Goal: Task Accomplishment & Management: Manage account settings

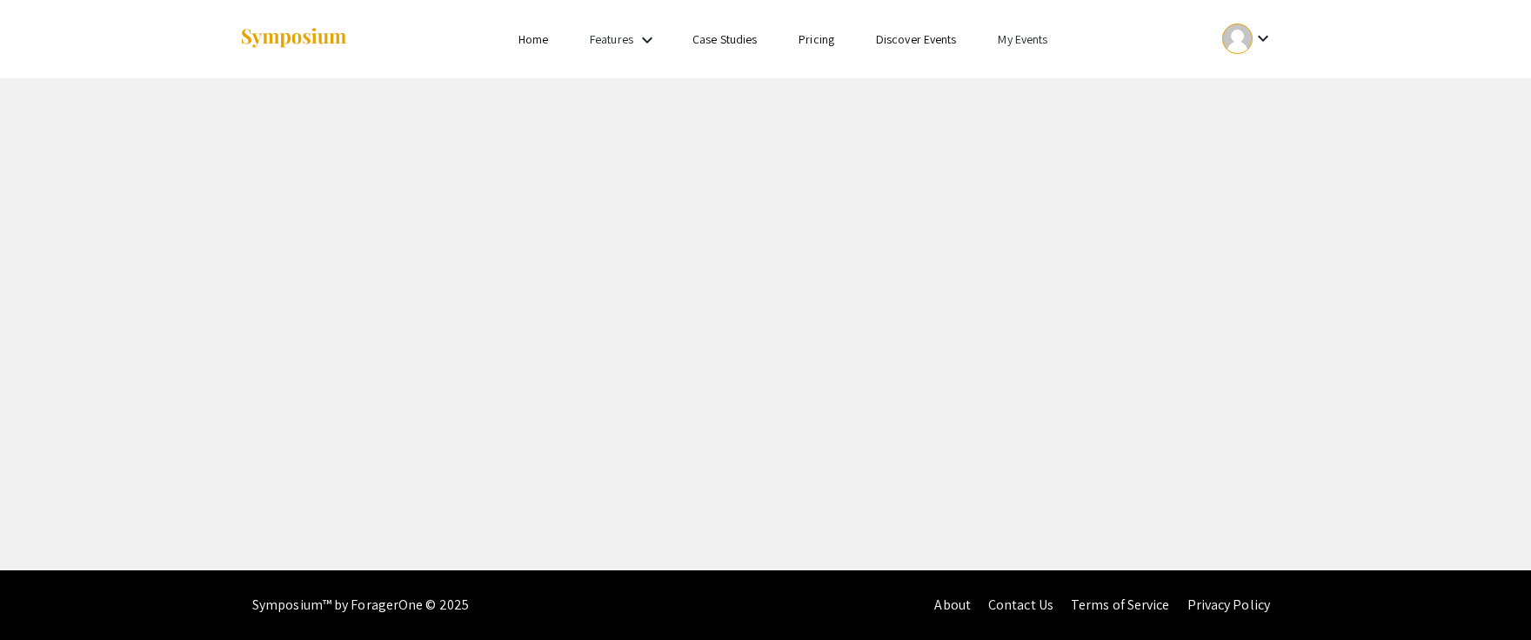
click at [1025, 25] on ul "keyboard_arrow_down" at bounding box center [1118, 39] width 347 height 78
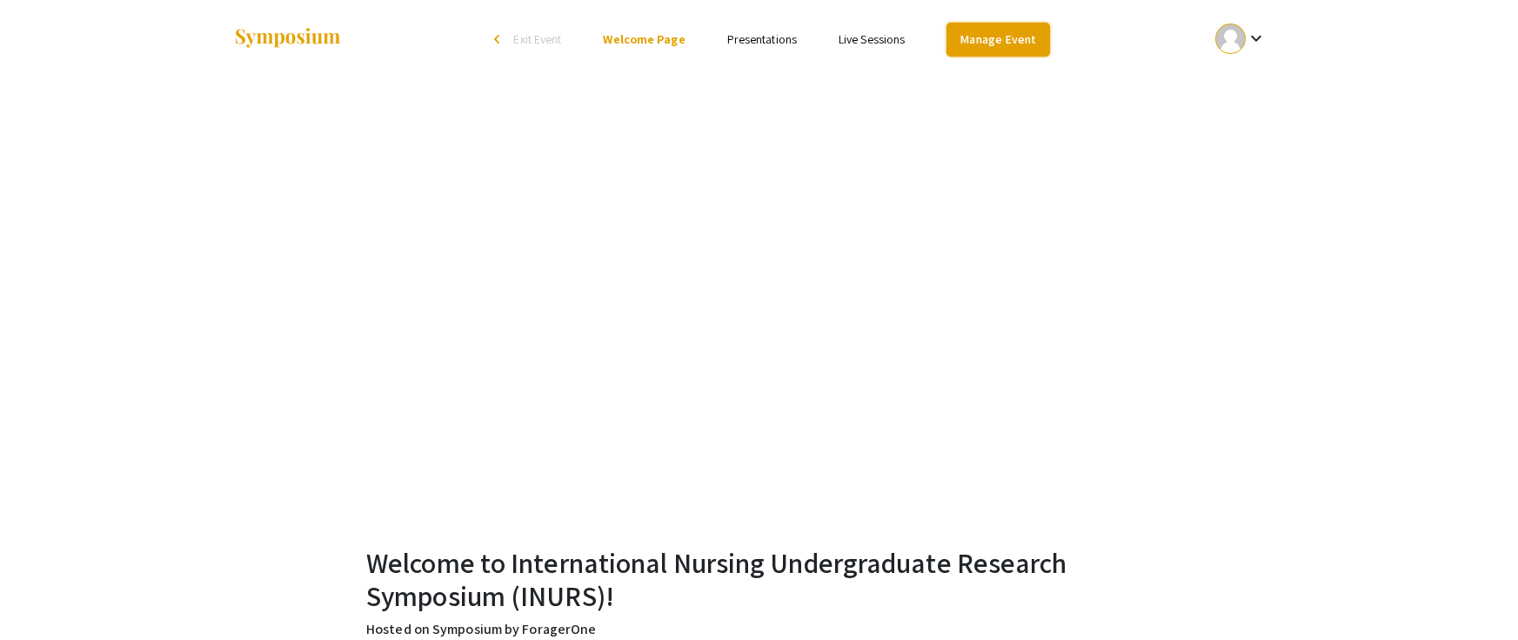
drag, startPoint x: 997, startPoint y: 30, endPoint x: 1000, endPoint y: 44, distance: 14.2
click at [997, 31] on link "Manage Event" at bounding box center [998, 40] width 103 height 34
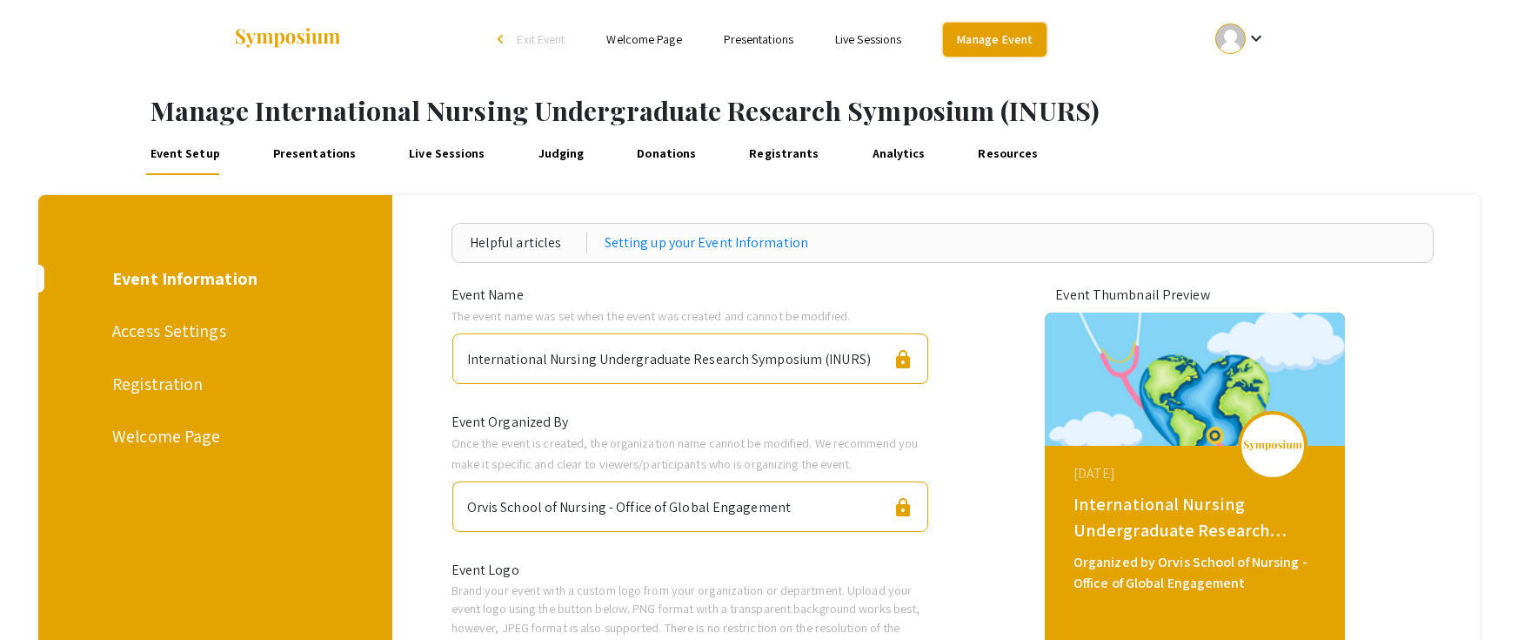
click at [981, 41] on link "Manage Event" at bounding box center [994, 40] width 103 height 34
click at [1222, 31] on div at bounding box center [1230, 38] width 30 height 30
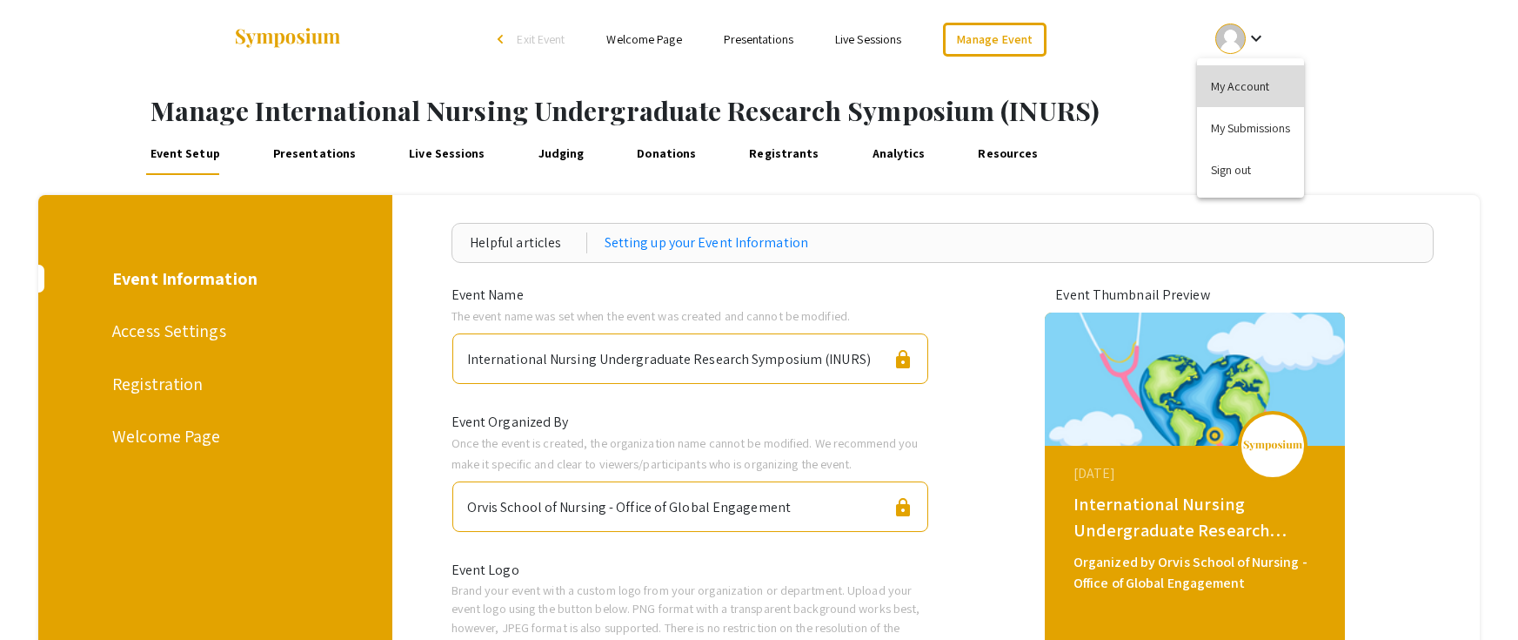
click at [1234, 91] on button "My Account" at bounding box center [1250, 86] width 107 height 42
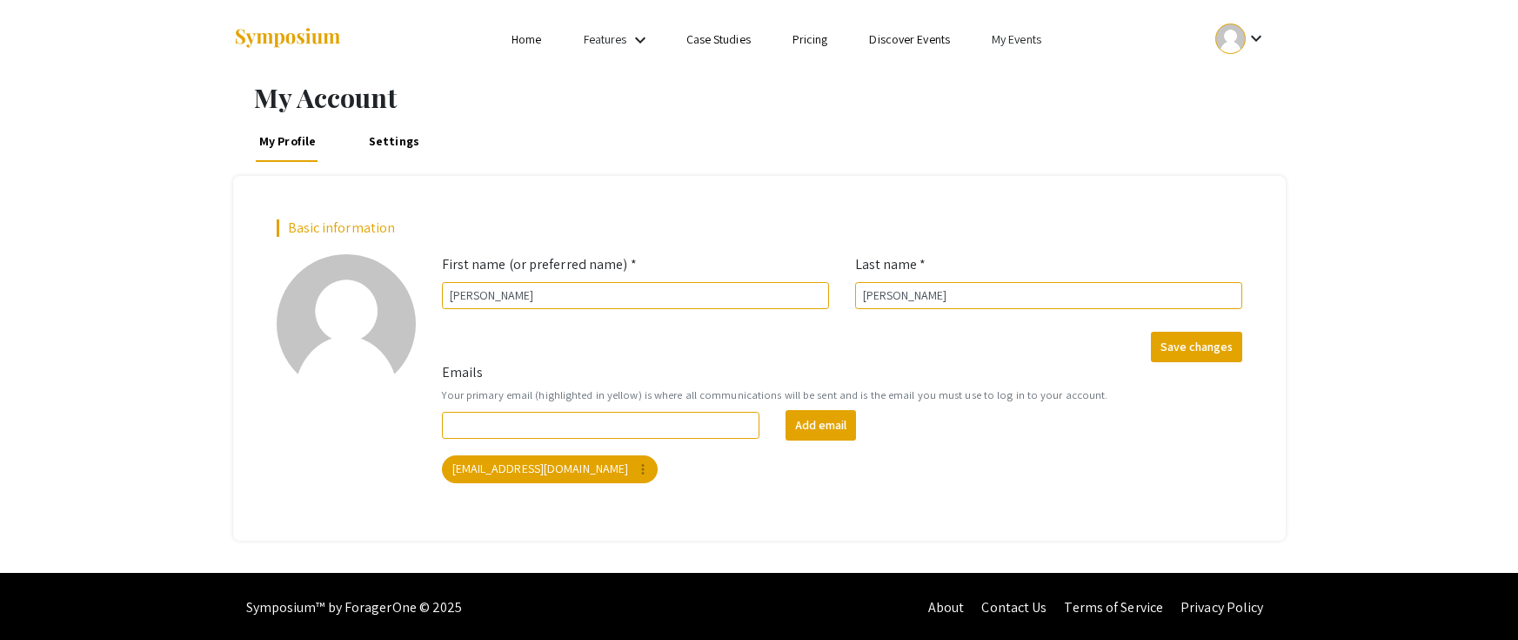
click at [1041, 41] on link "My Events" at bounding box center [1017, 39] width 50 height 16
click at [1012, 84] on button "Events I've organized" at bounding box center [1045, 78] width 149 height 42
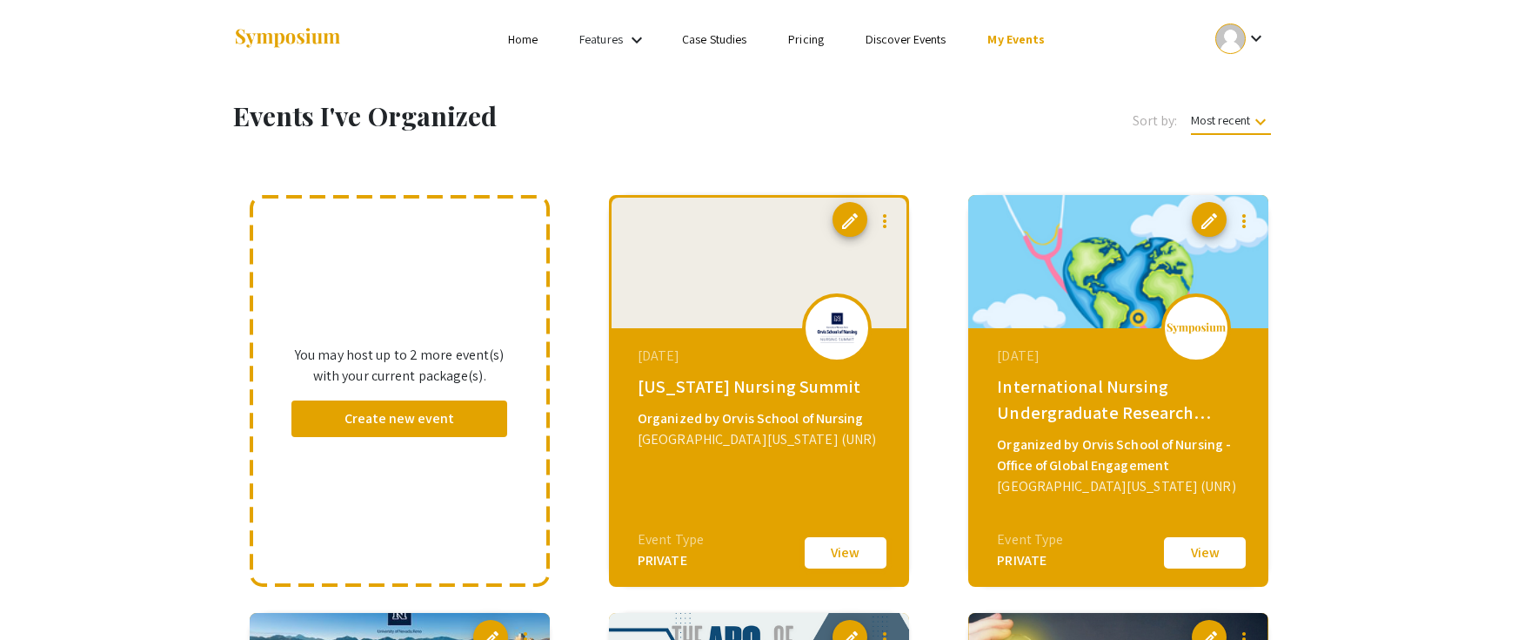
click at [835, 570] on button "View" at bounding box center [845, 552] width 87 height 37
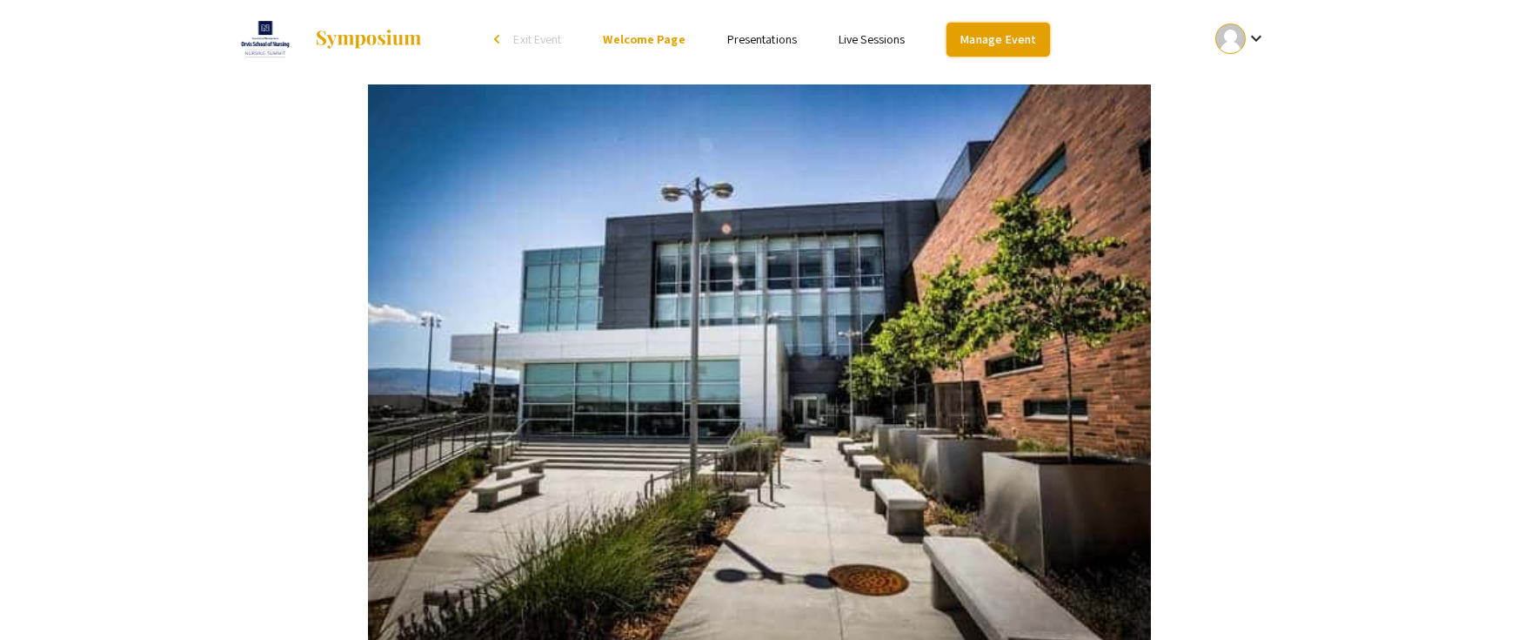
click at [997, 23] on link "Manage Event" at bounding box center [998, 40] width 103 height 34
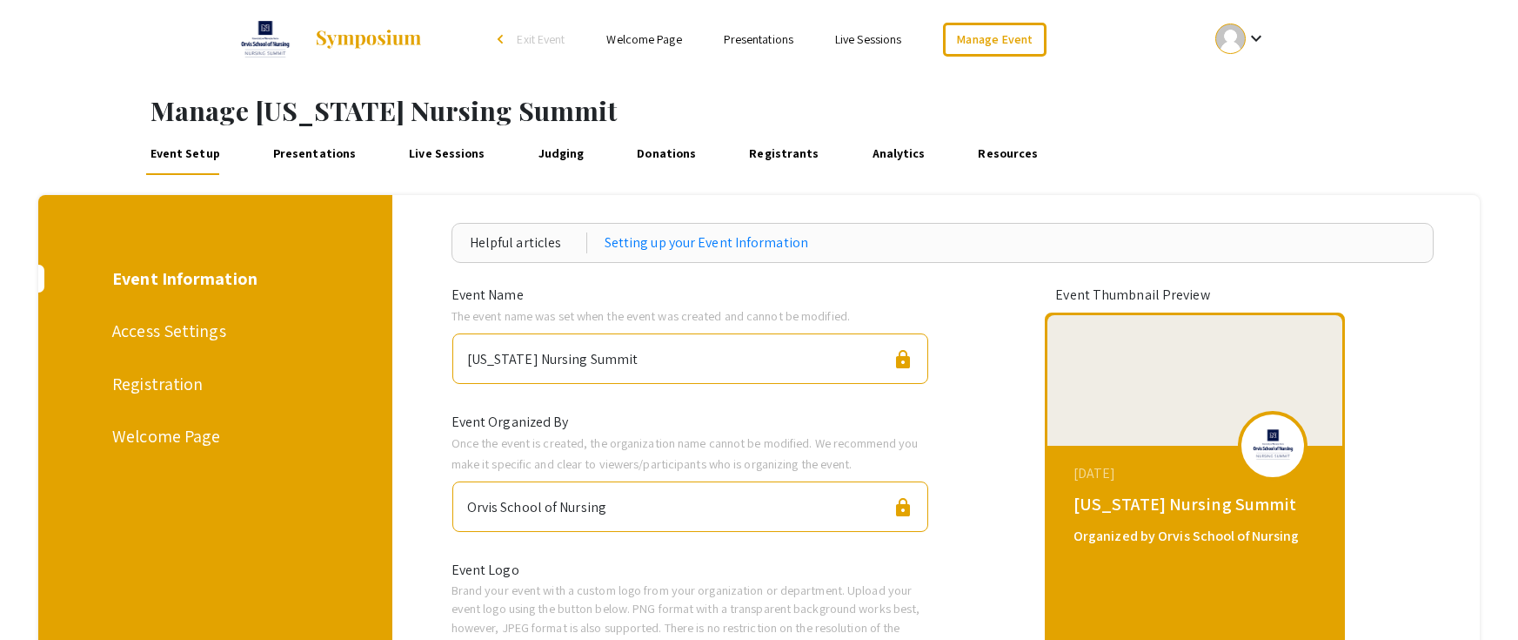
click at [293, 147] on link "Presentations" at bounding box center [314, 154] width 90 height 42
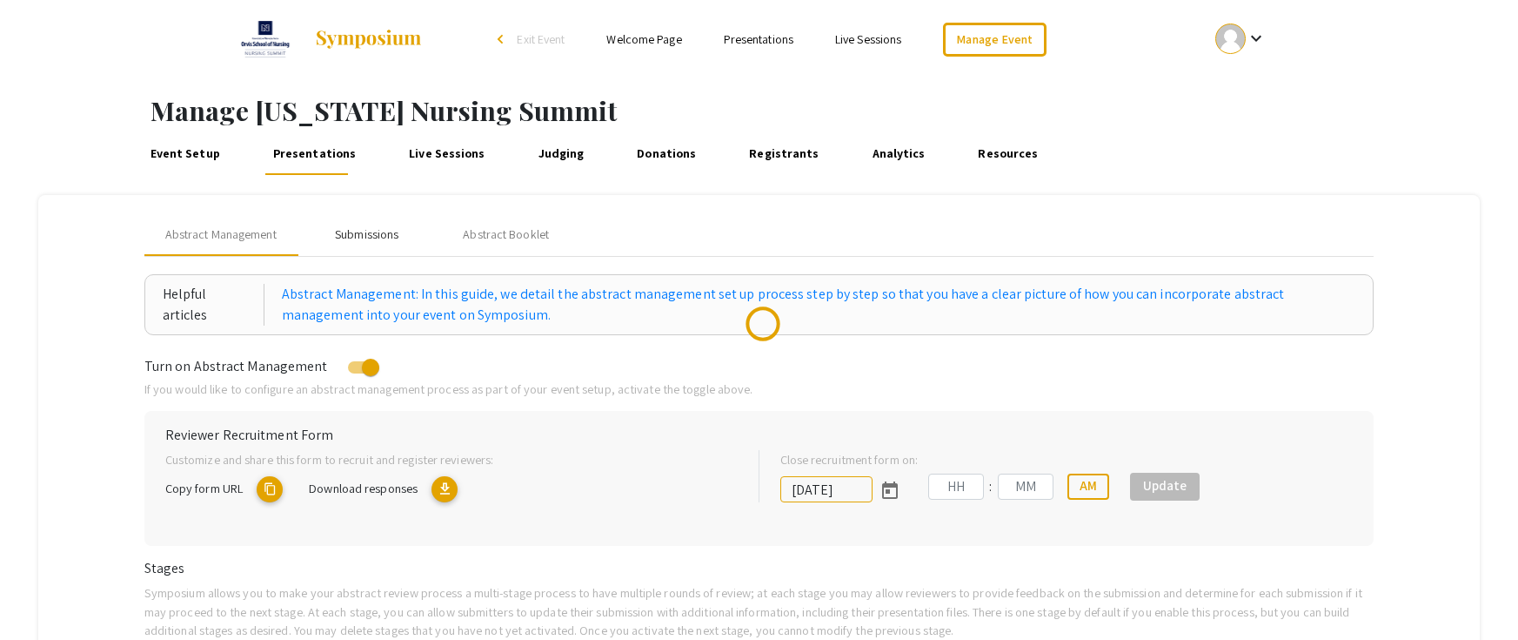
click at [406, 231] on div "Submissions" at bounding box center [367, 235] width 139 height 42
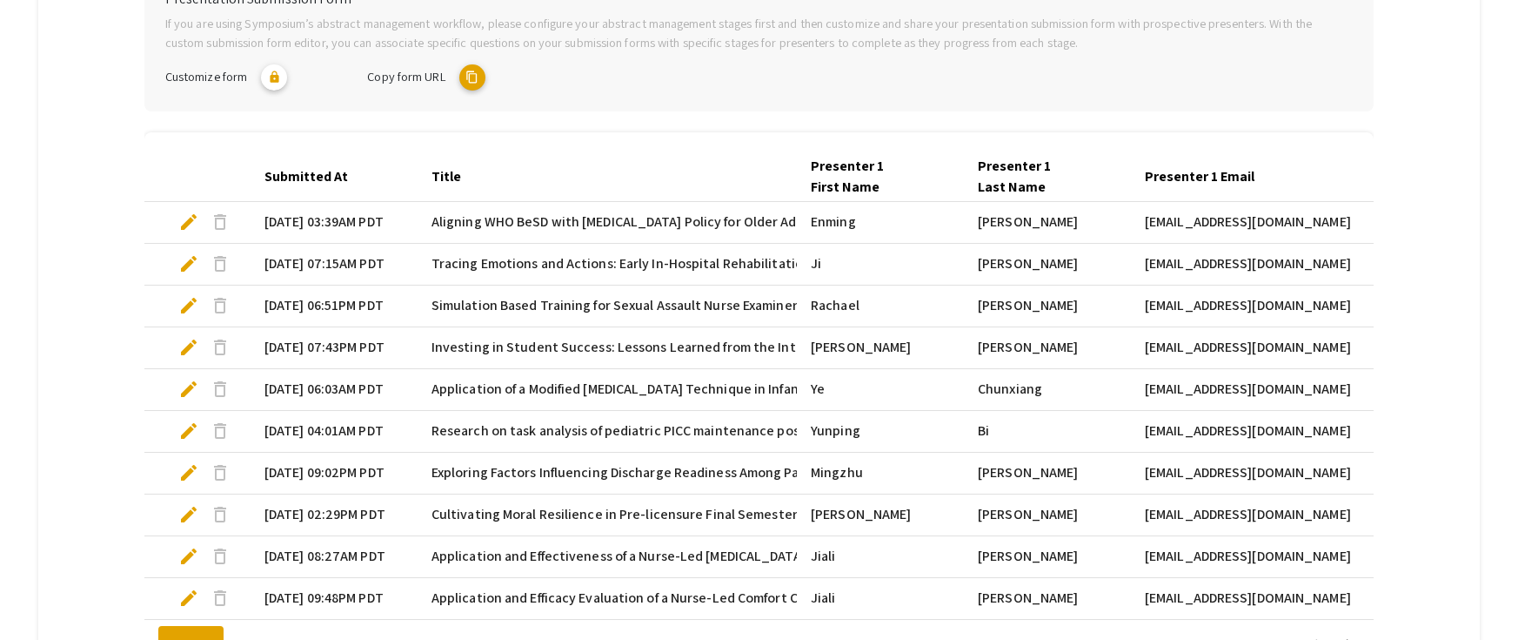
scroll to position [435, 0]
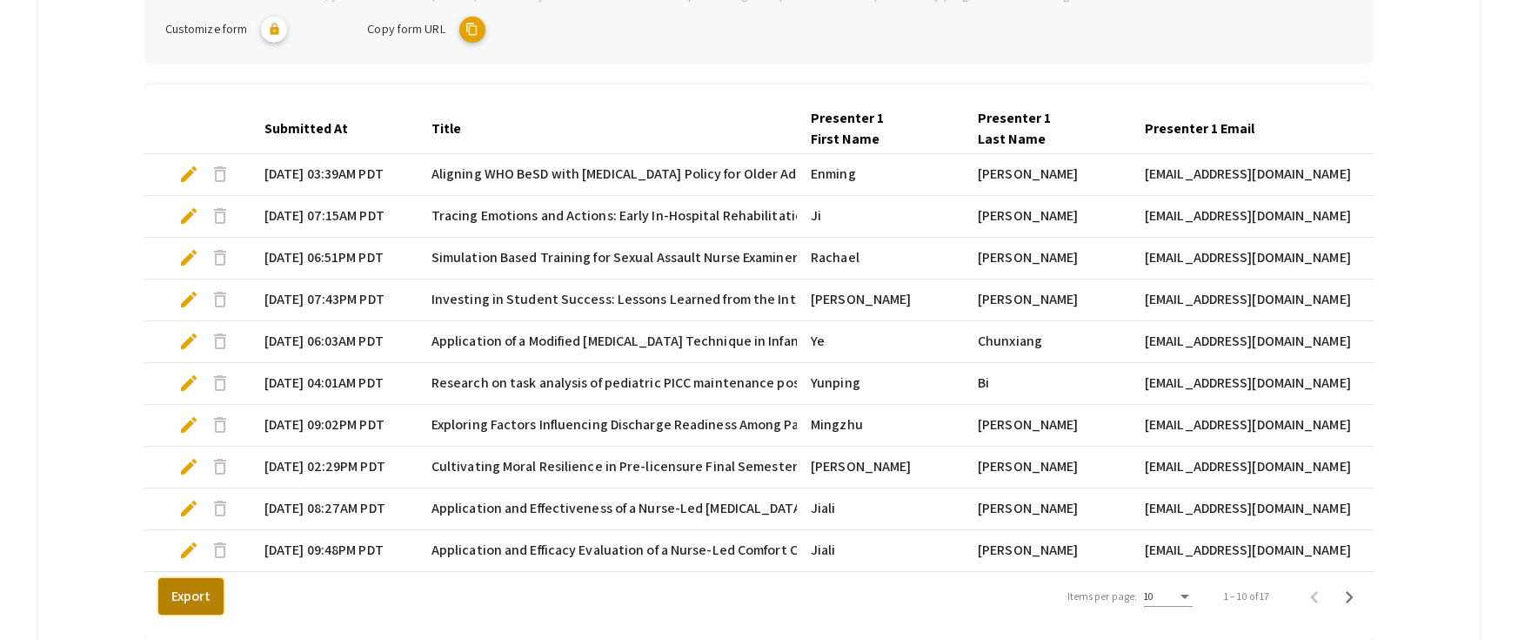
click at [217, 609] on button "Export" at bounding box center [190, 596] width 65 height 37
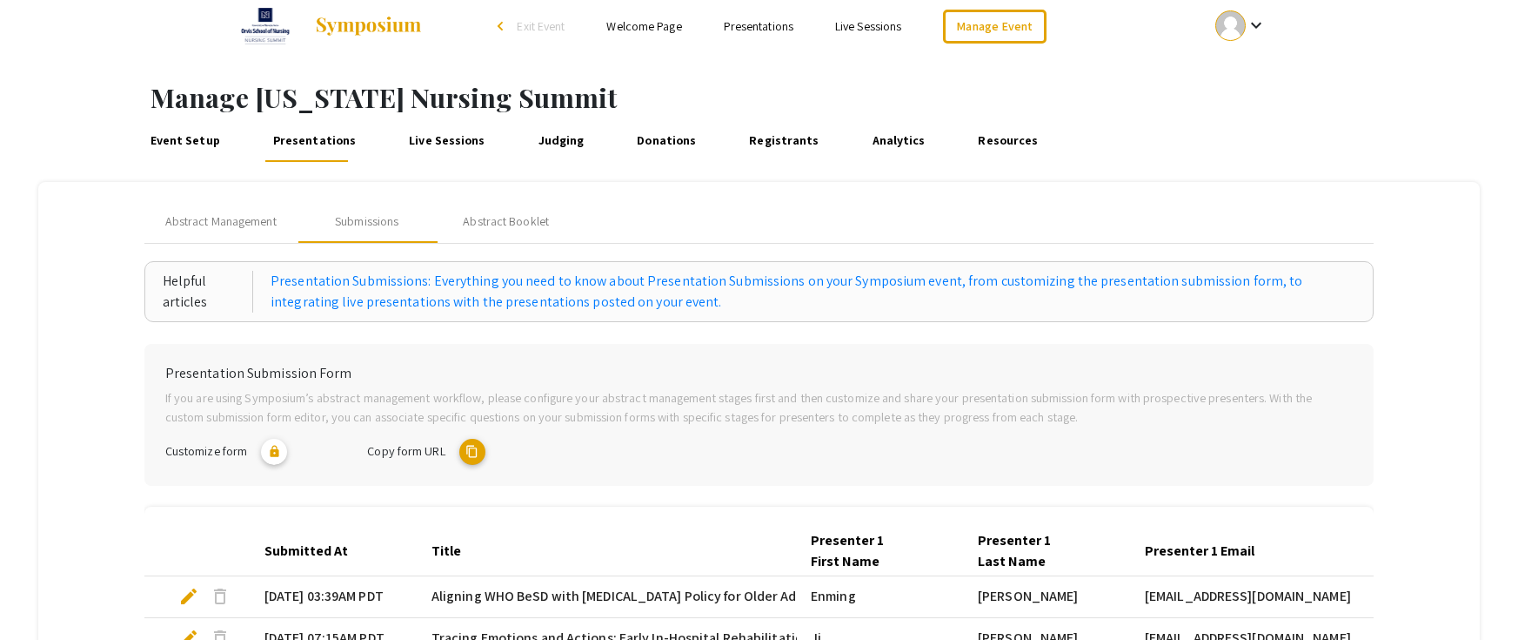
scroll to position [0, 0]
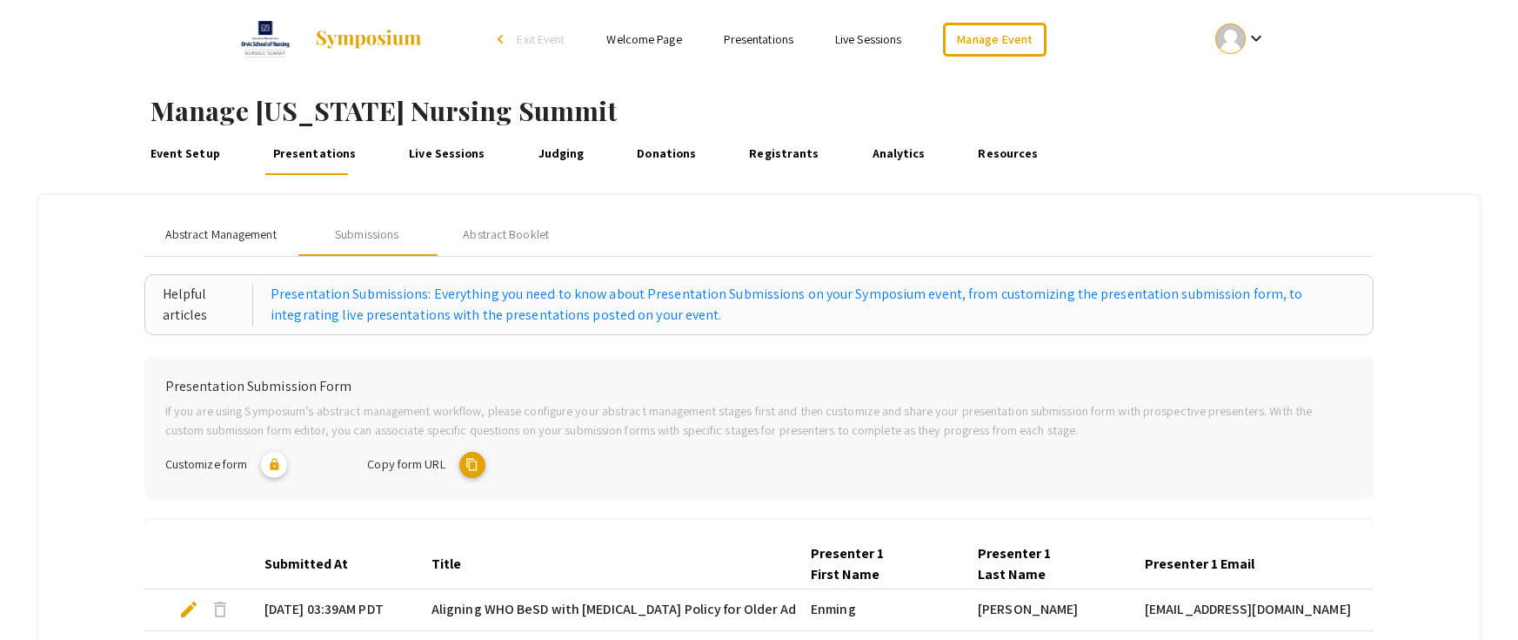
click at [215, 235] on span "Abstract Management" at bounding box center [220, 234] width 111 height 18
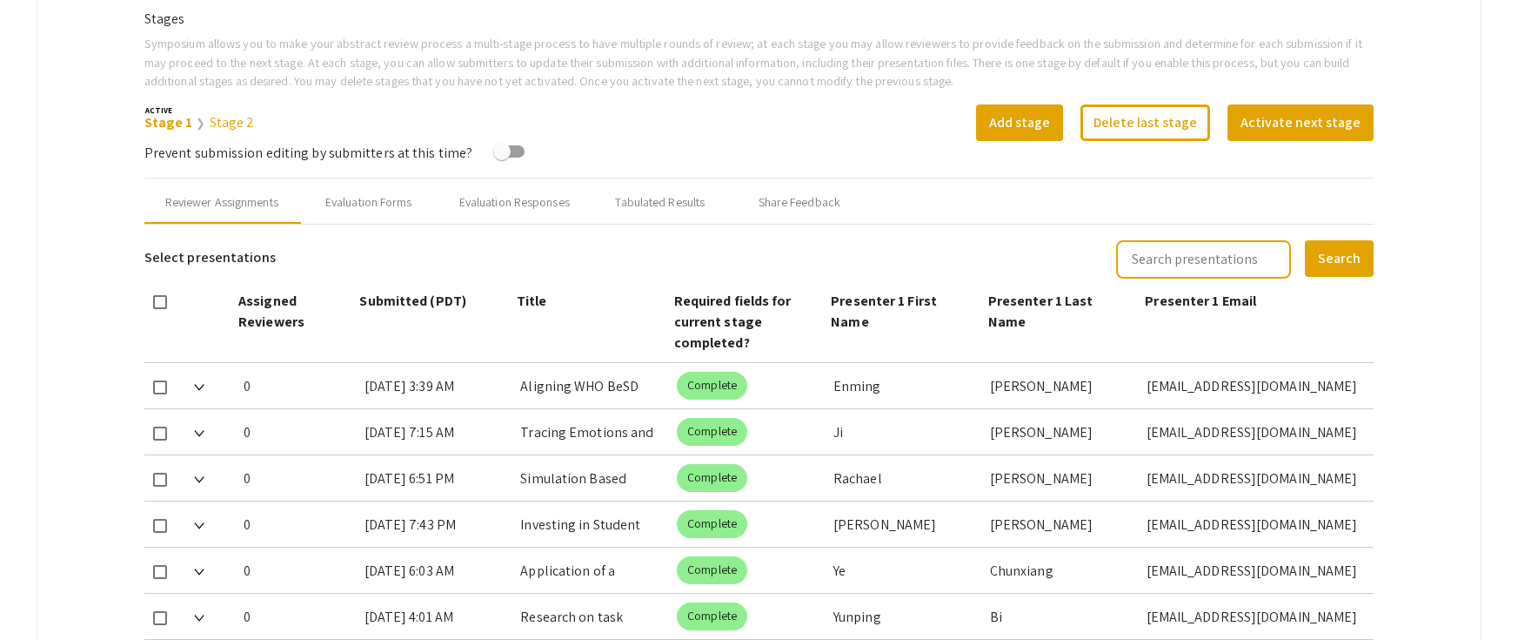
scroll to position [609, 0]
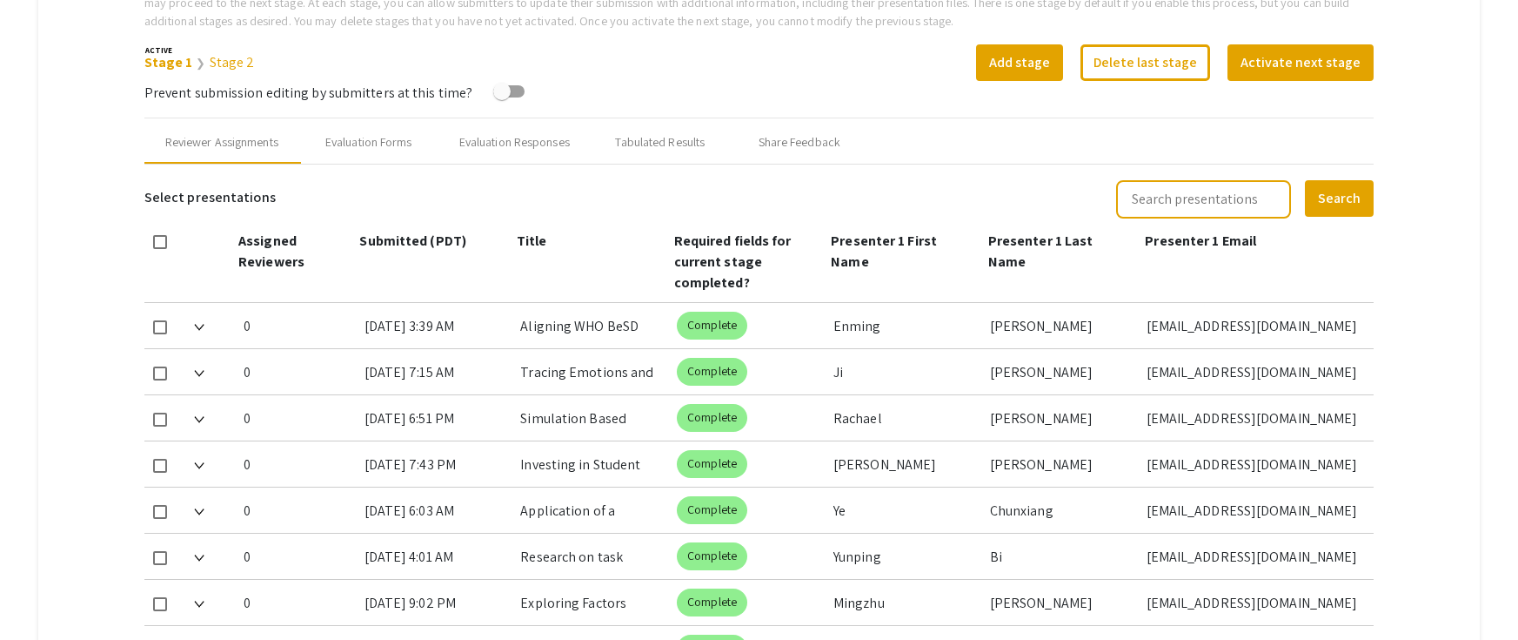
drag, startPoint x: 163, startPoint y: 247, endPoint x: 237, endPoint y: 297, distance: 89.0
click at [163, 246] on span at bounding box center [160, 242] width 14 height 14
click at [160, 249] on input "checkbox" at bounding box center [159, 249] width 1 height 1
checkbox input "true"
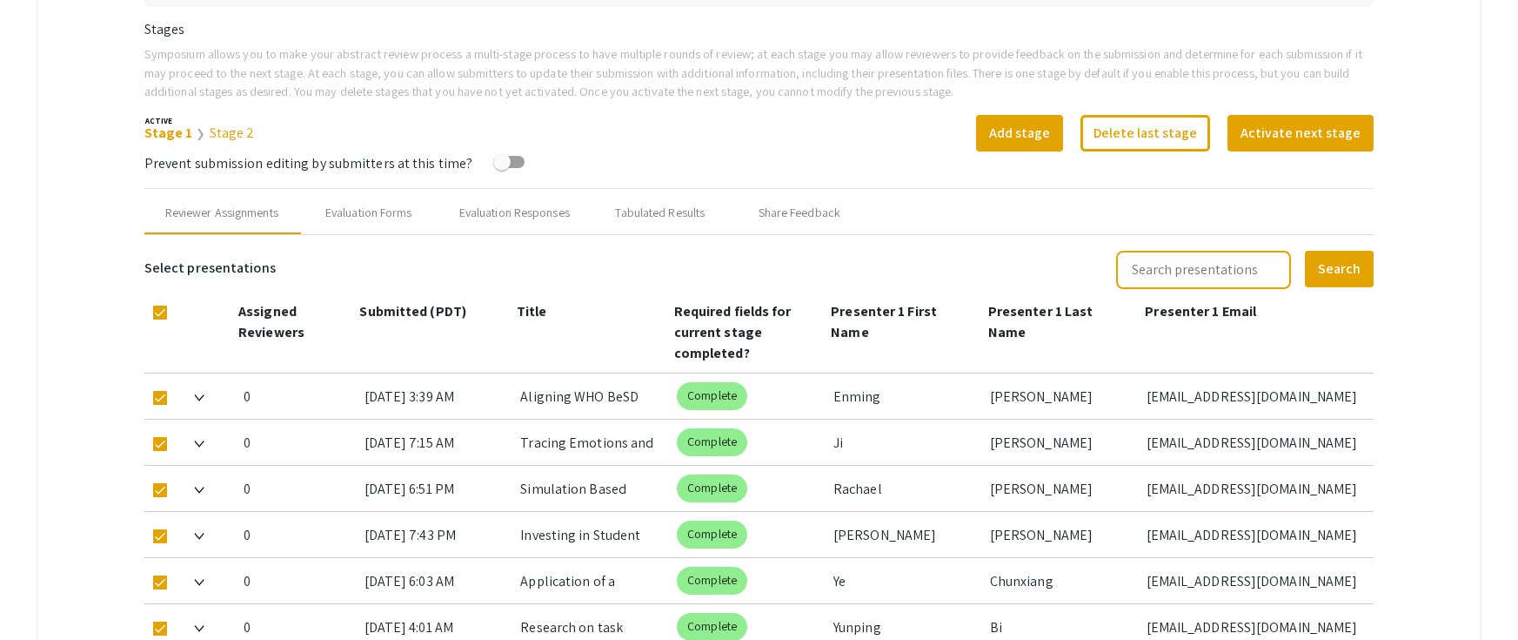
scroll to position [522, 0]
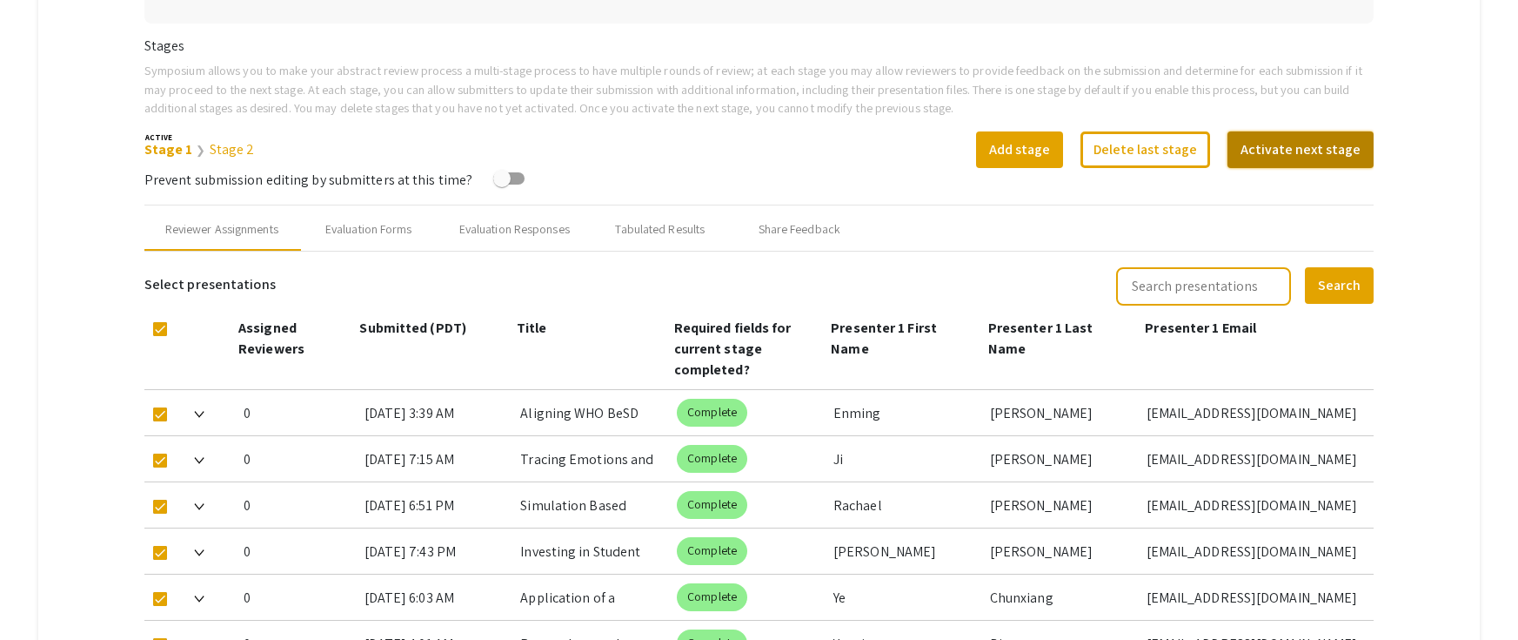
click at [1320, 155] on button "Activate next stage" at bounding box center [1301, 149] width 146 height 37
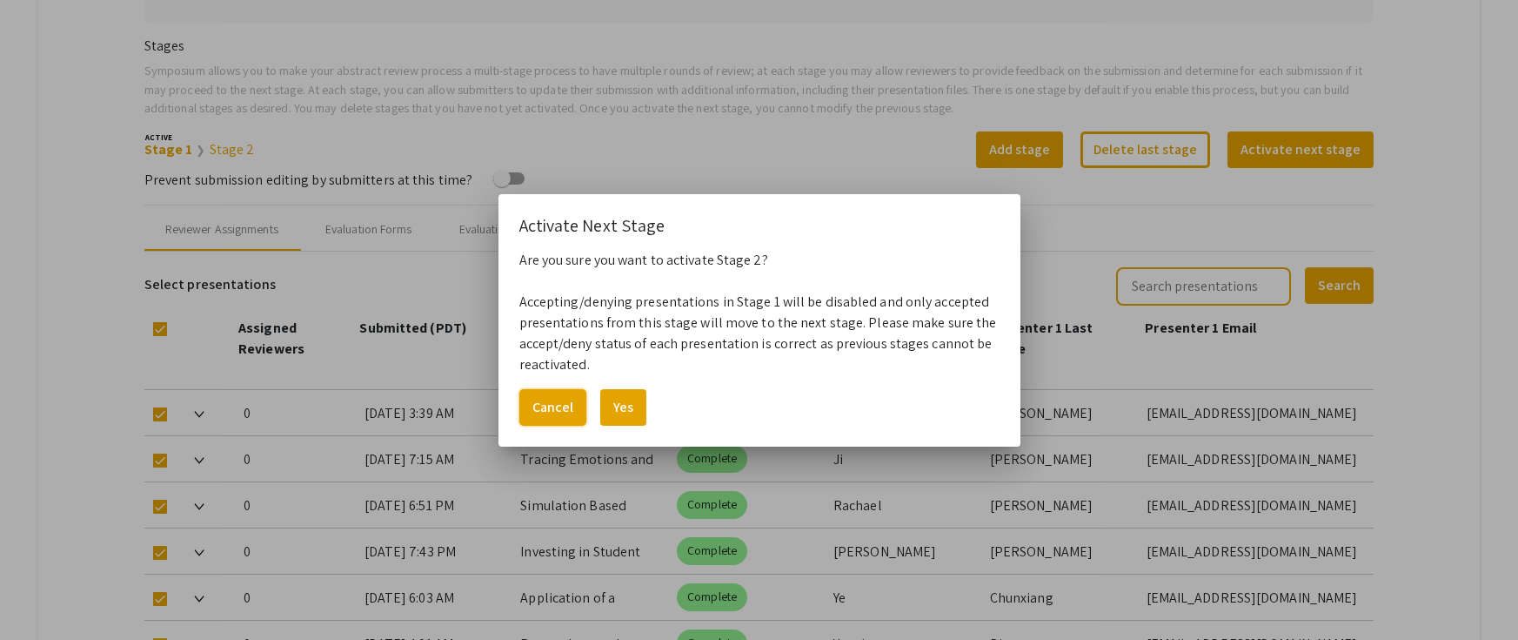
click at [541, 408] on button "Cancel" at bounding box center [552, 407] width 67 height 37
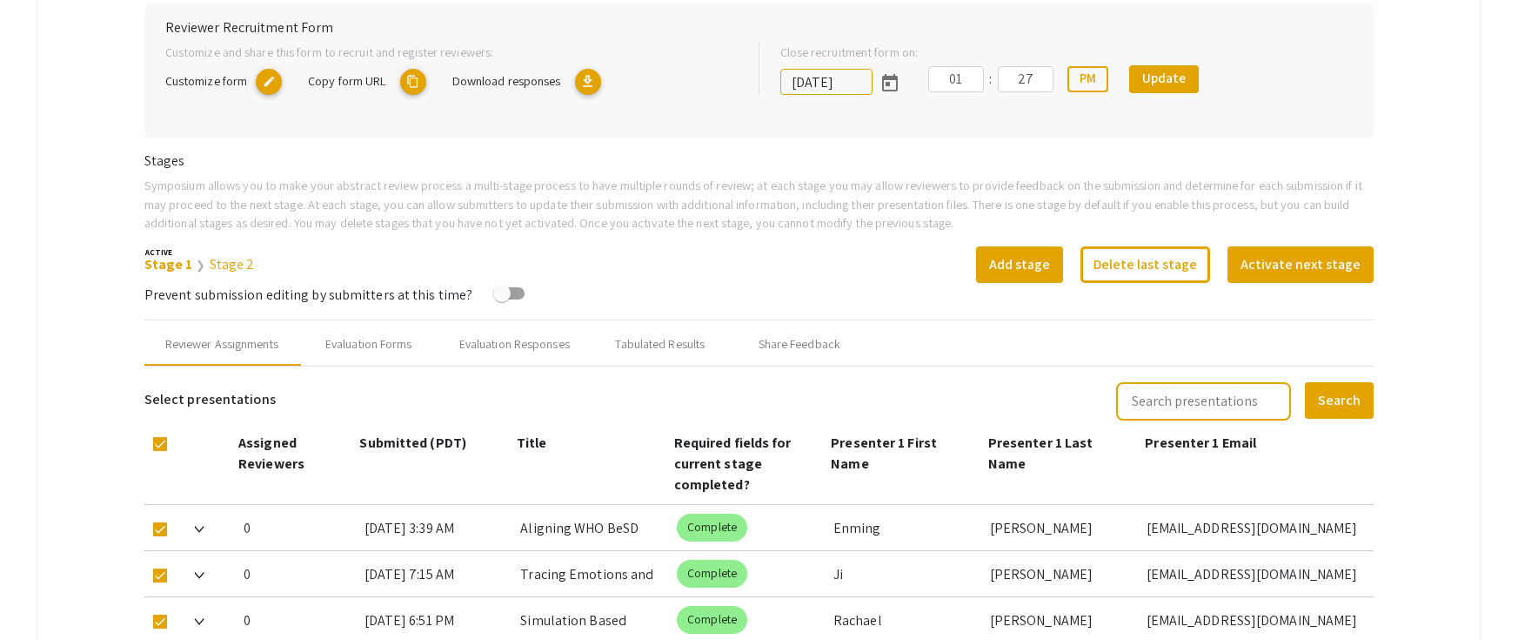
scroll to position [435, 0]
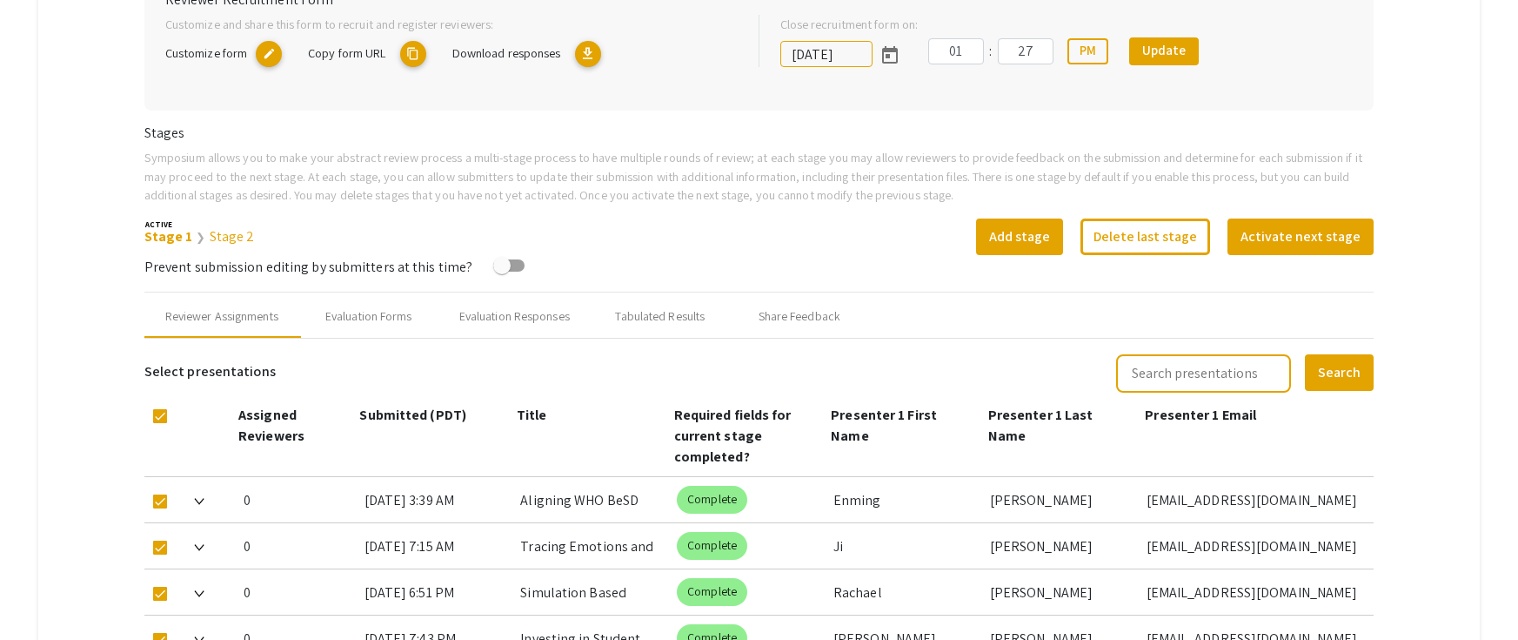
click at [218, 227] on link "Stage 2" at bounding box center [232, 236] width 45 height 18
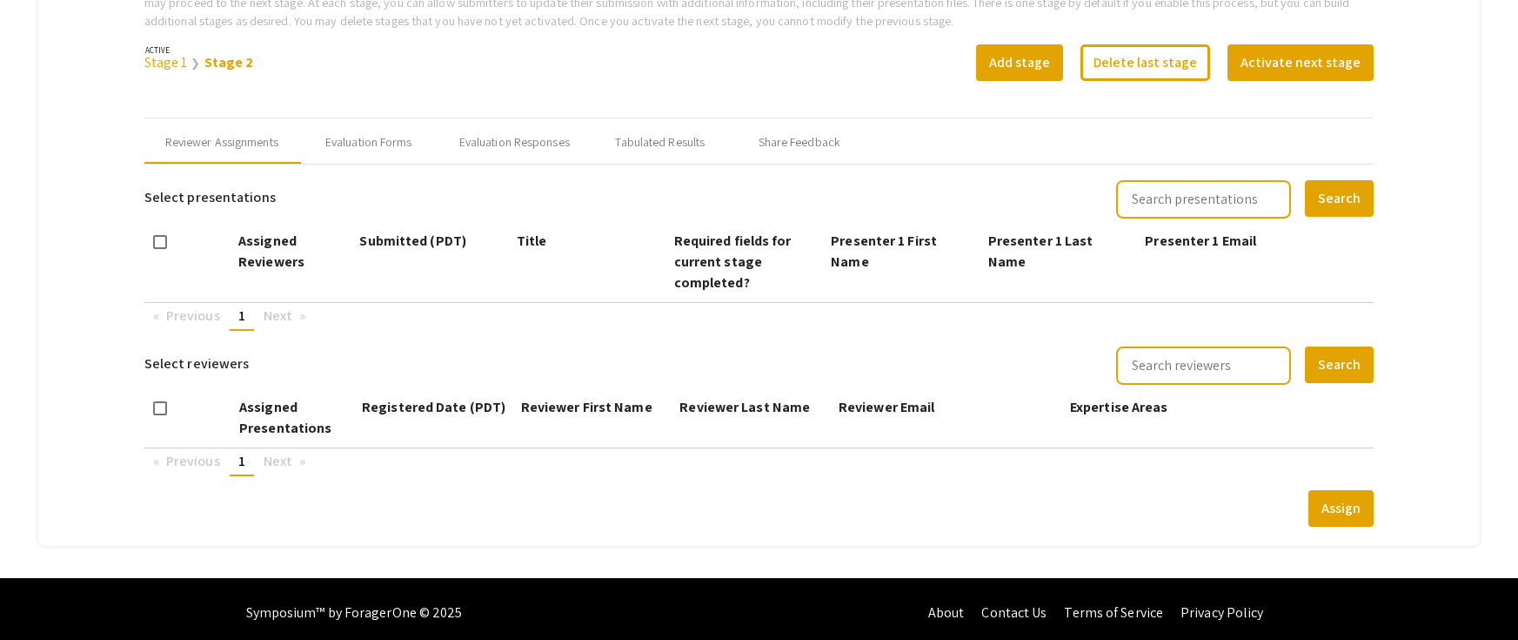
scroll to position [617, 0]
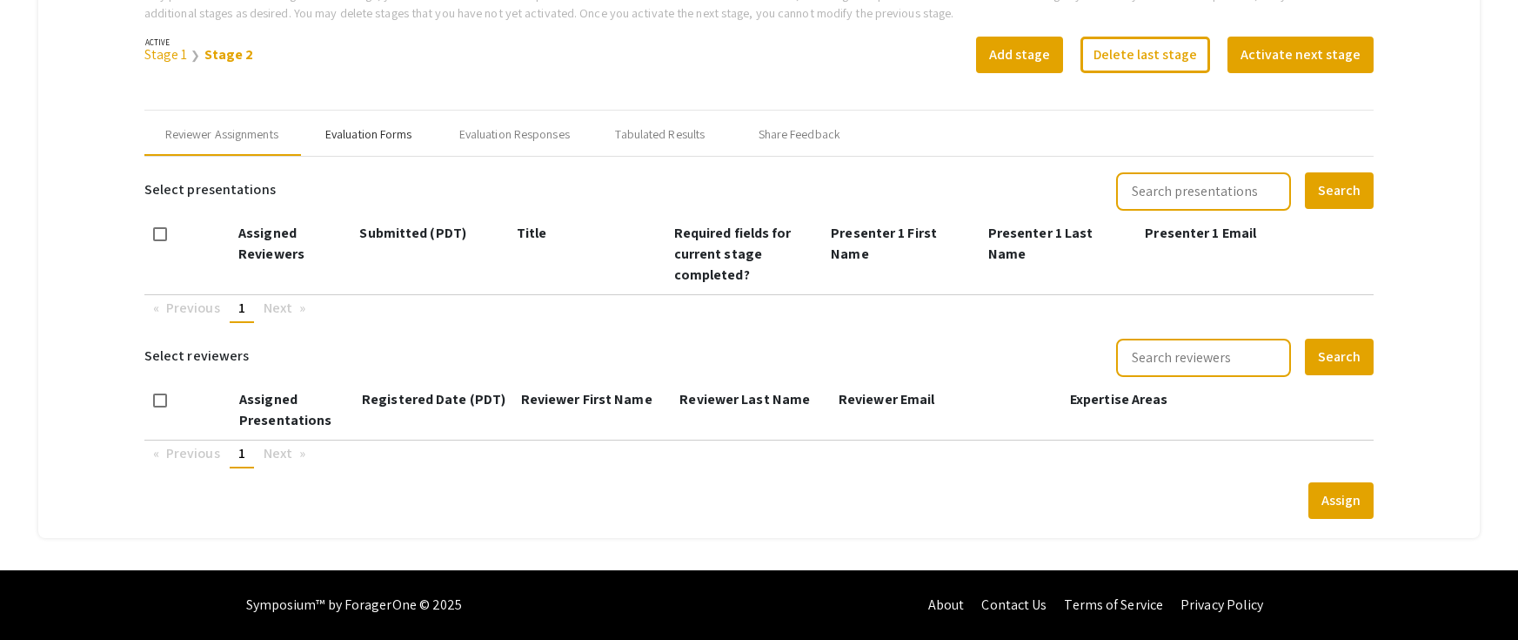
click at [382, 131] on div "Evaluation Forms" at bounding box center [368, 134] width 87 height 18
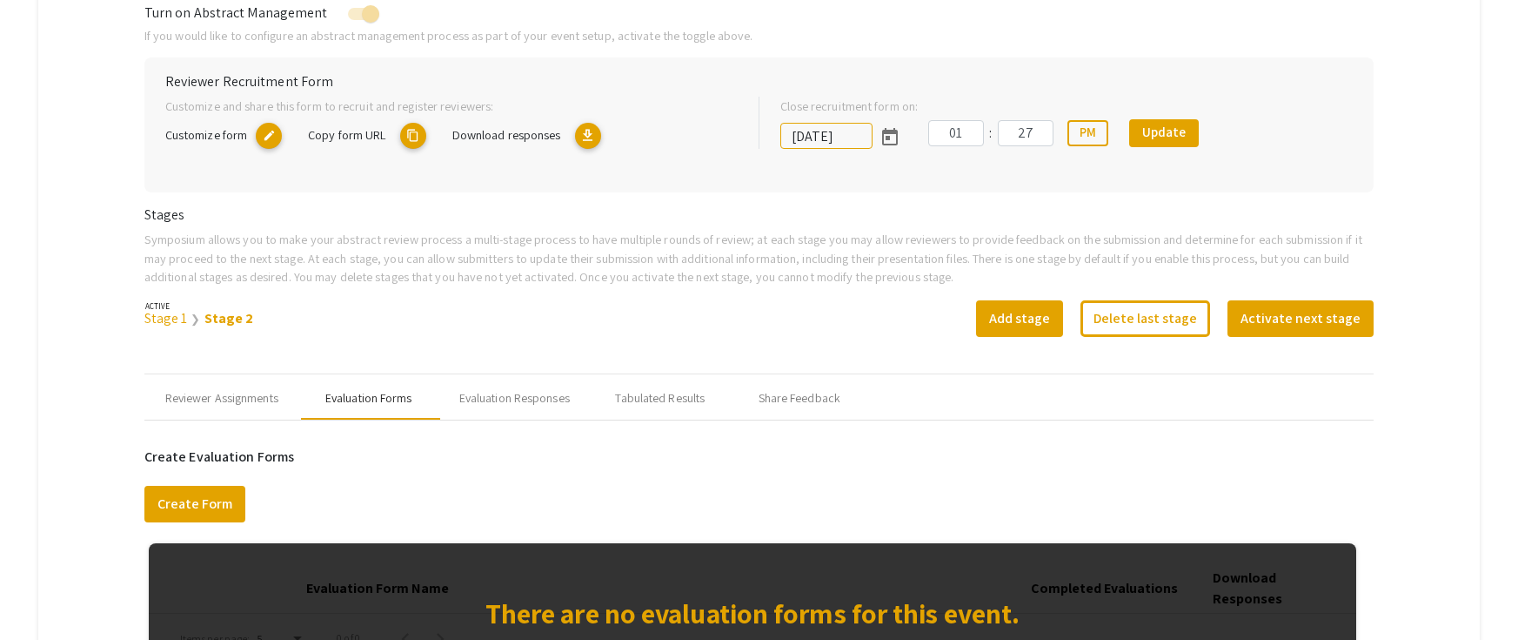
scroll to position [374, 0]
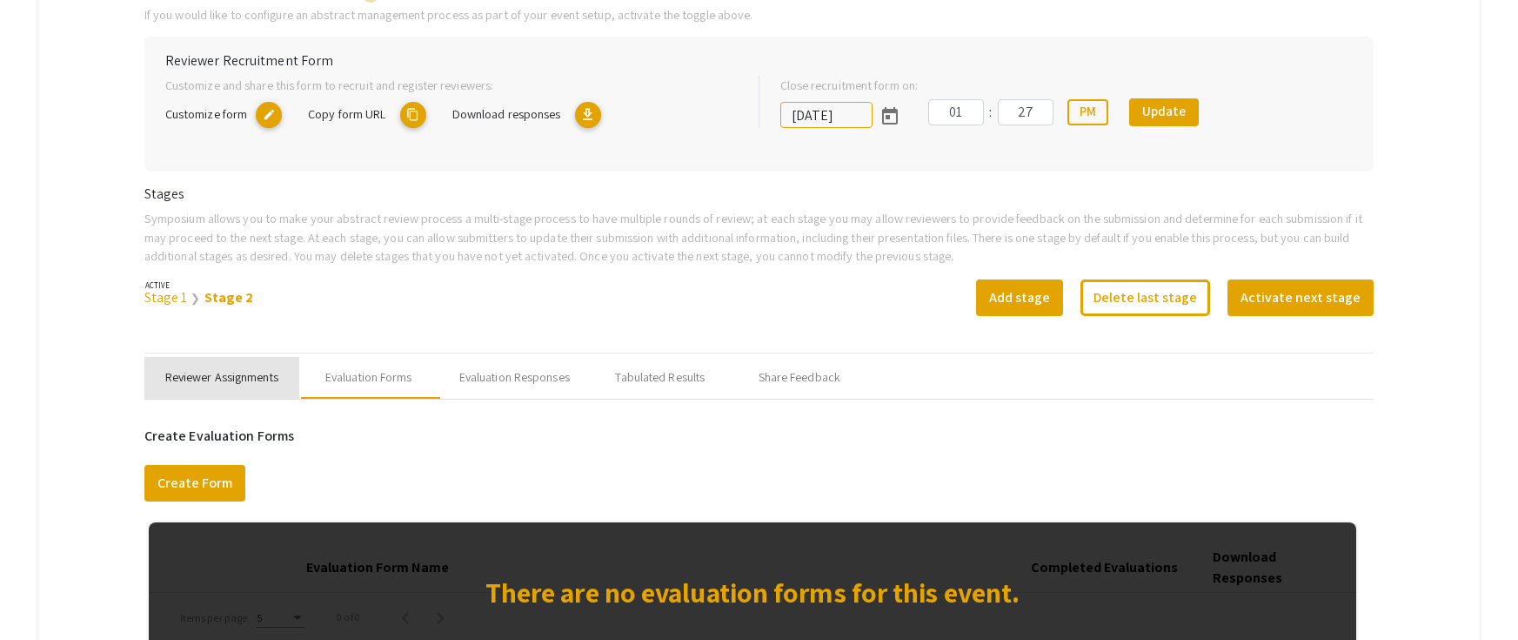
click at [242, 378] on div "Reviewer Assignments" at bounding box center [221, 377] width 113 height 18
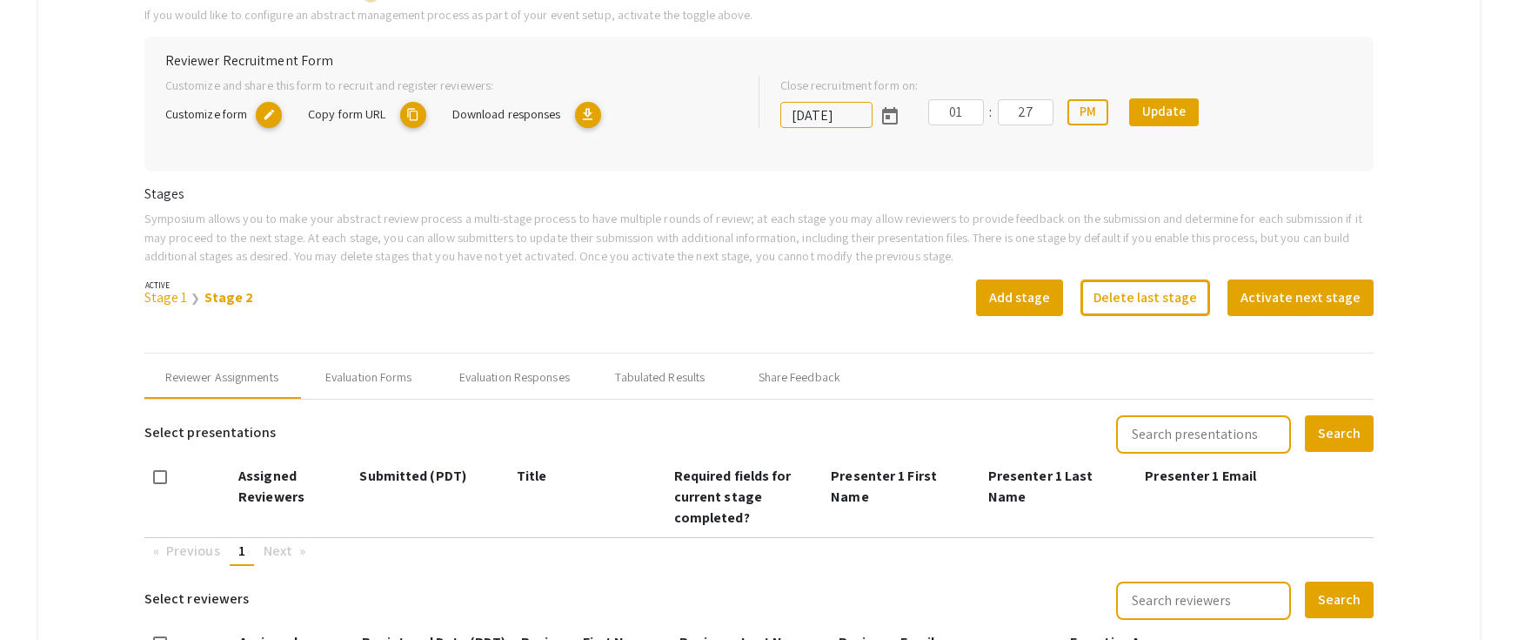
click at [169, 291] on link "Stage 1" at bounding box center [166, 297] width 44 height 18
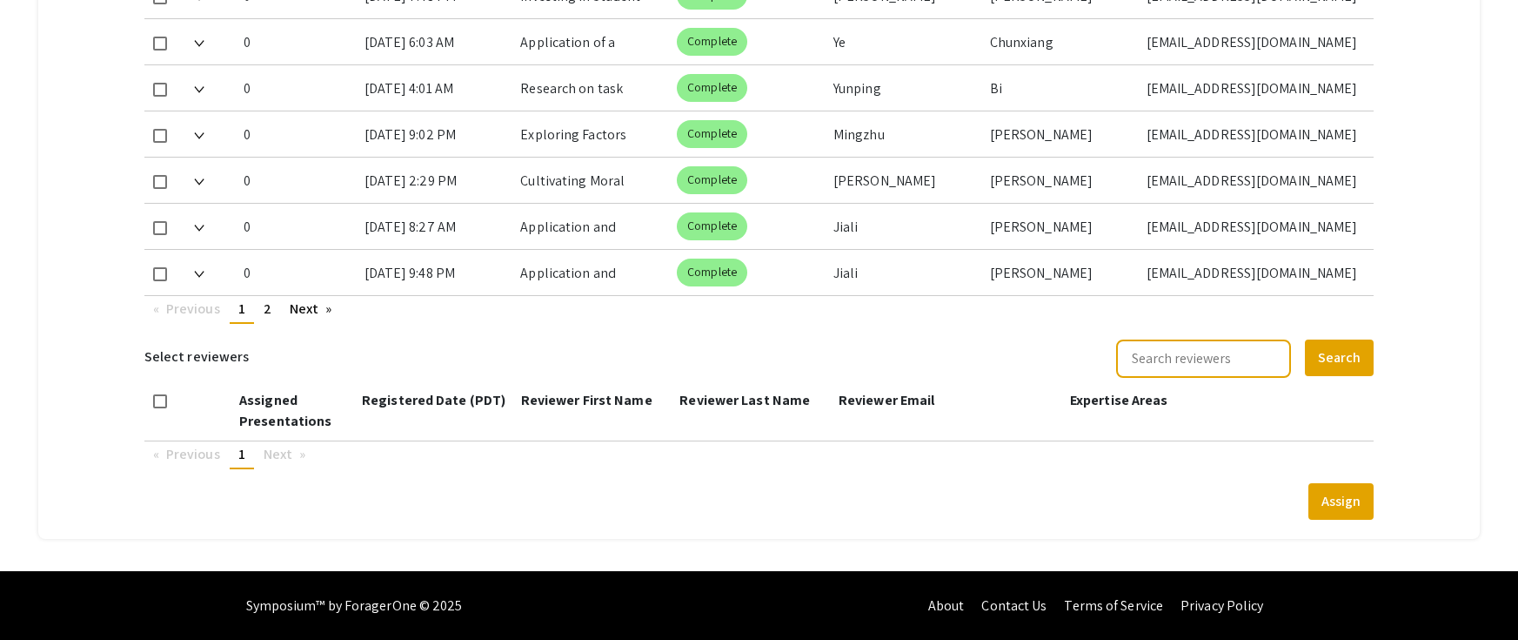
scroll to position [1078, 0]
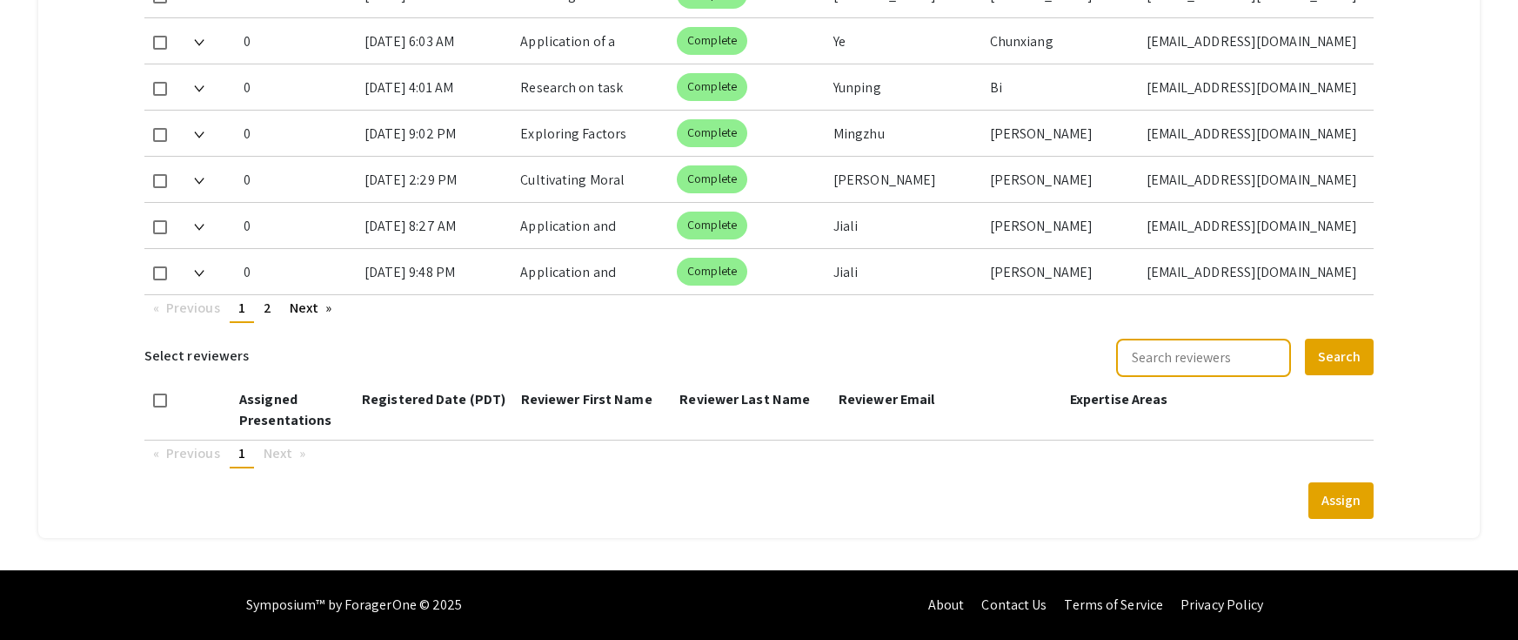
click at [899, 490] on div "Select presentations Search Assigned Reviewers Submitted (PDT) Title Required f…" at bounding box center [758, 106] width 1229 height 823
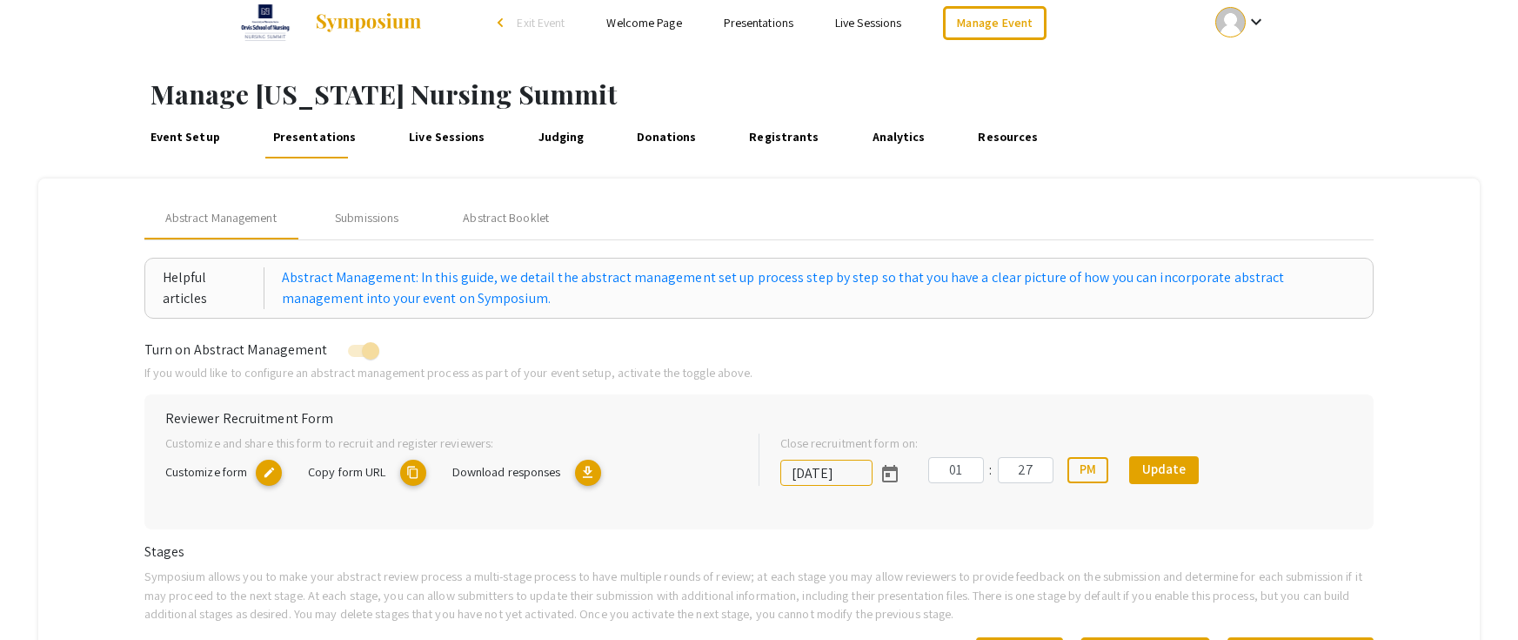
scroll to position [0, 0]
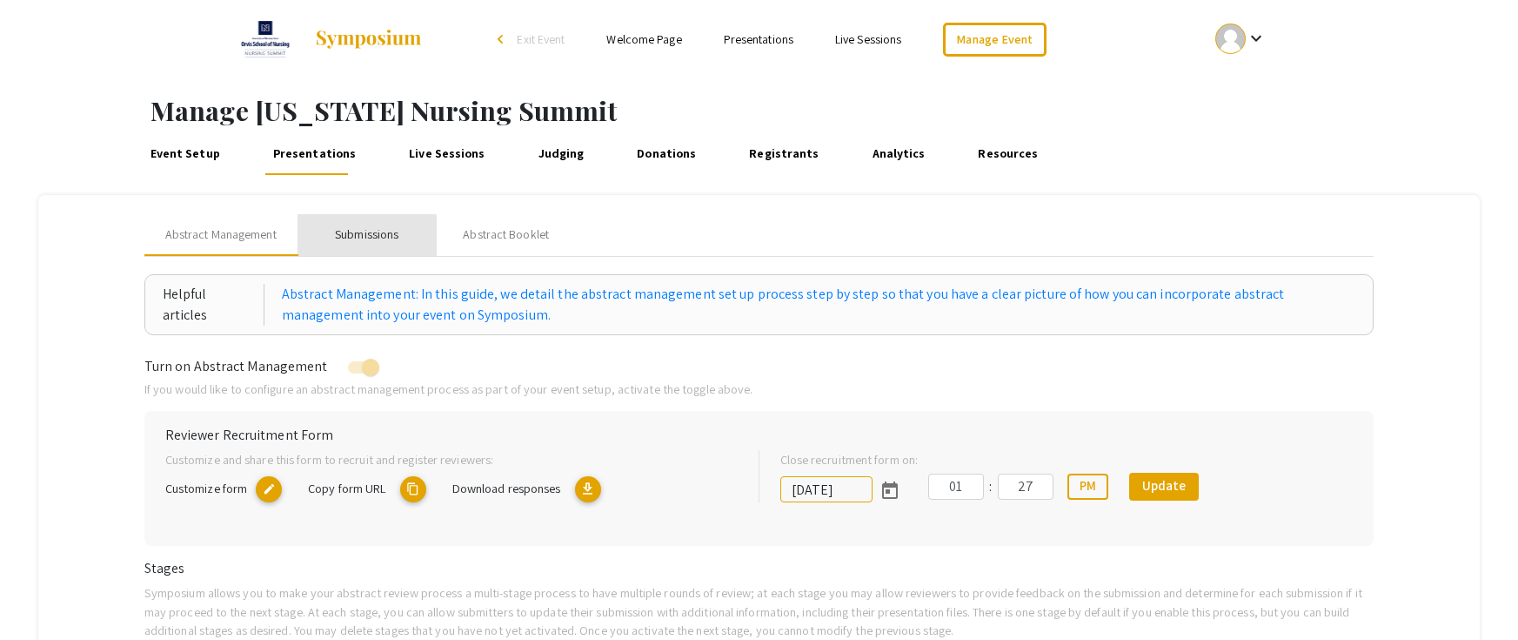
click at [367, 240] on div "Submissions" at bounding box center [367, 234] width 64 height 18
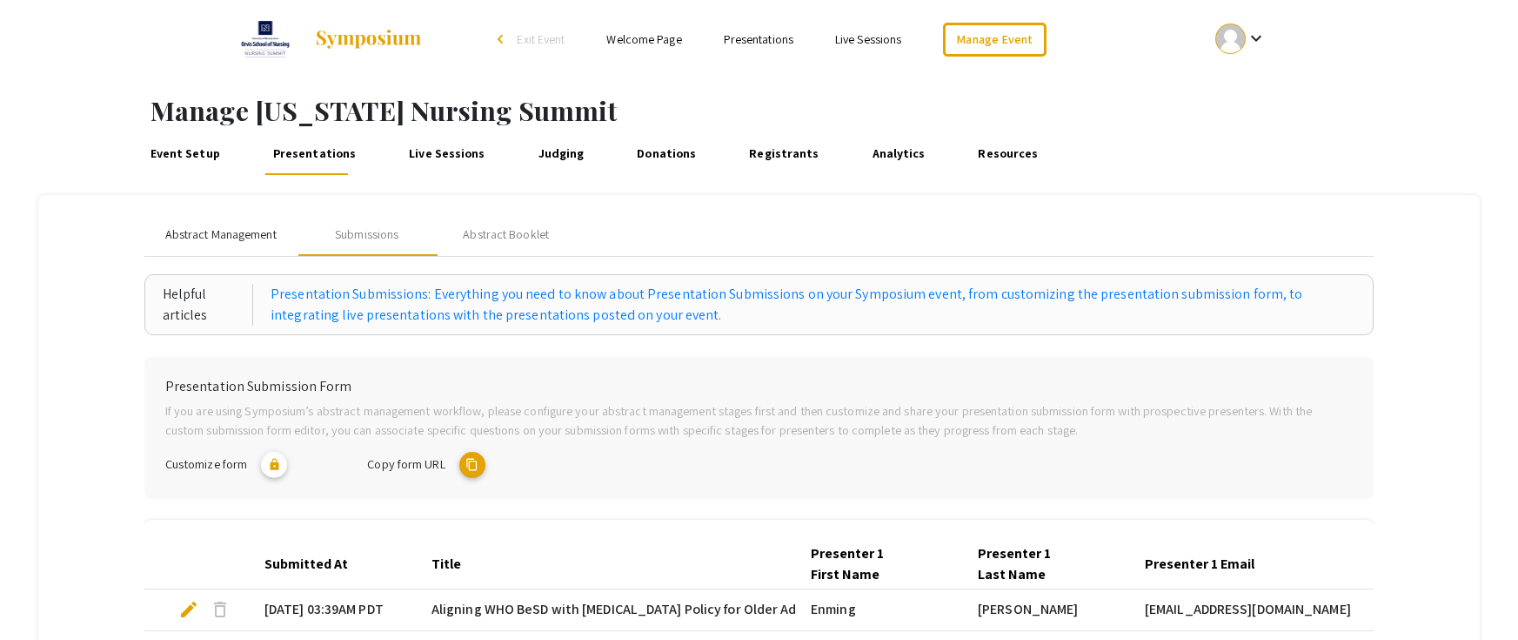
click at [225, 236] on span "Abstract Management" at bounding box center [220, 234] width 111 height 18
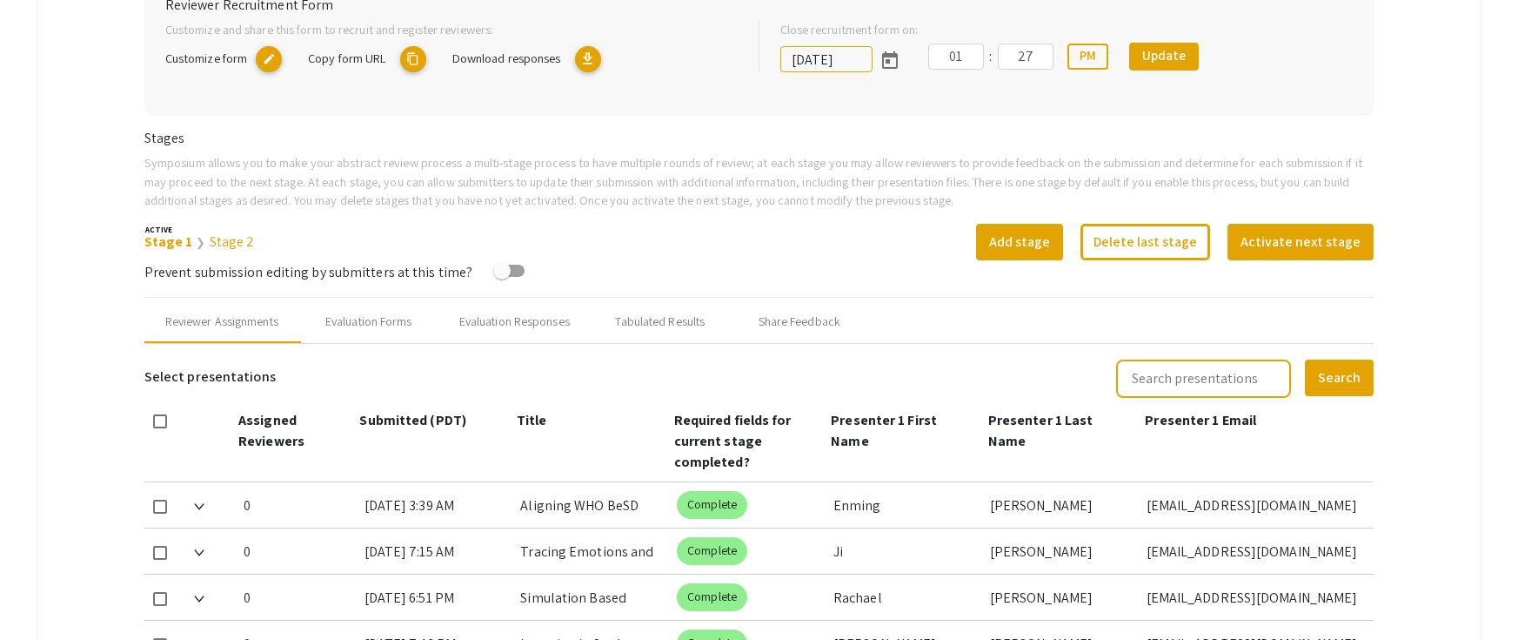
scroll to position [435, 0]
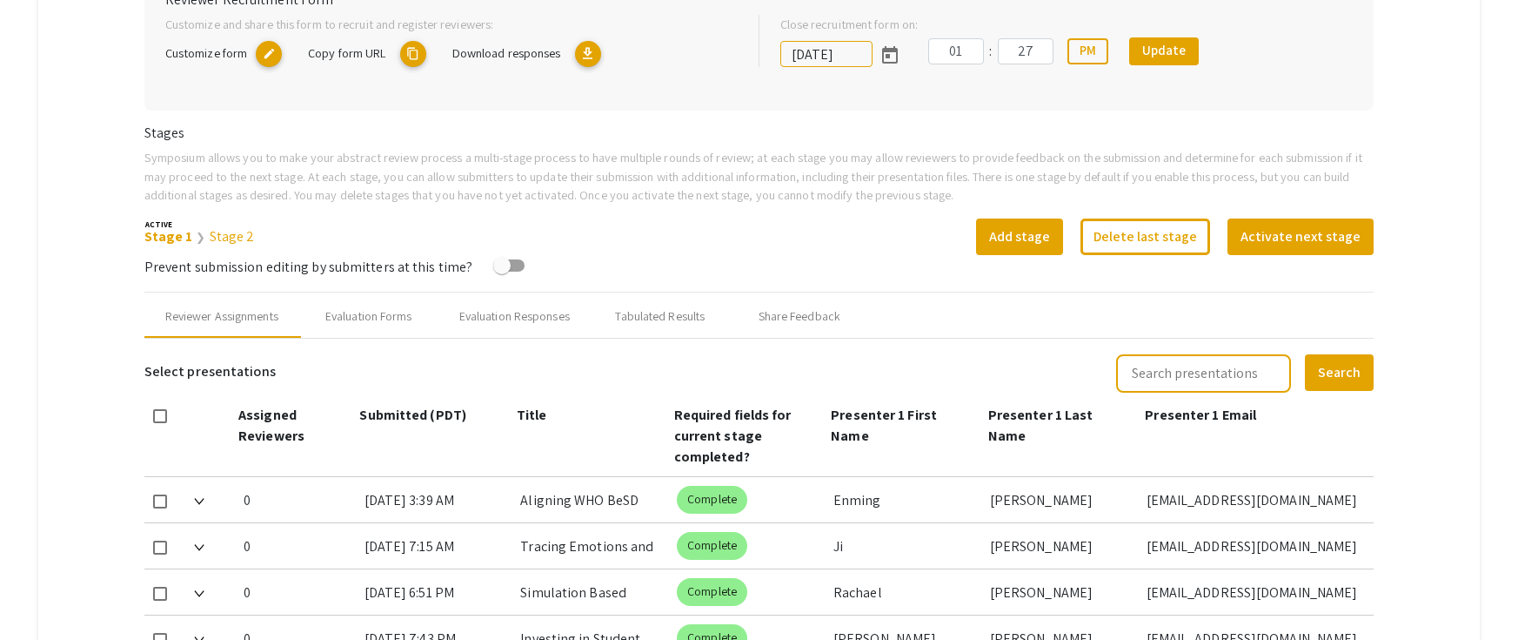
click at [157, 412] on span at bounding box center [160, 416] width 14 height 14
click at [159, 423] on input "checkbox" at bounding box center [159, 423] width 1 height 1
checkbox input "true"
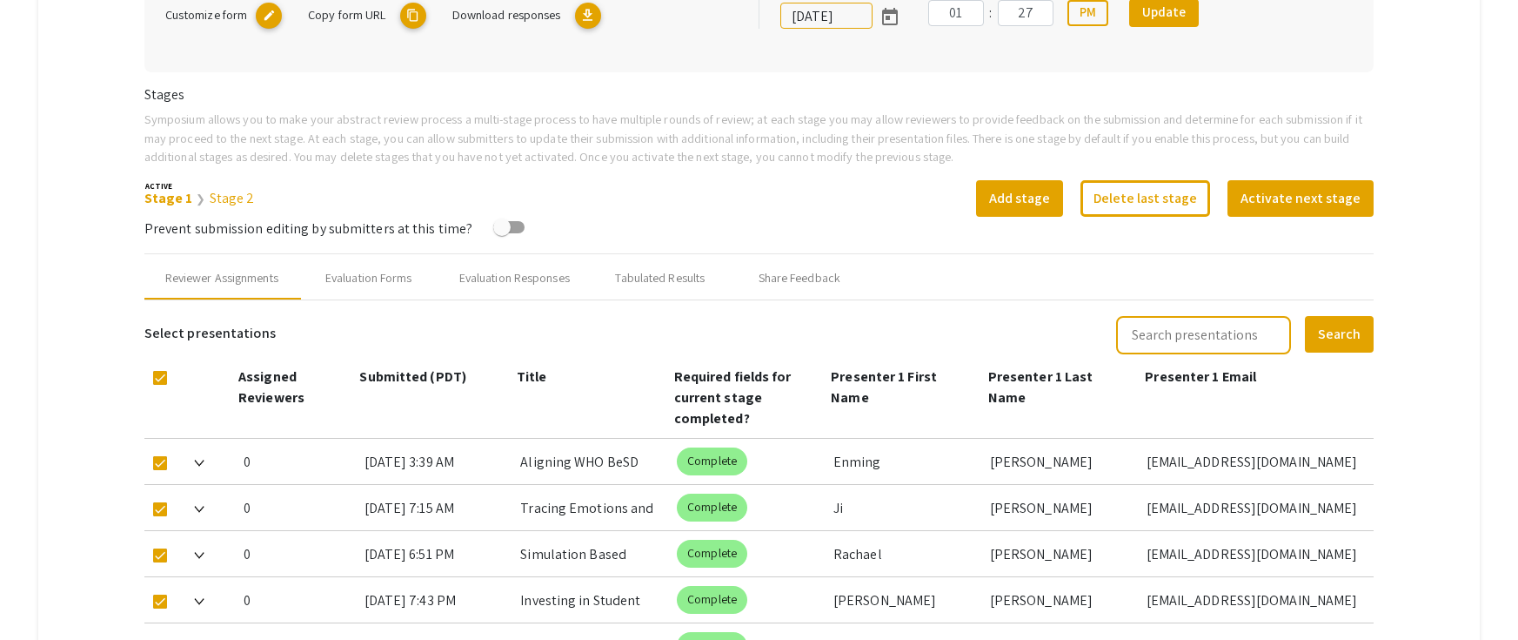
scroll to position [522, 0]
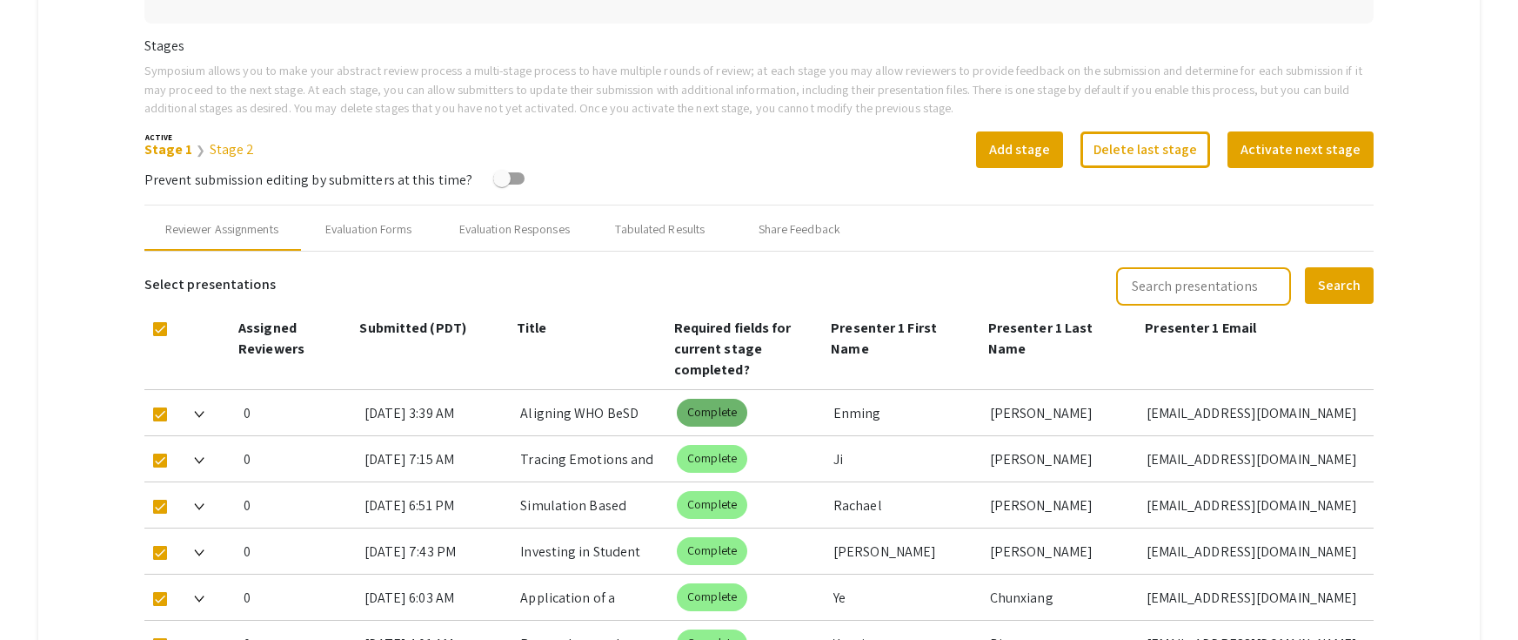
click at [711, 412] on mat-chip "Complete" at bounding box center [712, 412] width 70 height 28
click at [1309, 161] on button "Activate next stage" at bounding box center [1301, 149] width 146 height 37
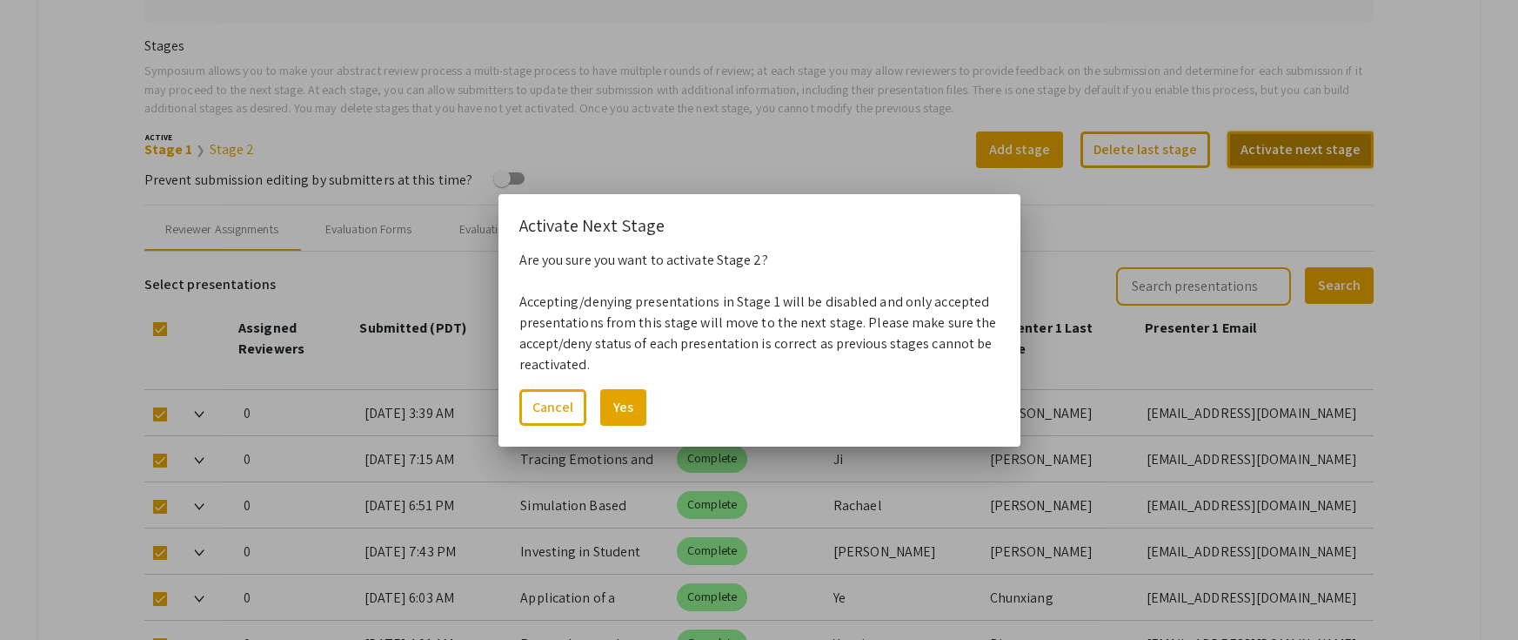
scroll to position [0, 0]
click at [571, 421] on button "Cancel" at bounding box center [552, 407] width 67 height 37
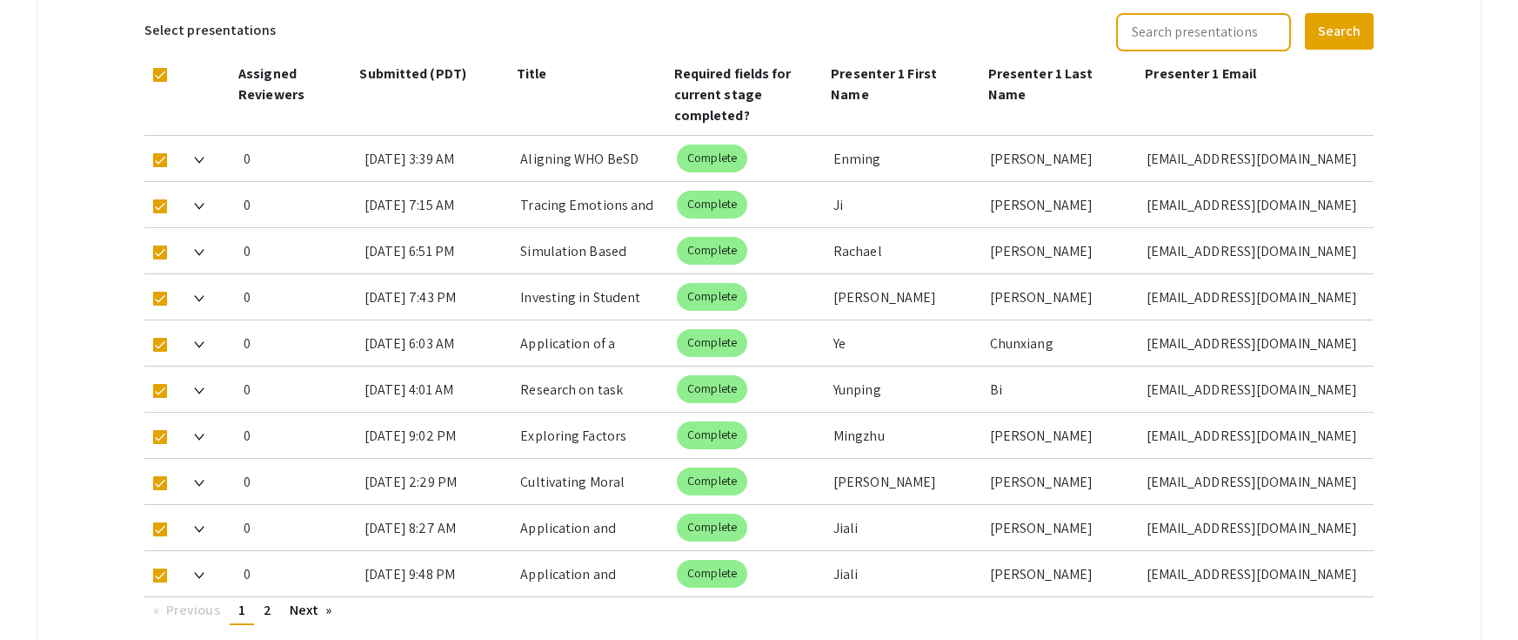
scroll to position [783, 0]
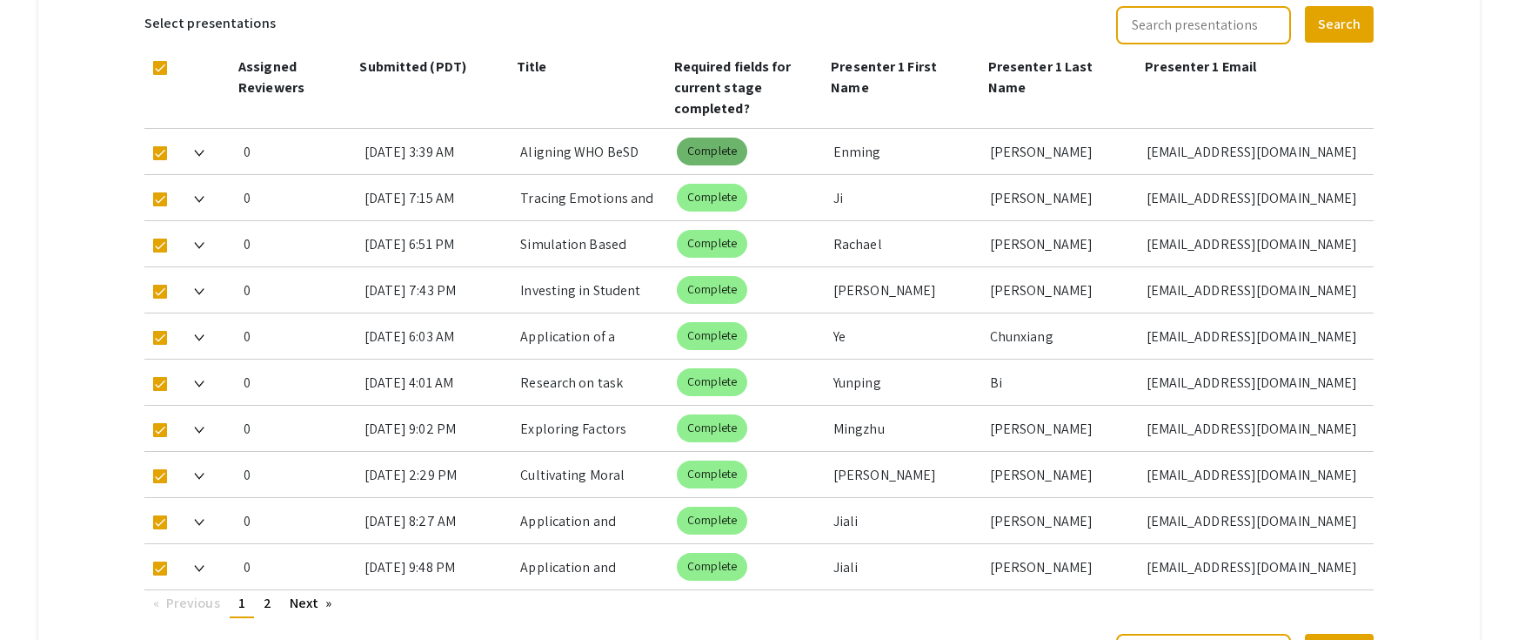
click at [717, 154] on mat-chip "Complete" at bounding box center [712, 151] width 70 height 28
click at [743, 152] on mat-chip "Complete" at bounding box center [712, 151] width 70 height 28
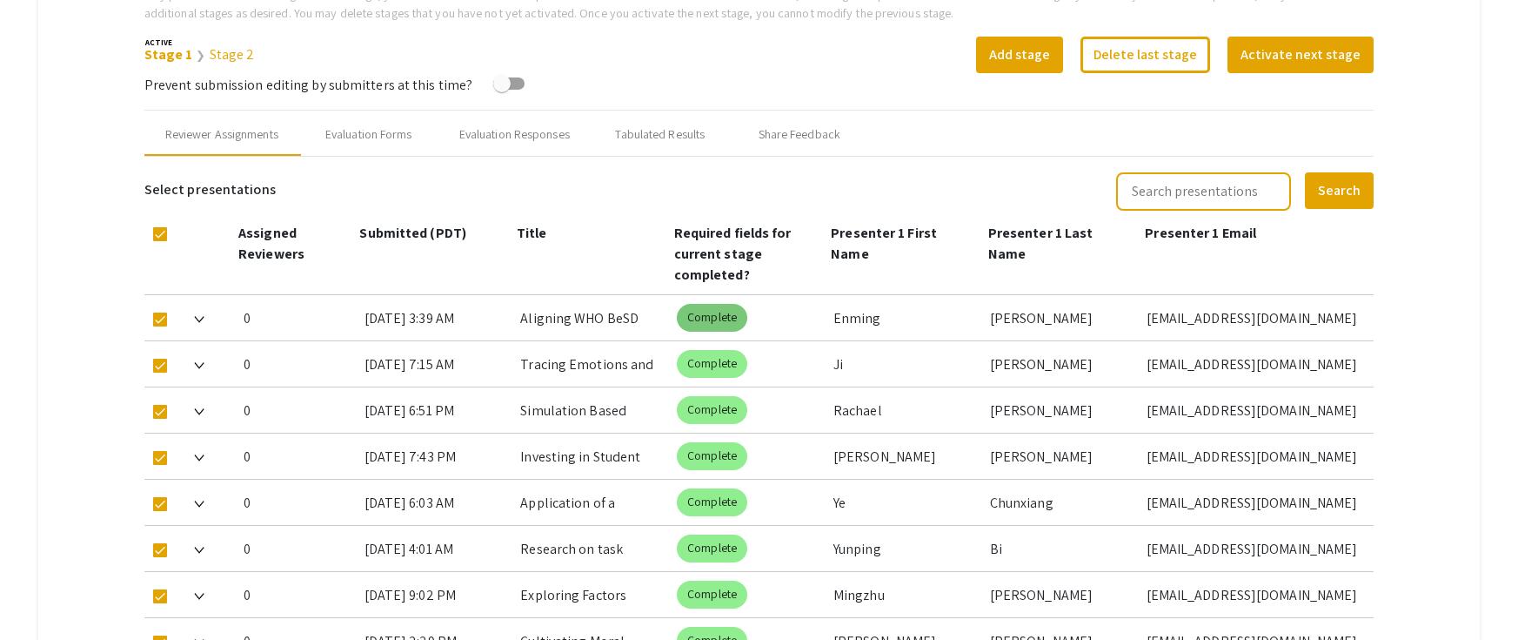
scroll to position [609, 0]
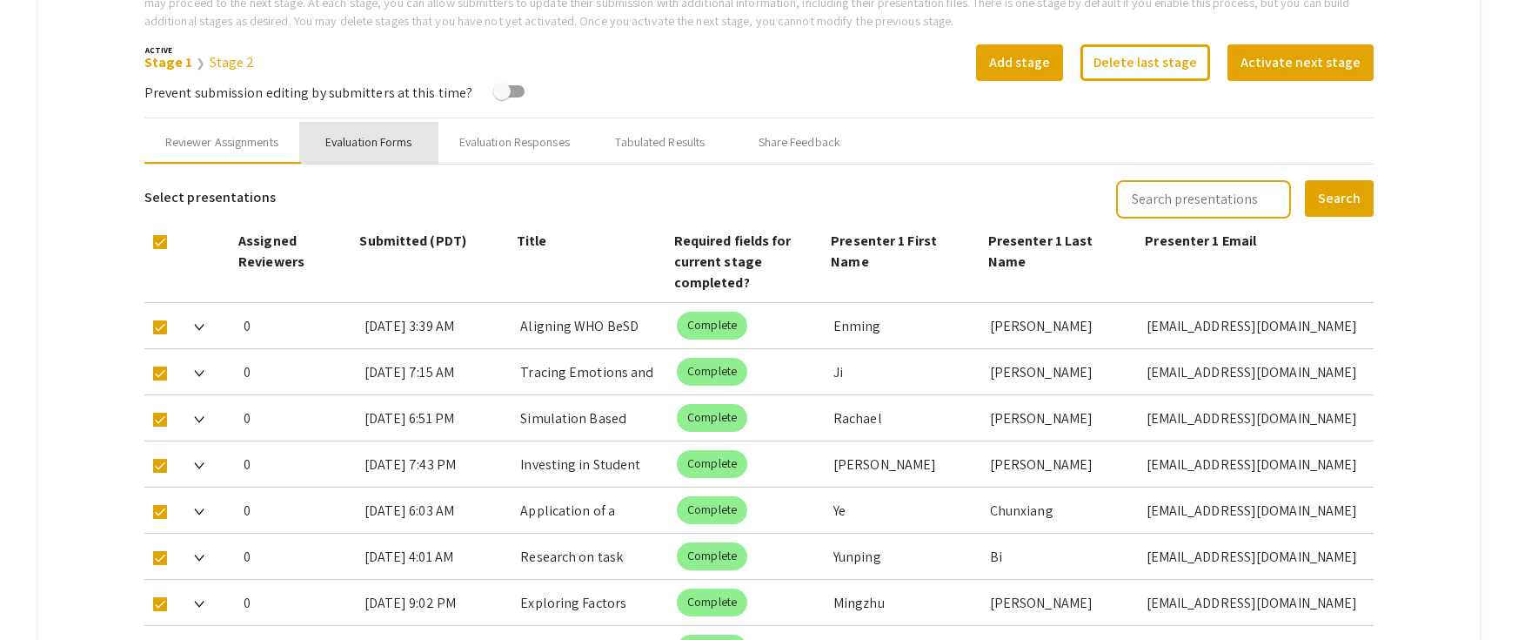
click at [375, 148] on div "Evaluation Forms" at bounding box center [368, 142] width 87 height 18
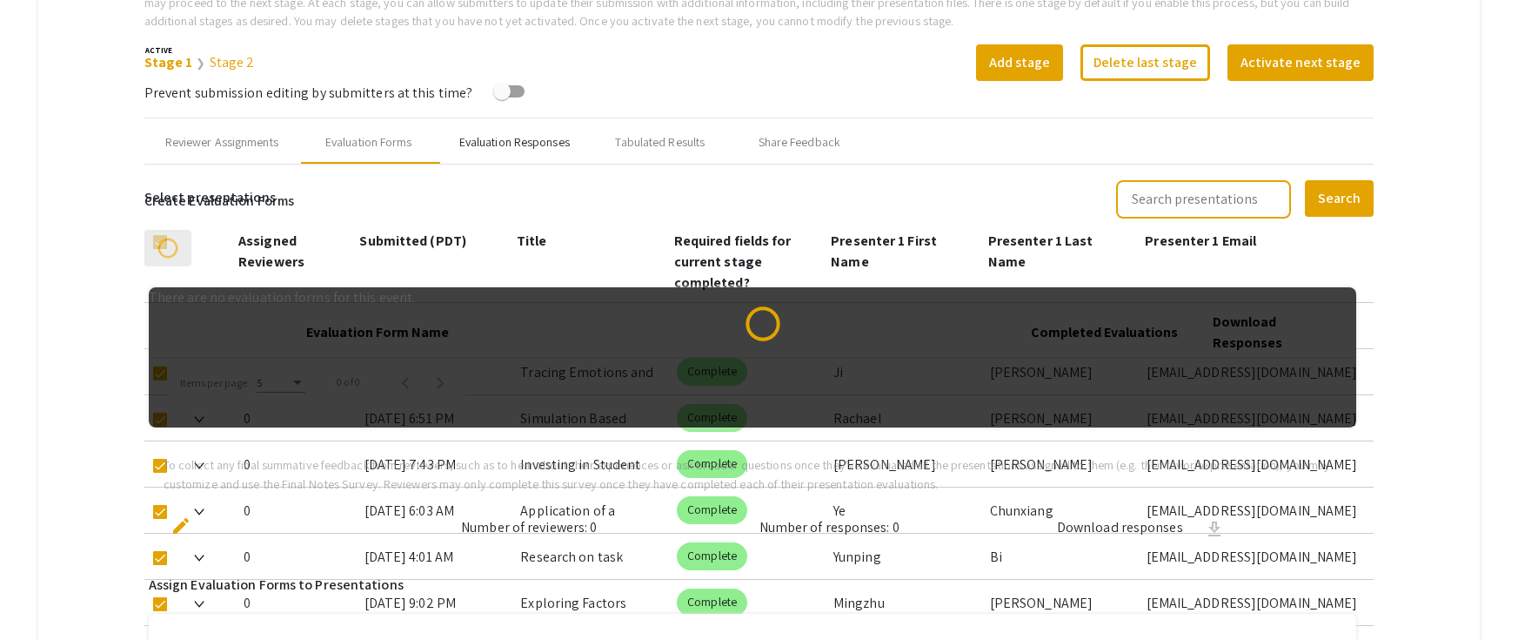
click at [502, 143] on div "Evaluation Responses" at bounding box center [514, 142] width 110 height 18
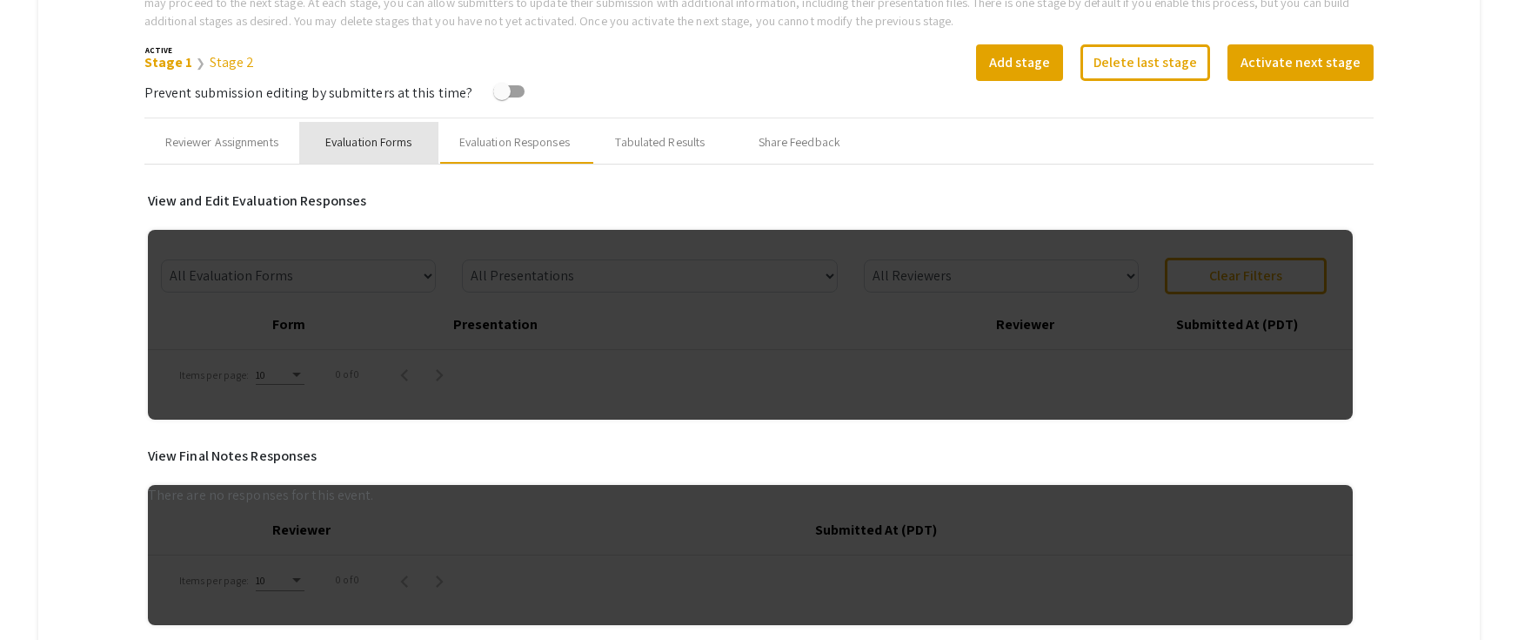
click at [372, 147] on div "Evaluation Forms" at bounding box center [368, 142] width 87 height 18
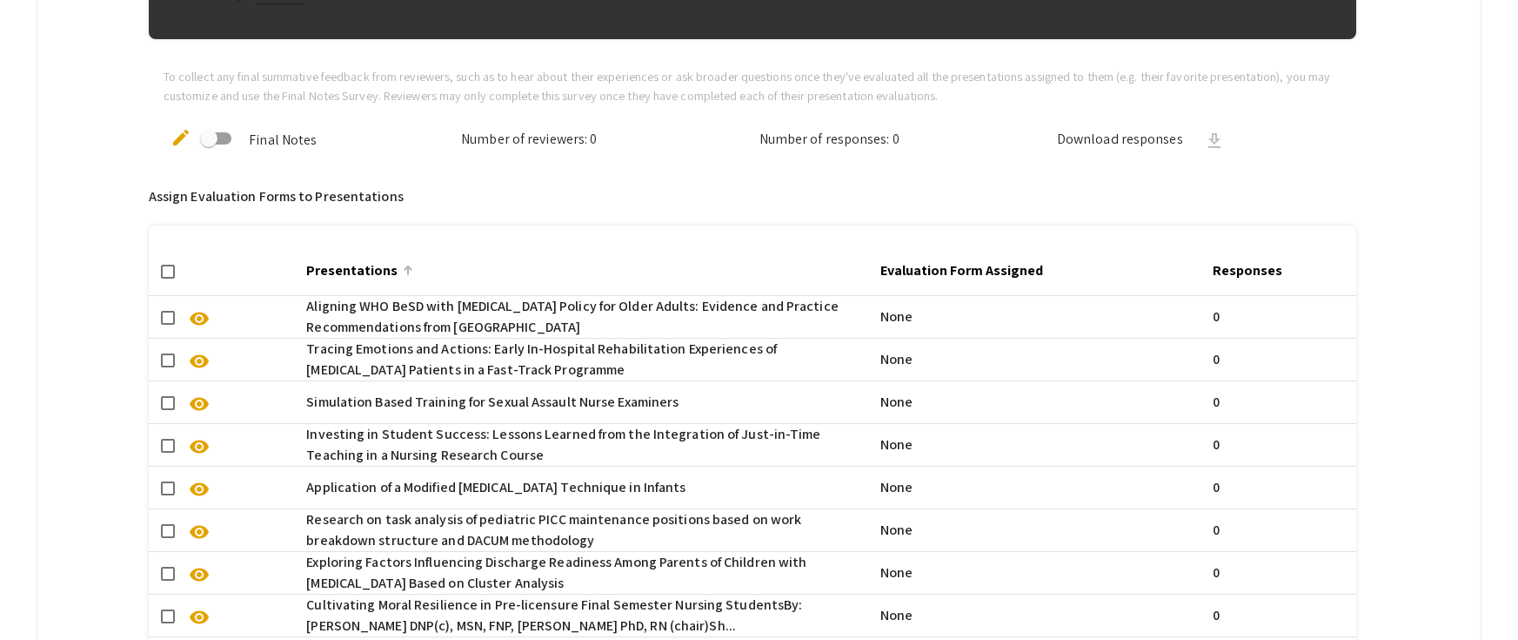
scroll to position [1044, 0]
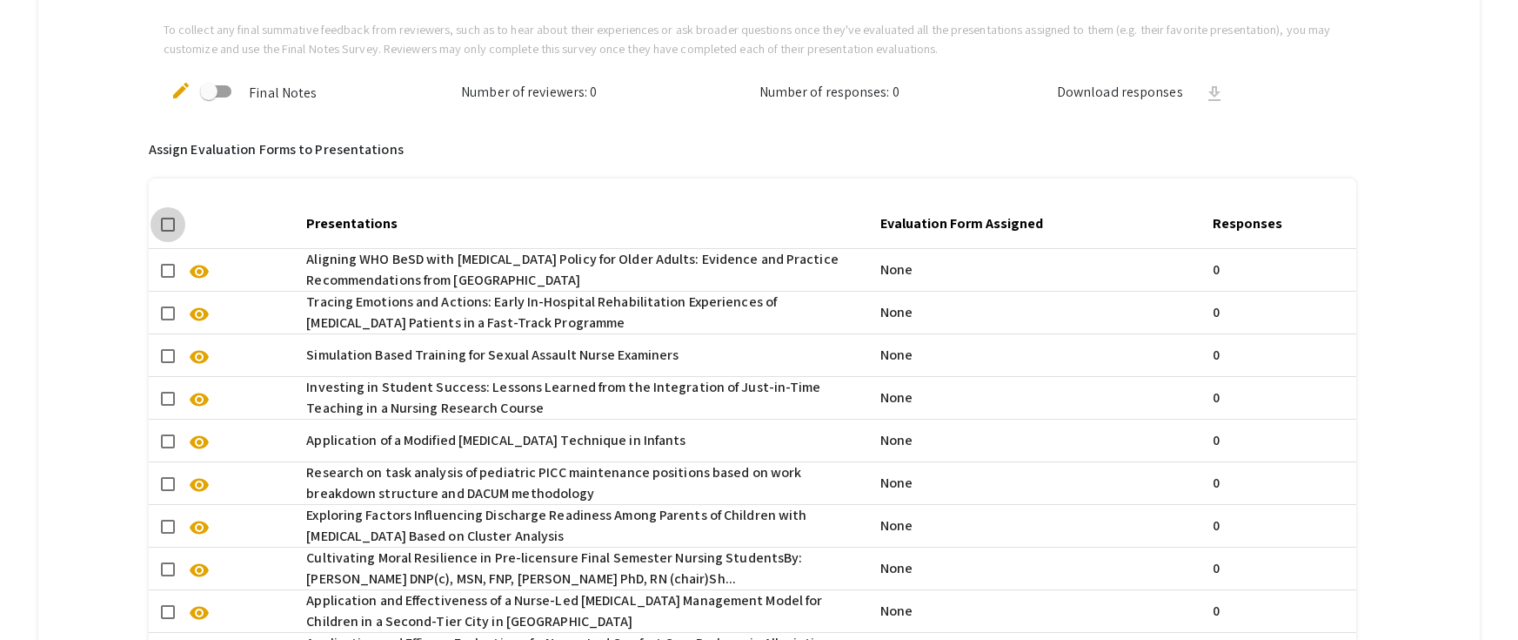
click at [172, 227] on span at bounding box center [168, 225] width 14 height 14
click at [168, 231] on input "checkbox" at bounding box center [167, 231] width 1 height 1
checkbox input "true"
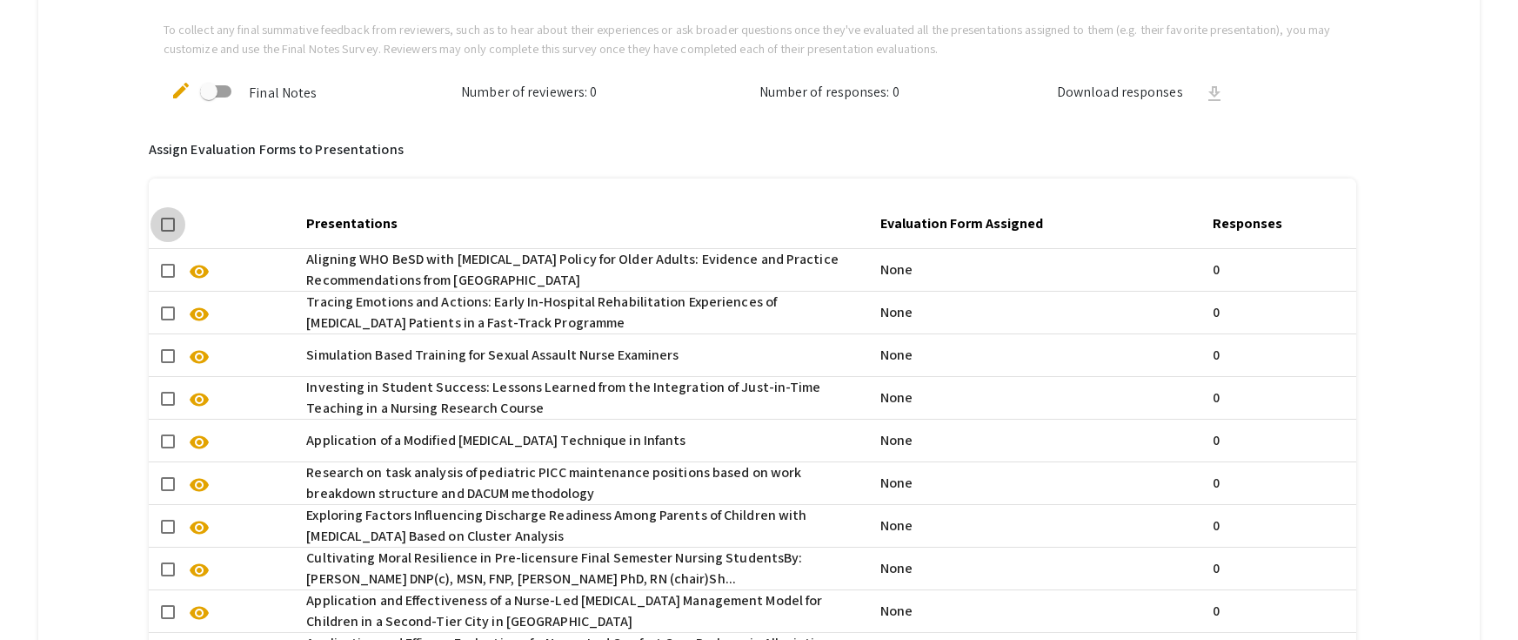
checkbox input "true"
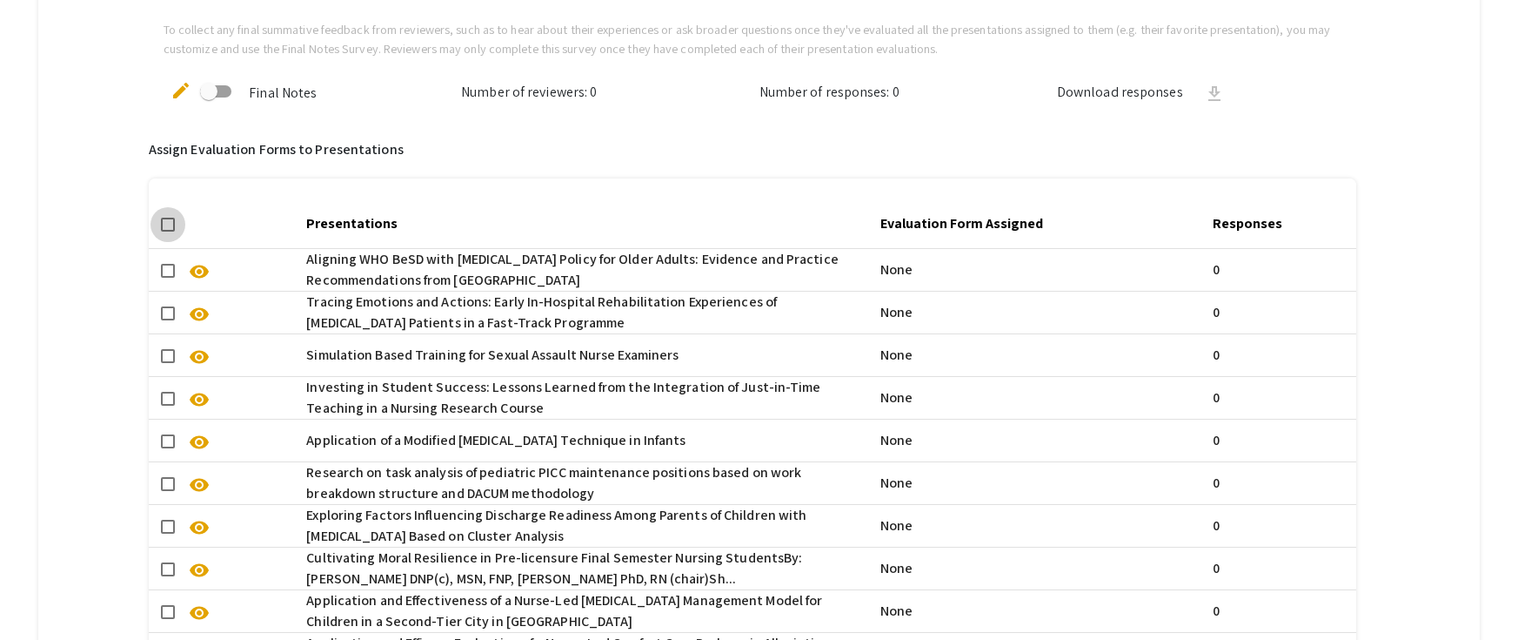
checkbox input "true"
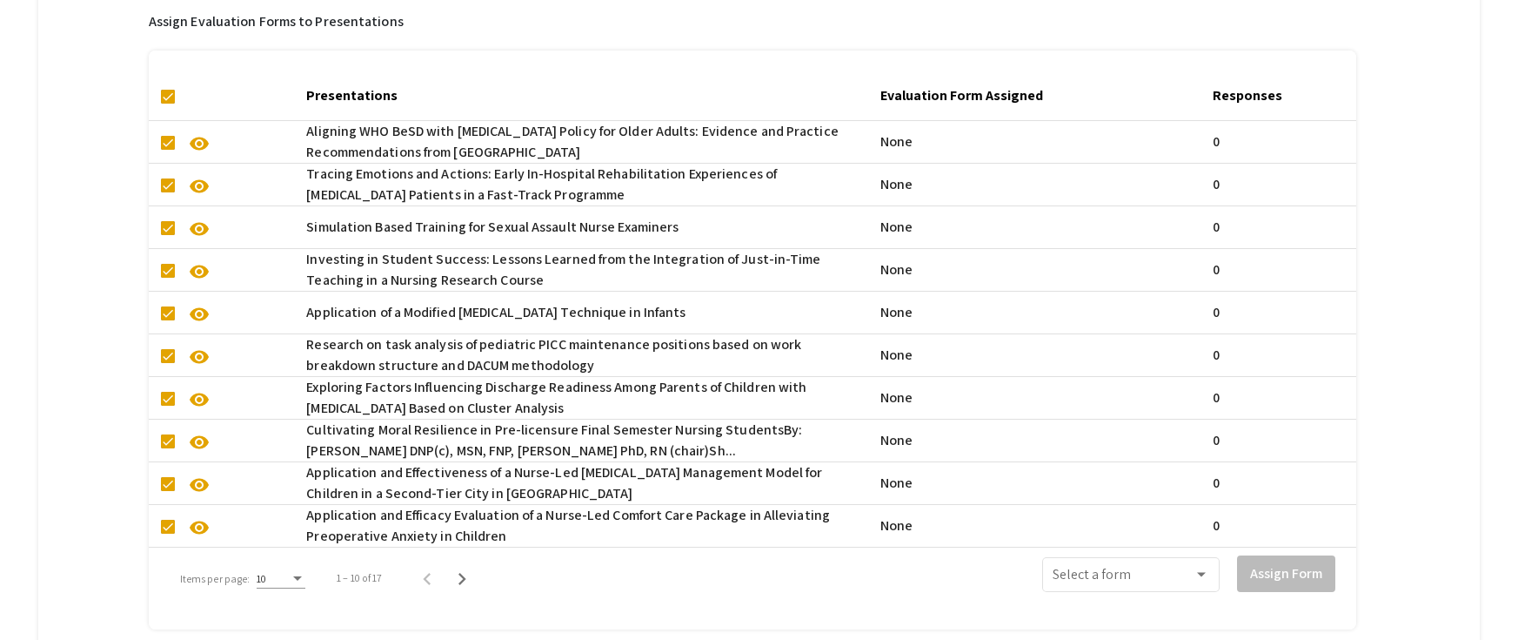
scroll to position [1323, 0]
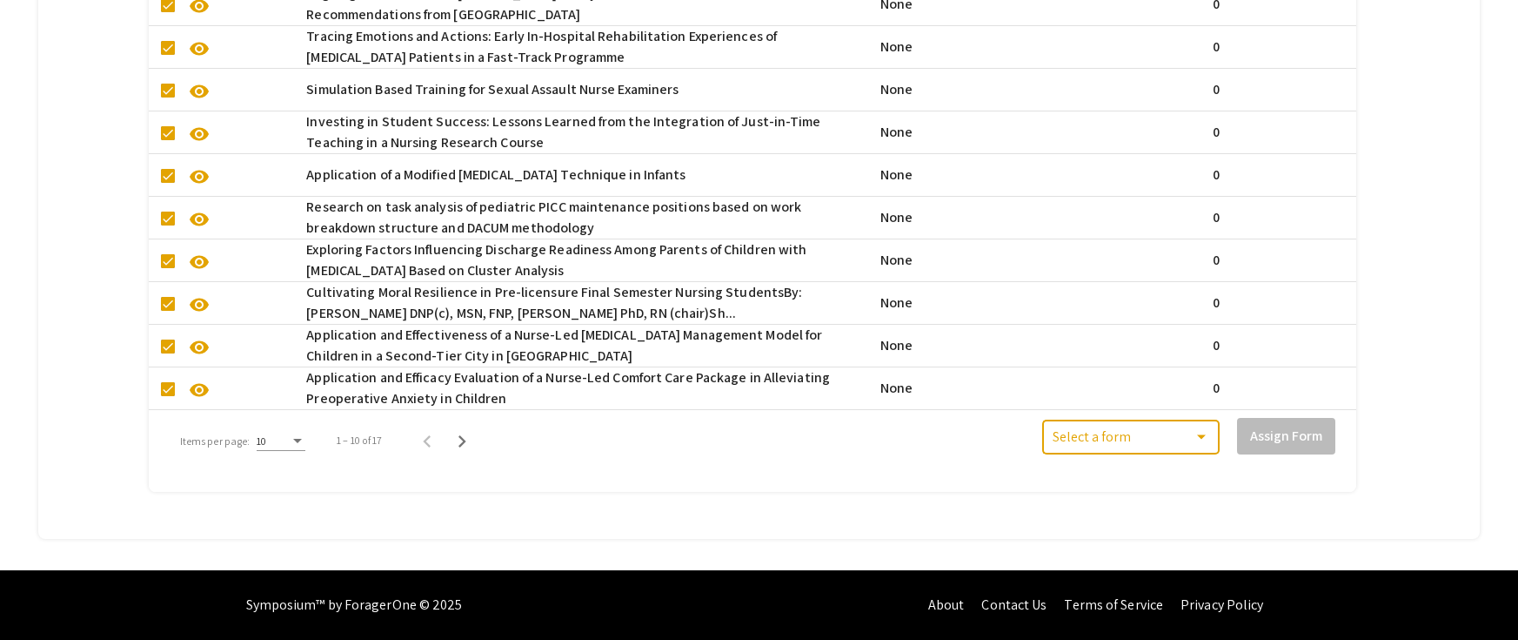
click at [1183, 433] on span at bounding box center [1123, 441] width 141 height 16
click at [1181, 425] on span "None" at bounding box center [1143, 428] width 157 height 42
click at [1276, 418] on button "Assign Form" at bounding box center [1286, 436] width 98 height 37
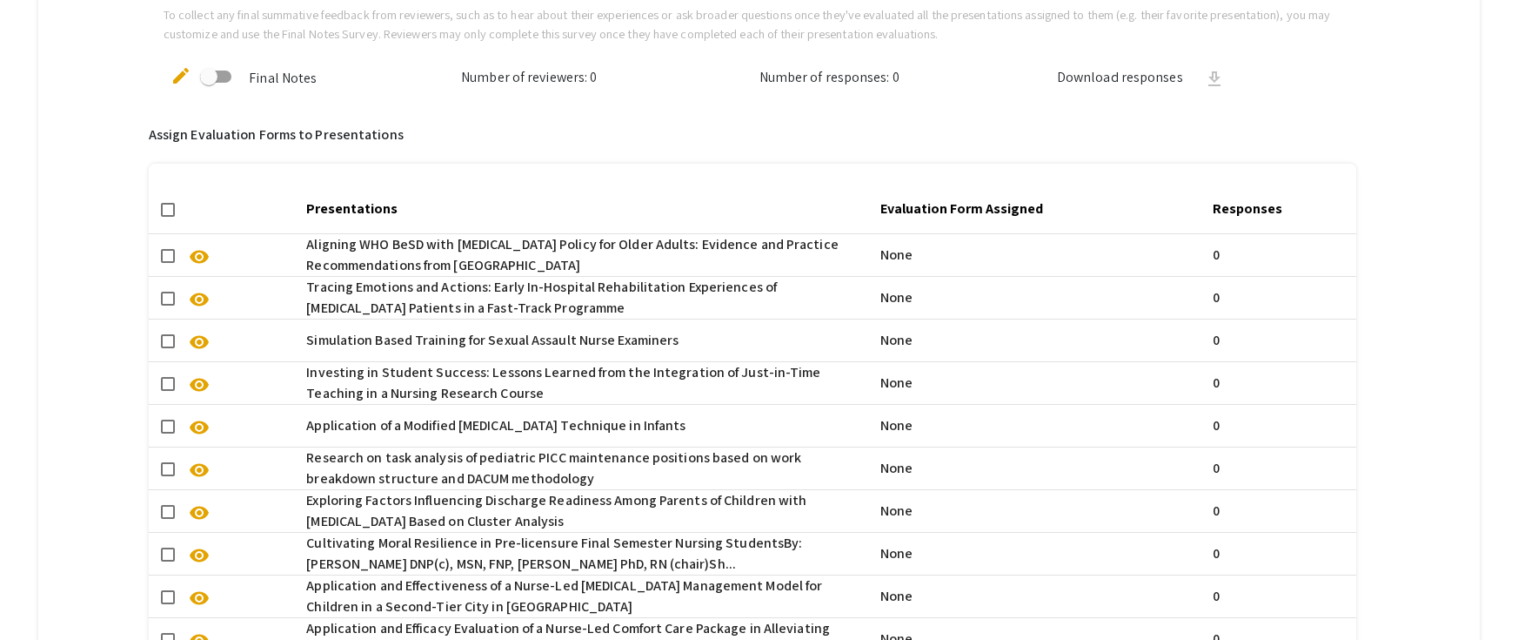
scroll to position [1061, 0]
click at [167, 207] on span at bounding box center [168, 207] width 14 height 14
click at [167, 214] on input "checkbox" at bounding box center [167, 214] width 1 height 1
checkbox input "true"
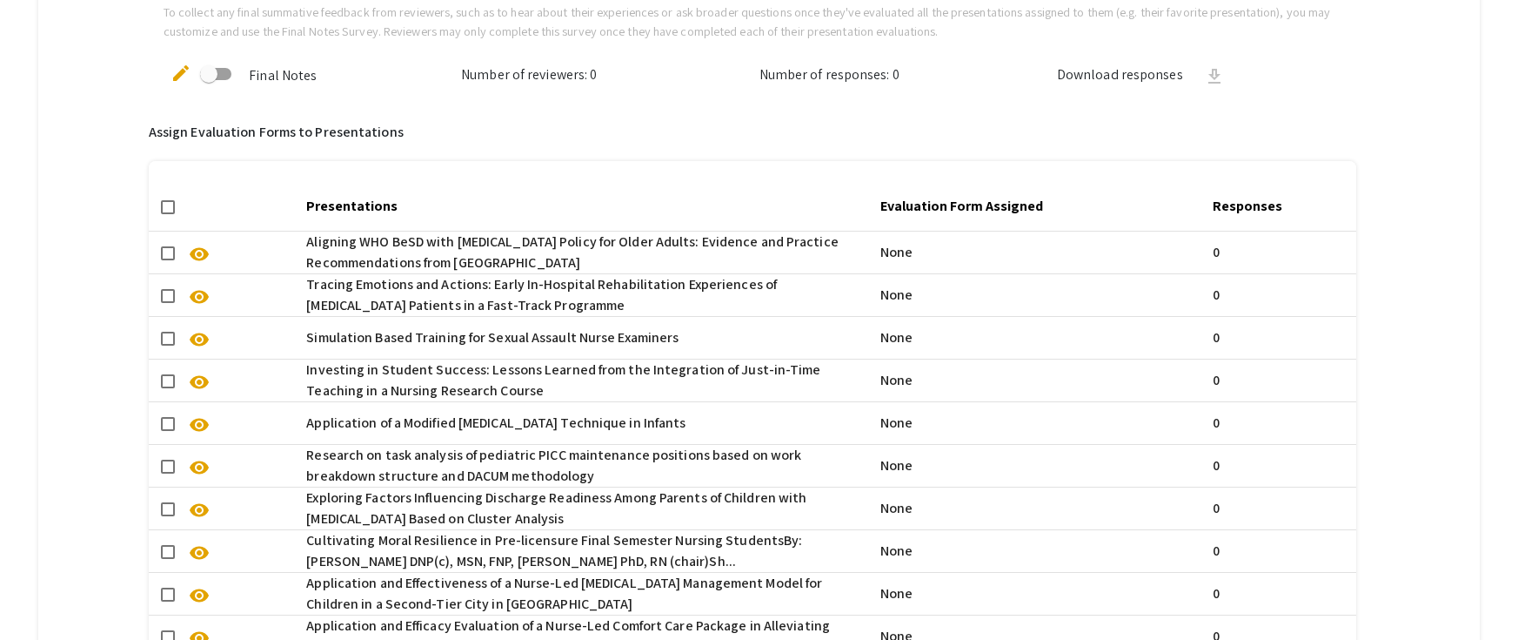
checkbox input "true"
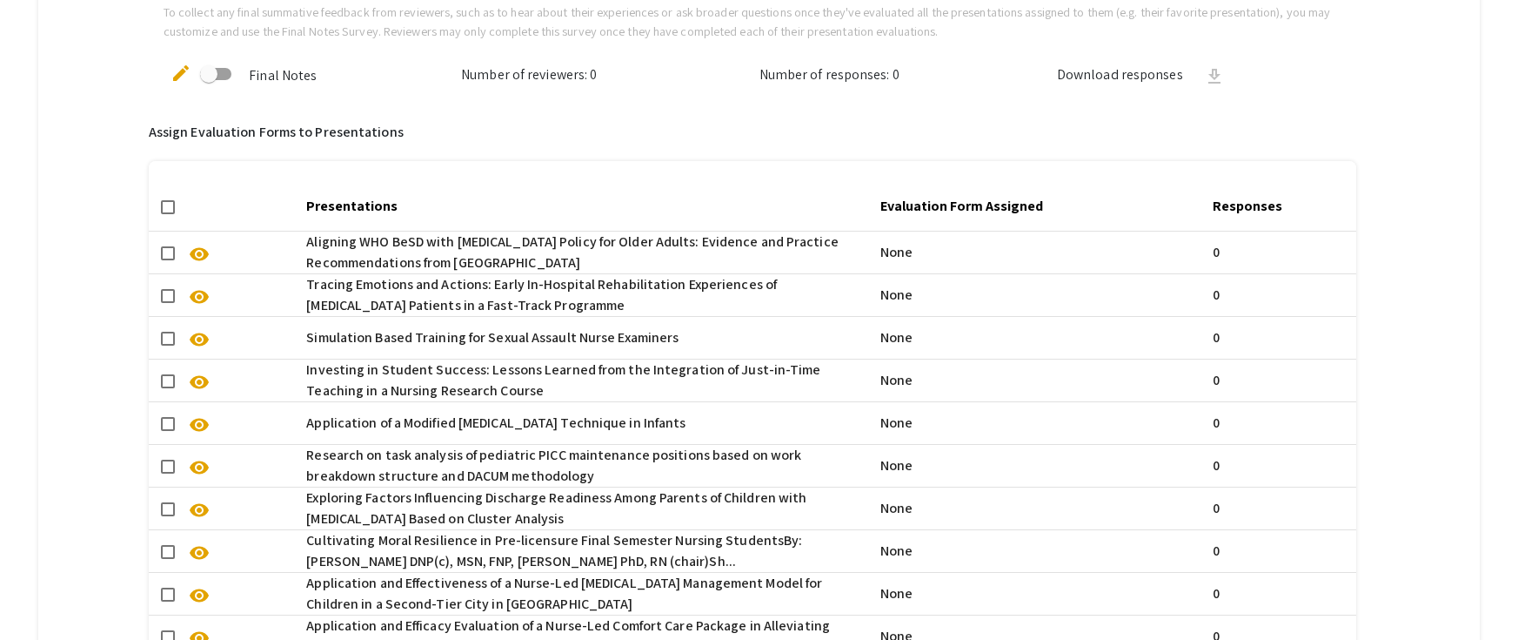
checkbox input "true"
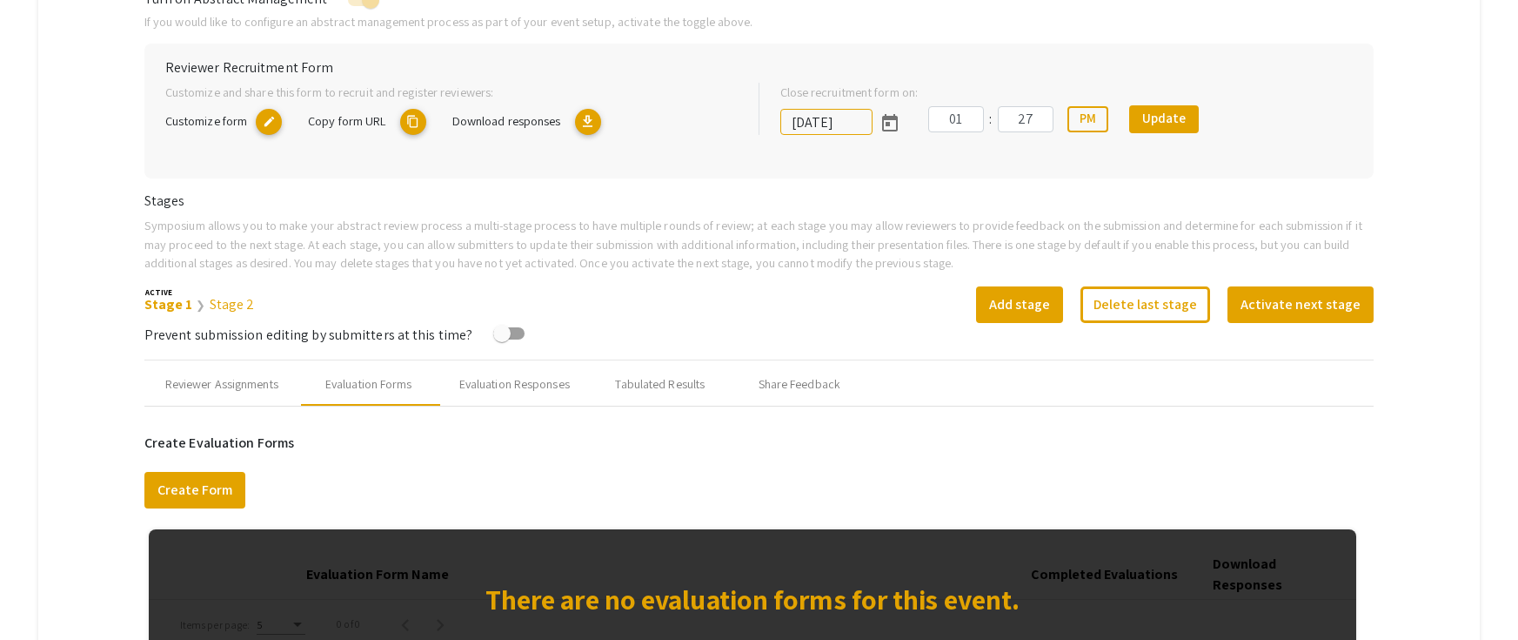
scroll to position [365, 0]
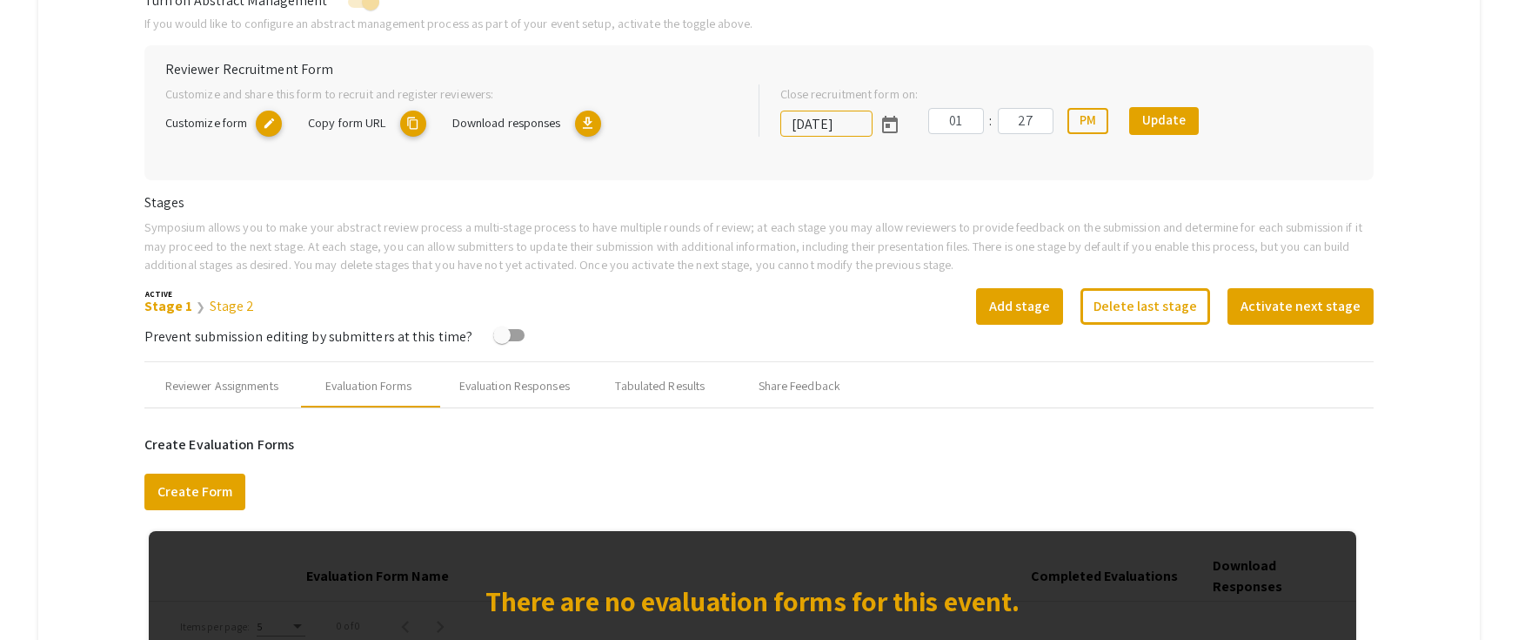
click at [274, 126] on mat-icon "edit" at bounding box center [269, 123] width 26 height 26
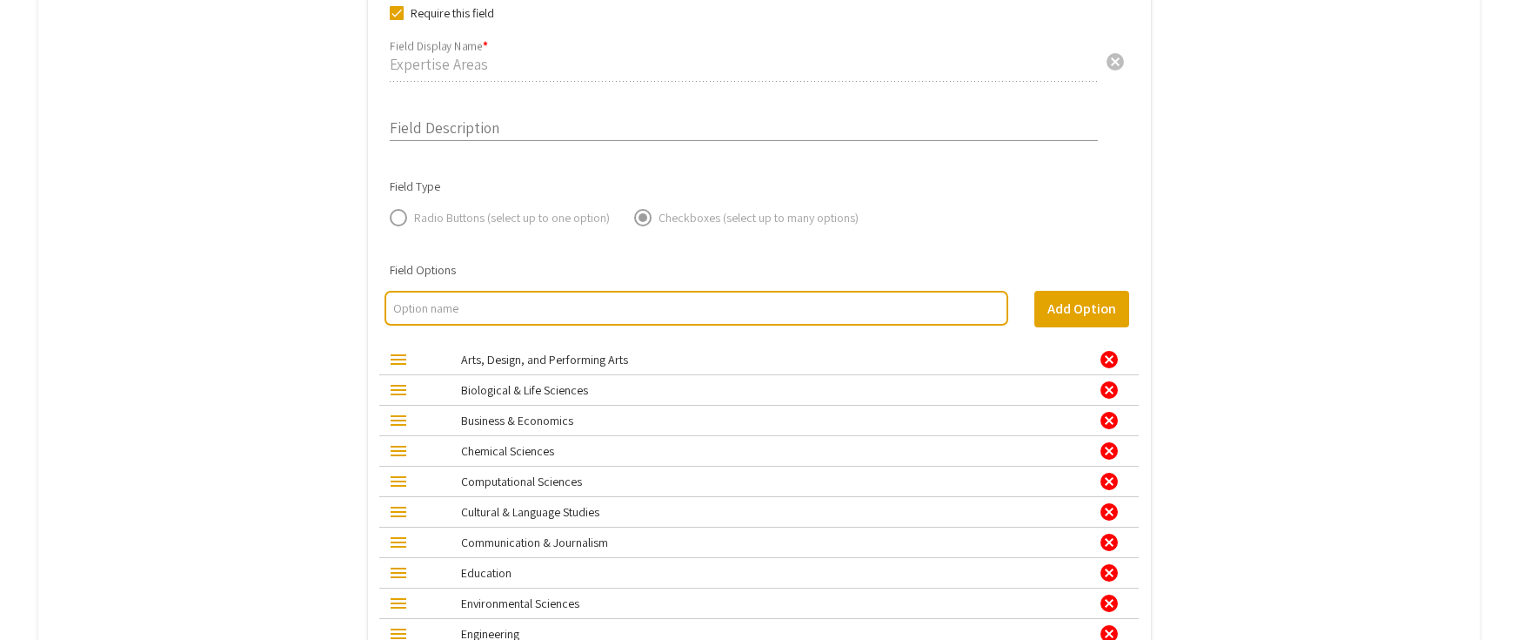
scroll to position [696, 0]
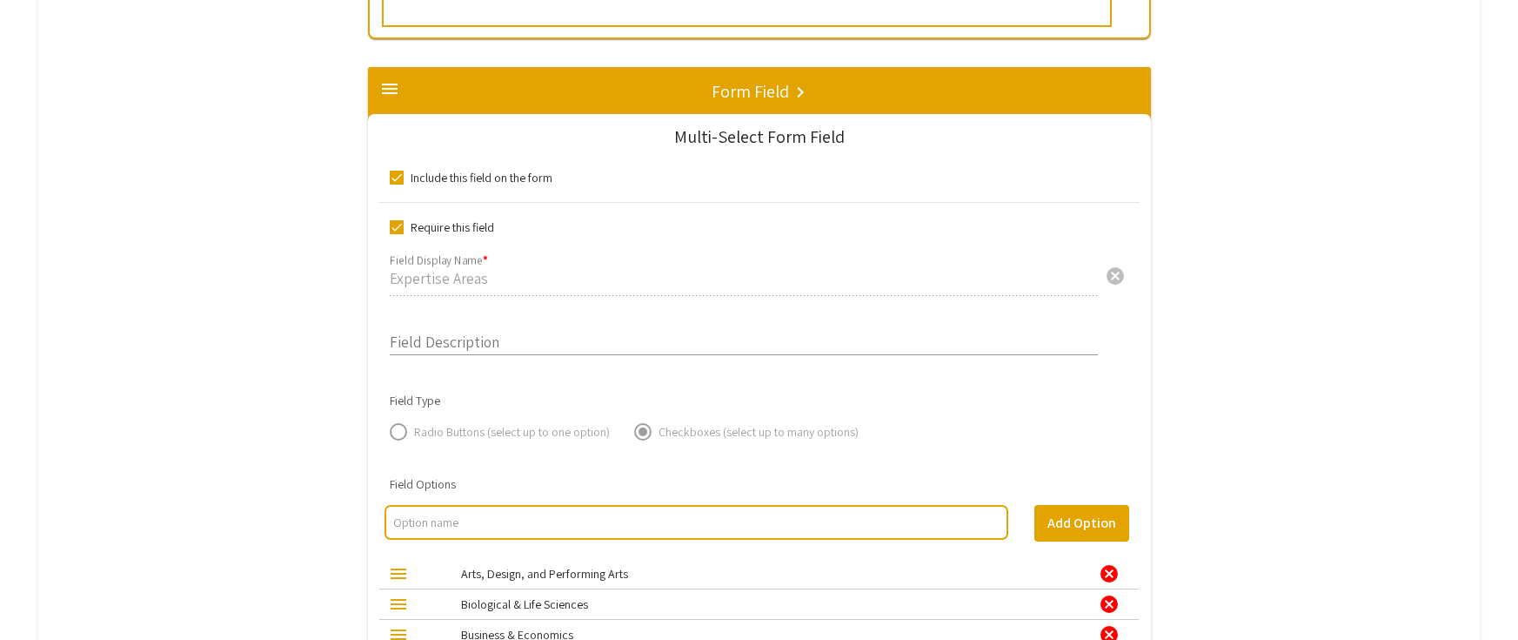
click at [398, 183] on span at bounding box center [397, 178] width 14 height 14
click at [397, 184] on input "Include this field on the form" at bounding box center [396, 184] width 1 height 1
checkbox input "false"
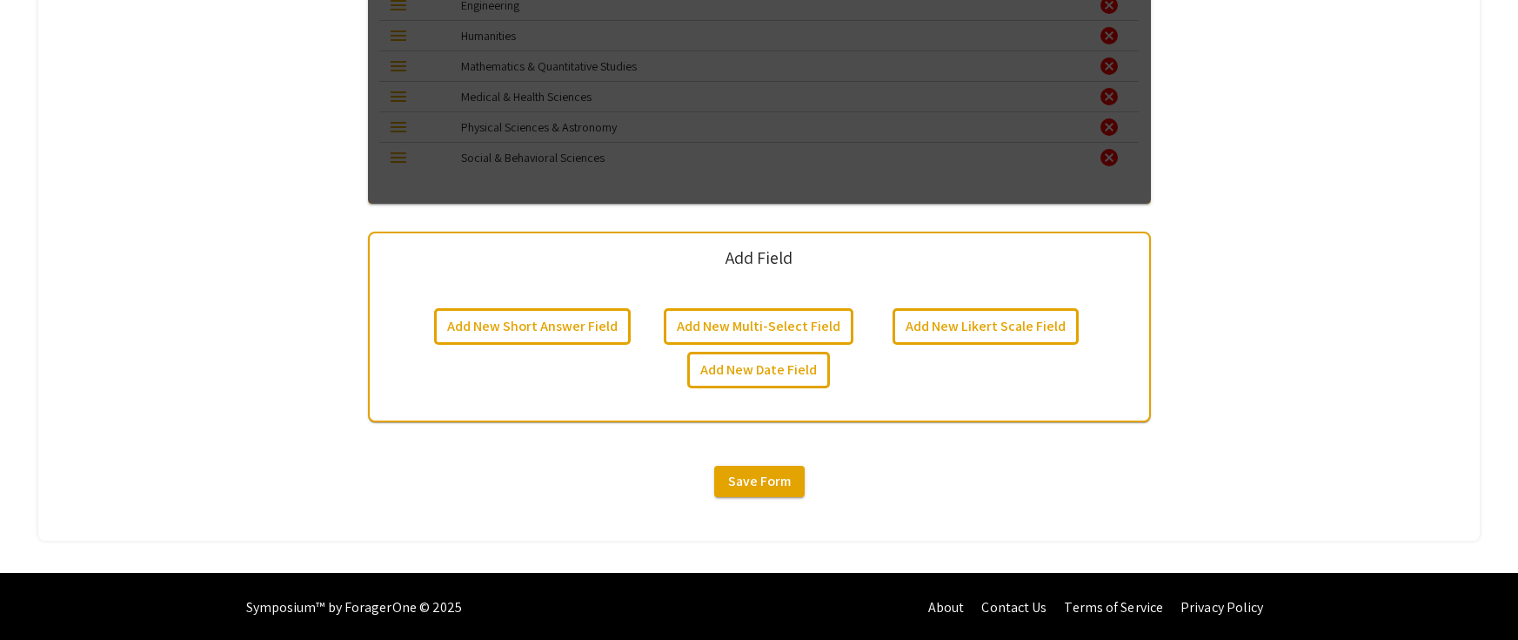
scroll to position [1541, 0]
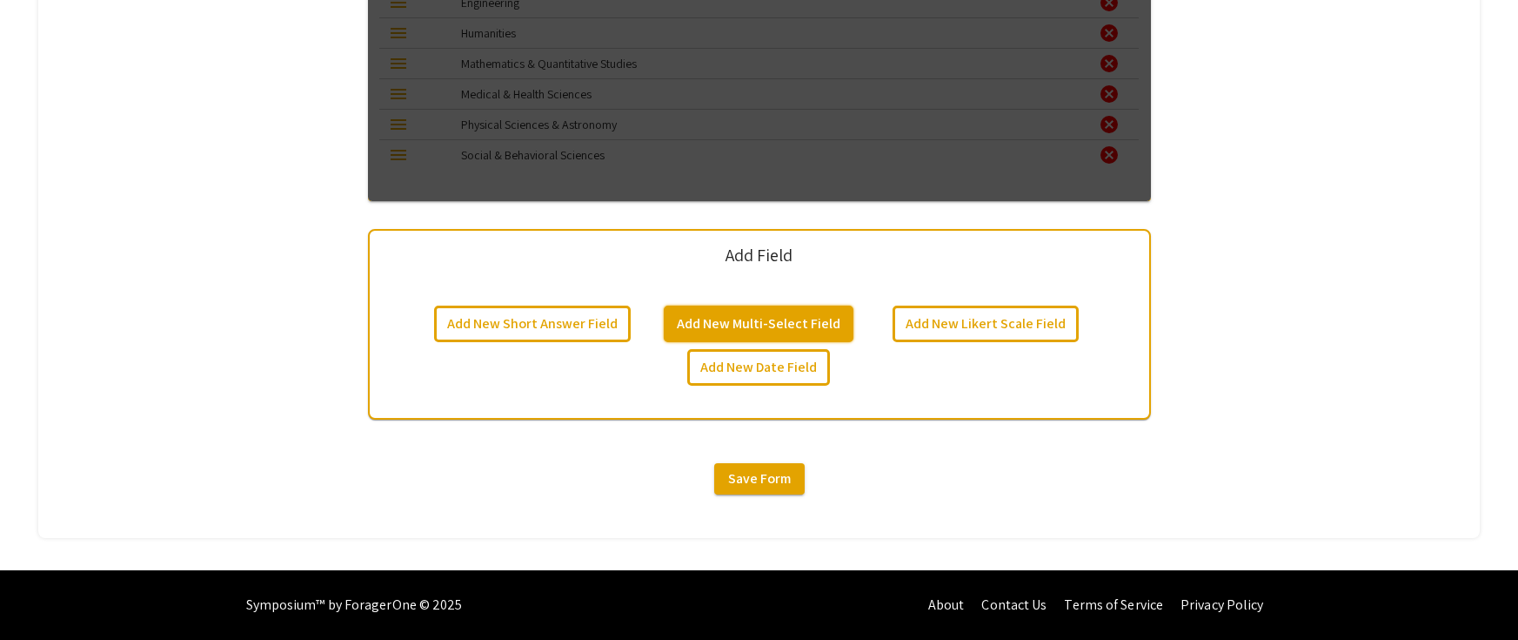
click at [764, 314] on button "Add New Multi-Select Field" at bounding box center [759, 323] width 190 height 37
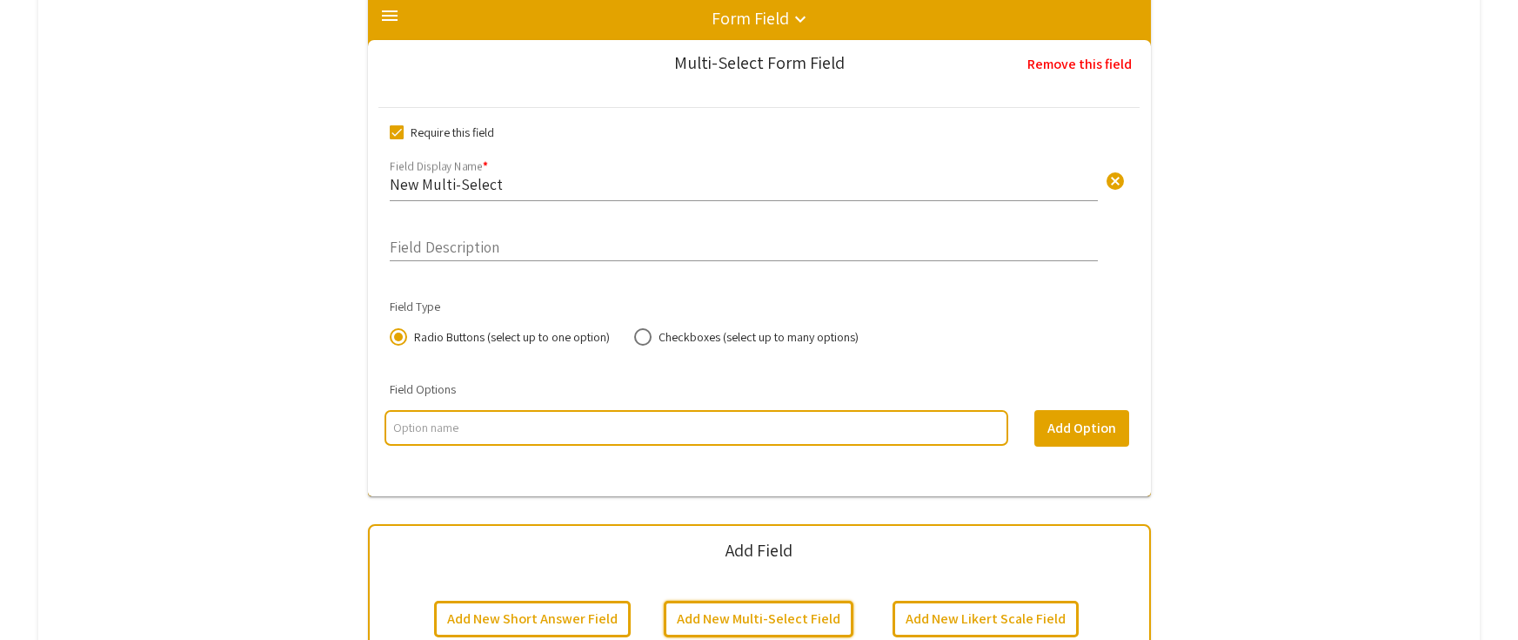
scroll to position [1770, 0]
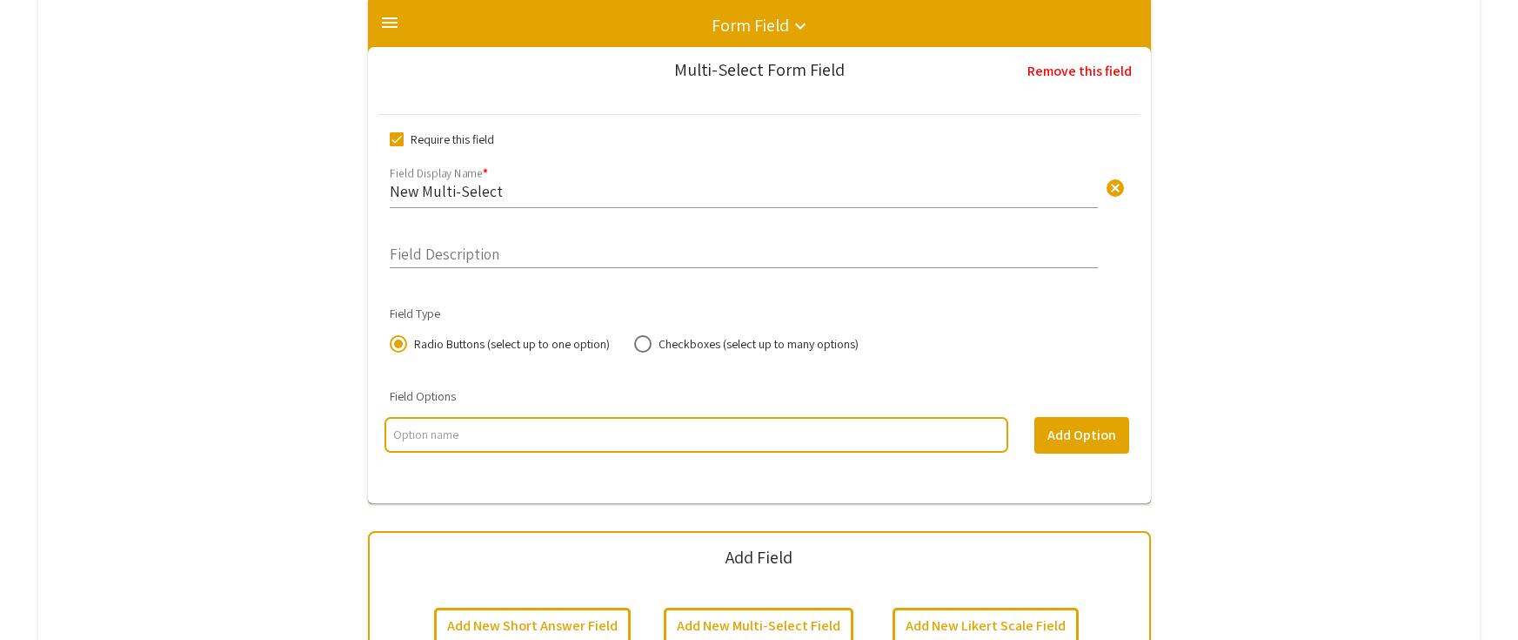
click at [560, 204] on div "New Multi-Select cancel Field Display Name *" at bounding box center [744, 185] width 708 height 46
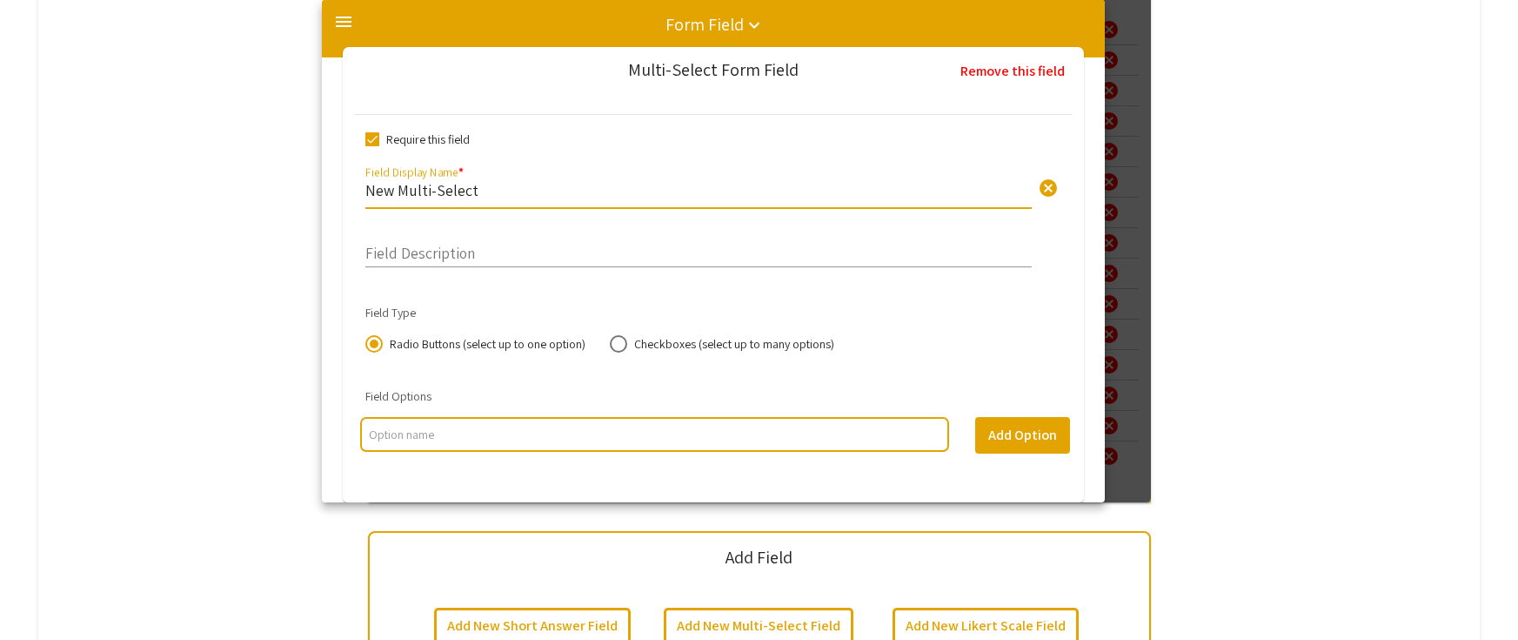
scroll to position [1541, 0]
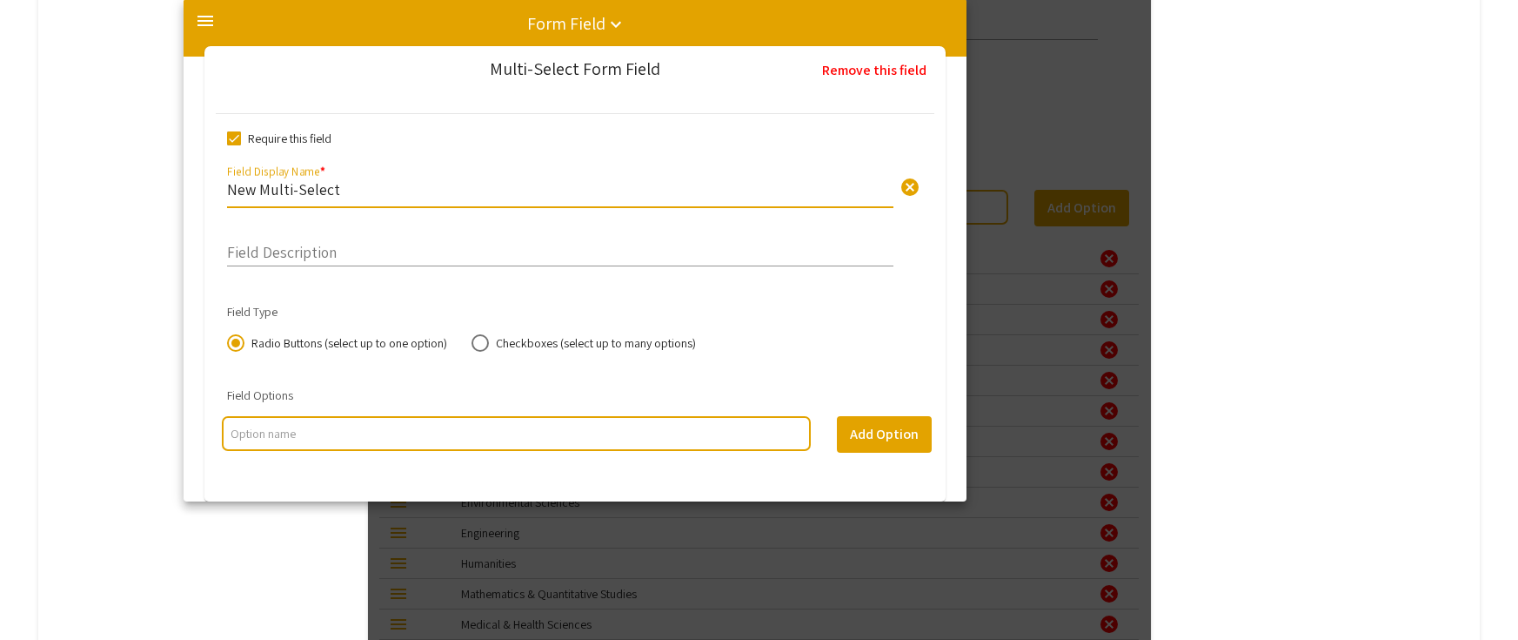
drag, startPoint x: 615, startPoint y: 198, endPoint x: 468, endPoint y: 189, distance: 147.4
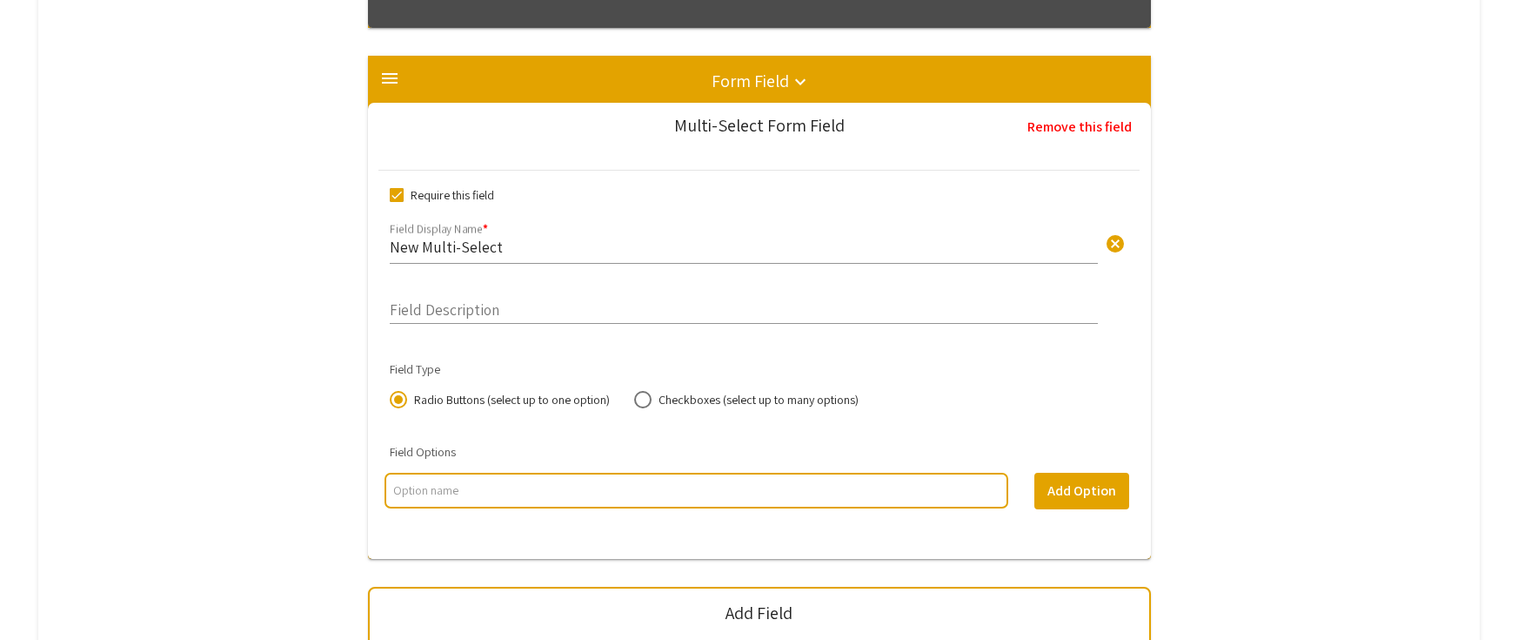
scroll to position [1715, 0]
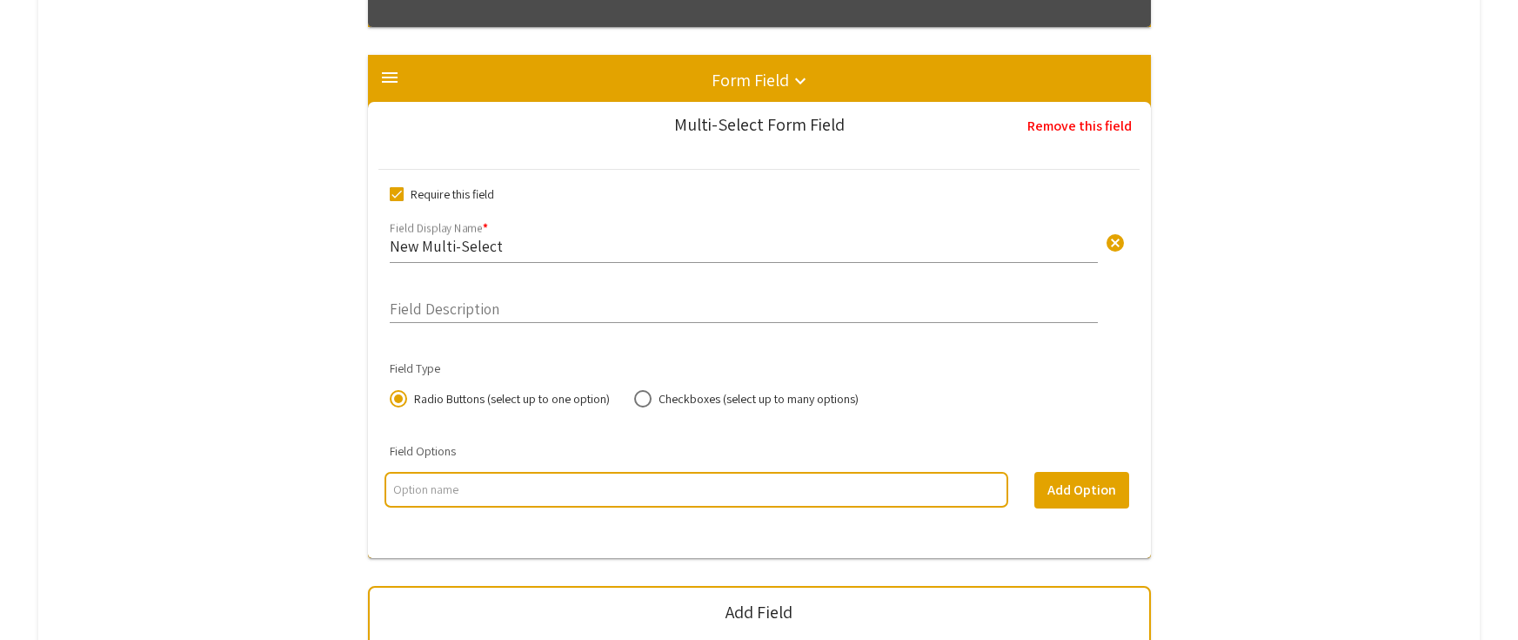
click at [555, 486] on input "multi select option input" at bounding box center [696, 488] width 606 height 17
type input "Yes"
click at [1054, 502] on button "Add Option" at bounding box center [1082, 490] width 95 height 37
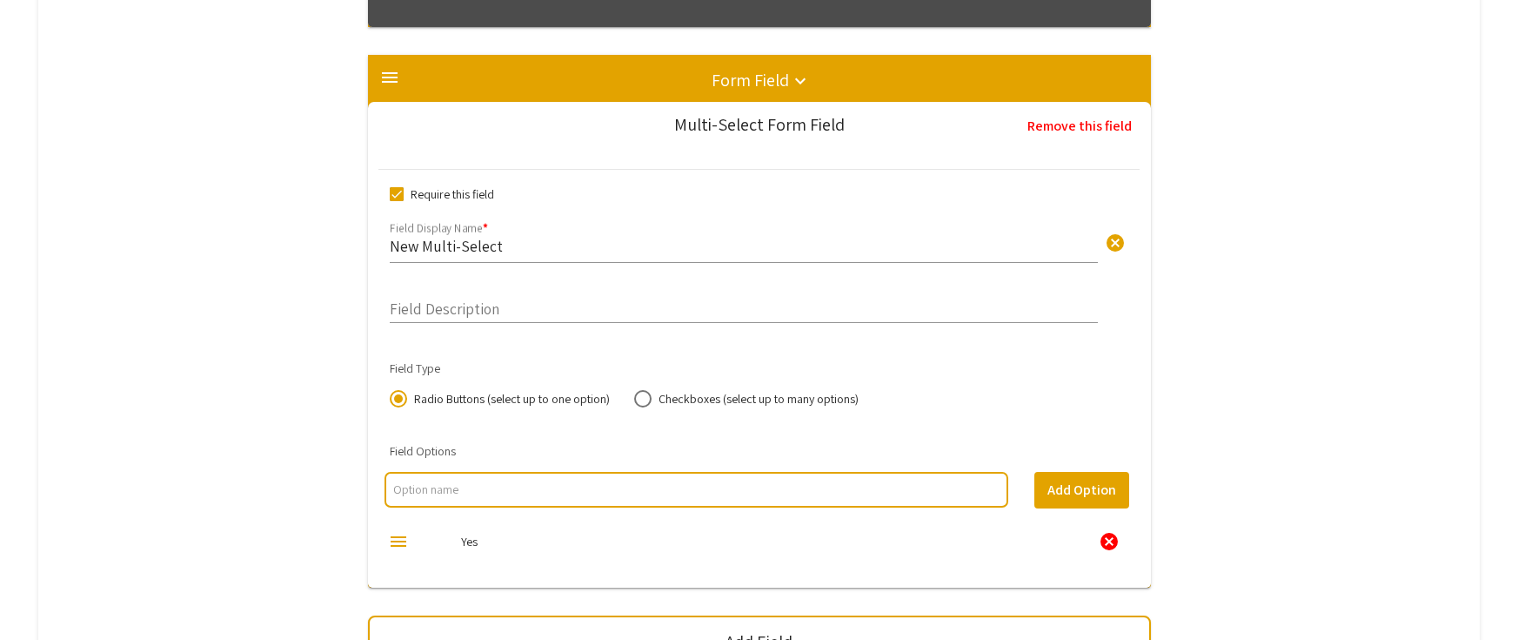
click at [654, 492] on input "multi select option input" at bounding box center [696, 488] width 606 height 17
type input "No"
click at [1130, 413] on div "Require this field New Multi-Select cancel Field Display Name * Field display n…" at bounding box center [758, 379] width 761 height 390
click at [493, 247] on input "New Multi-Select" at bounding box center [744, 246] width 708 height 20
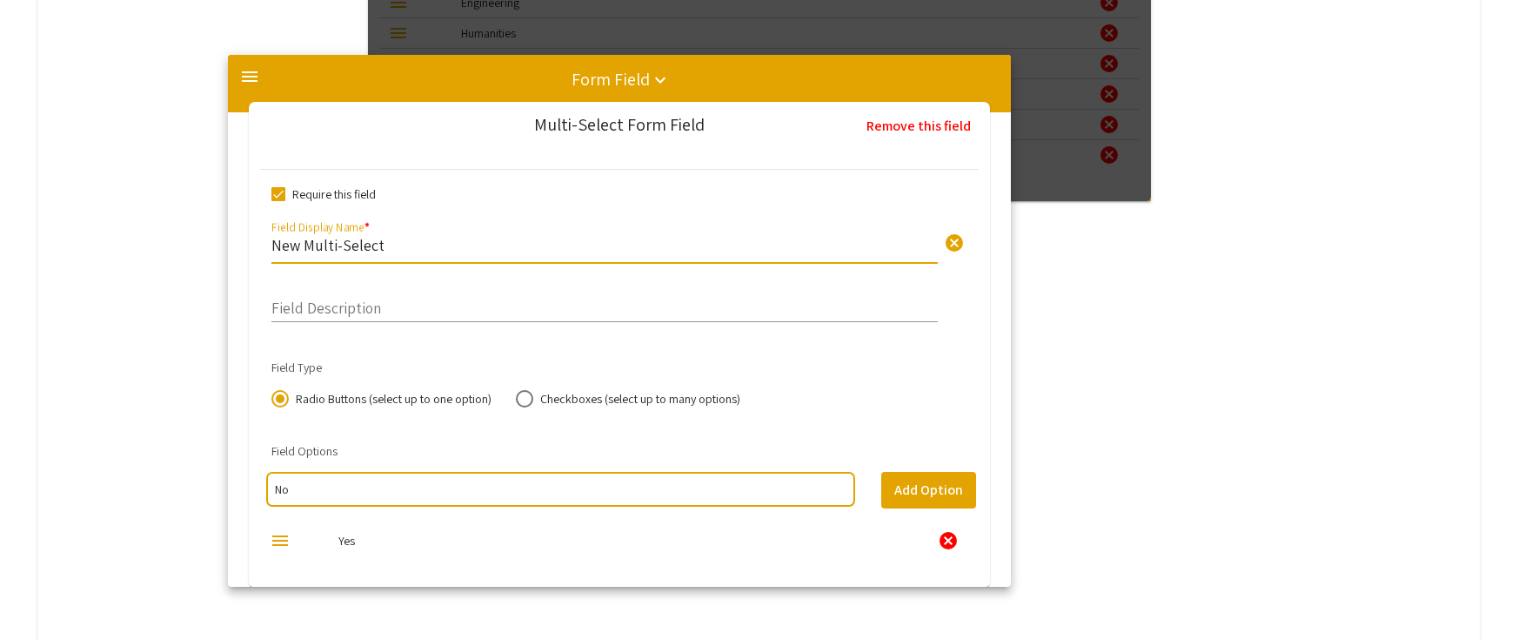
drag, startPoint x: 533, startPoint y: 244, endPoint x: 376, endPoint y: 244, distance: 157.5
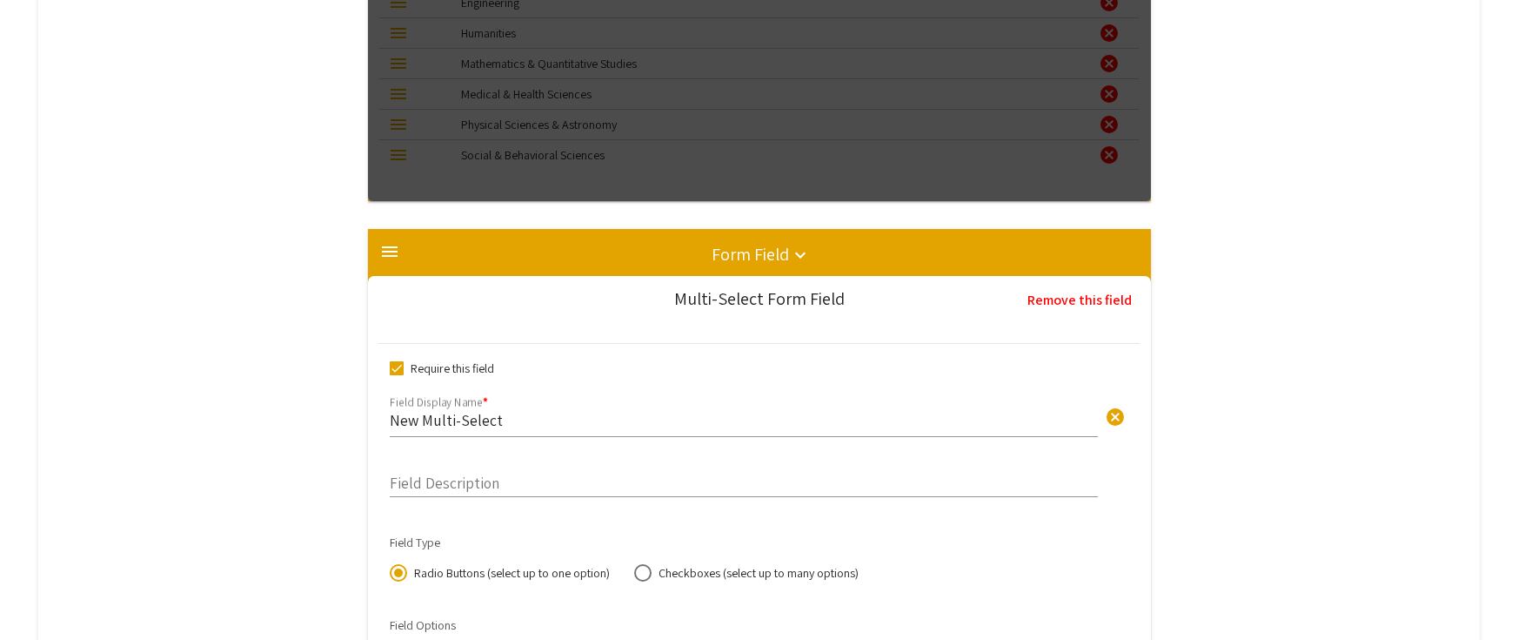
drag, startPoint x: 431, startPoint y: 400, endPoint x: 442, endPoint y: 427, distance: 29.2
click at [432, 401] on div "New Multi-Select cancel Field Display Name *" at bounding box center [744, 414] width 708 height 46
click at [442, 427] on input "New Multi-Select" at bounding box center [744, 420] width 708 height 20
click at [483, 419] on input "New Multi-Select" at bounding box center [744, 420] width 708 height 20
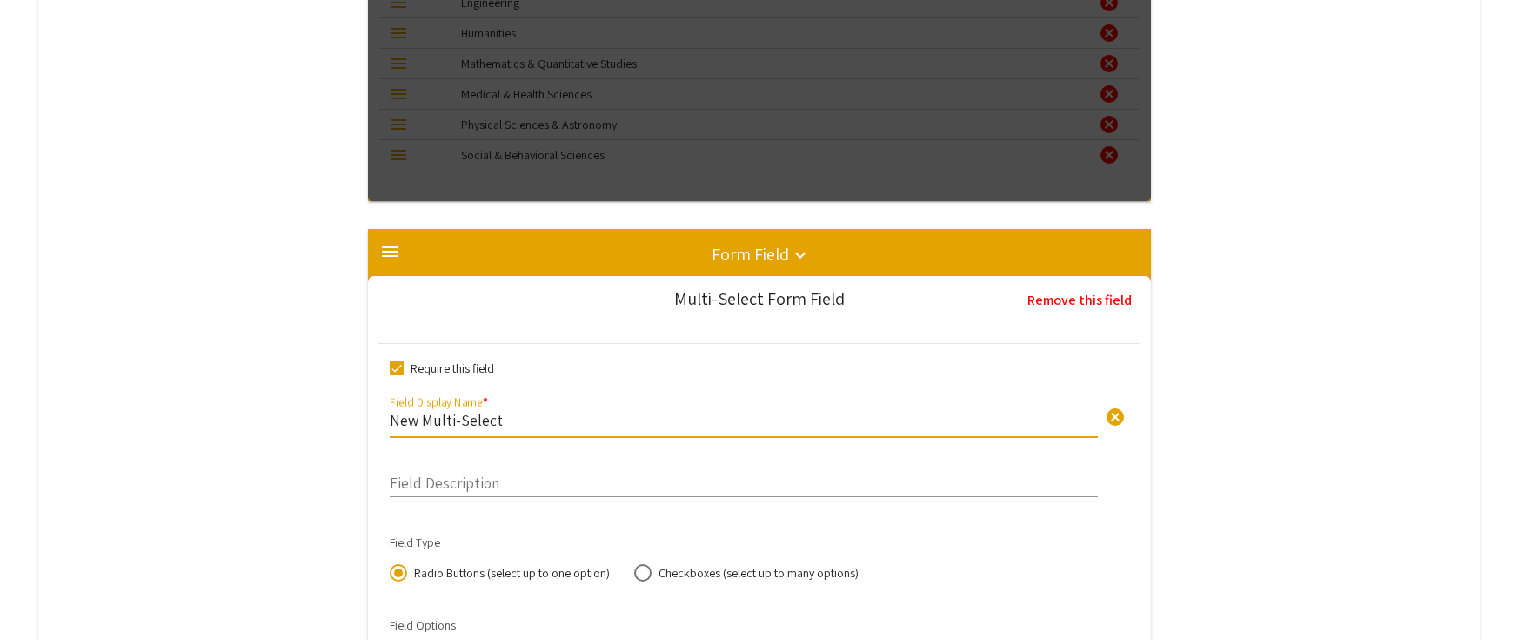
click at [483, 419] on input "New Multi-Select" at bounding box center [744, 420] width 708 height 20
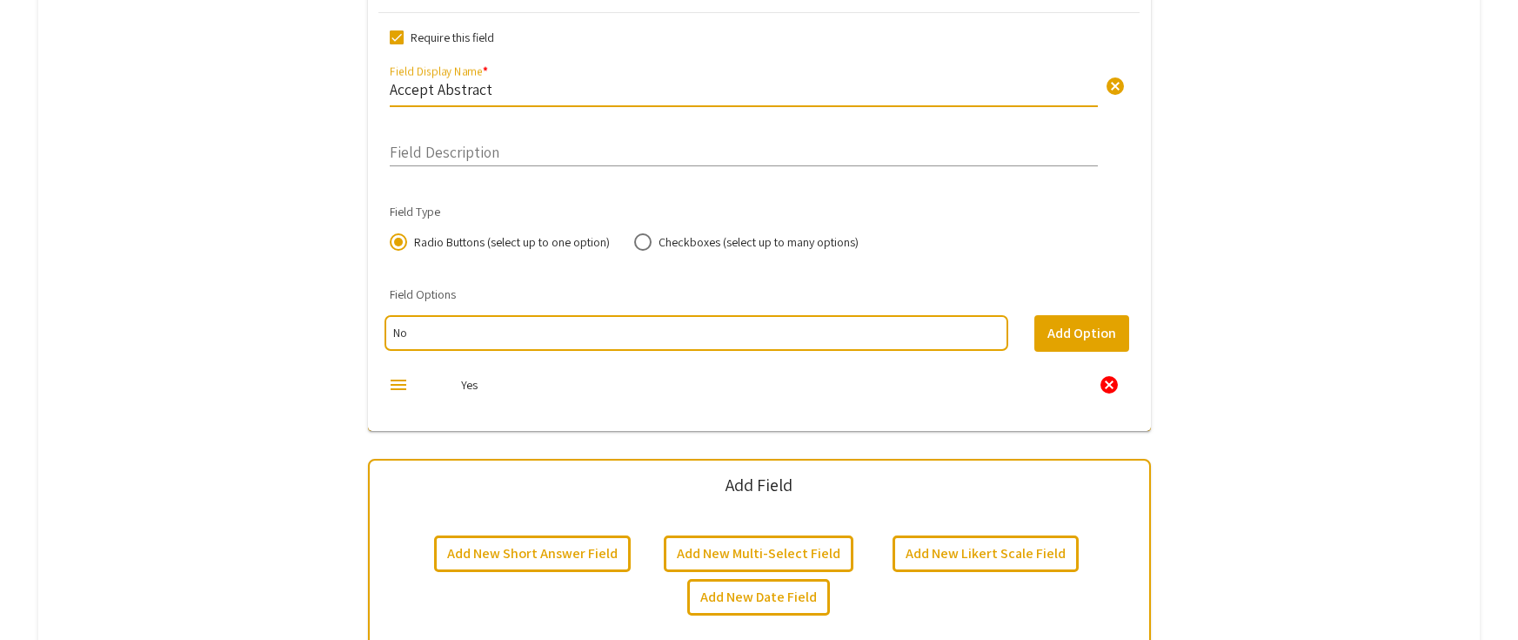
scroll to position [1889, 0]
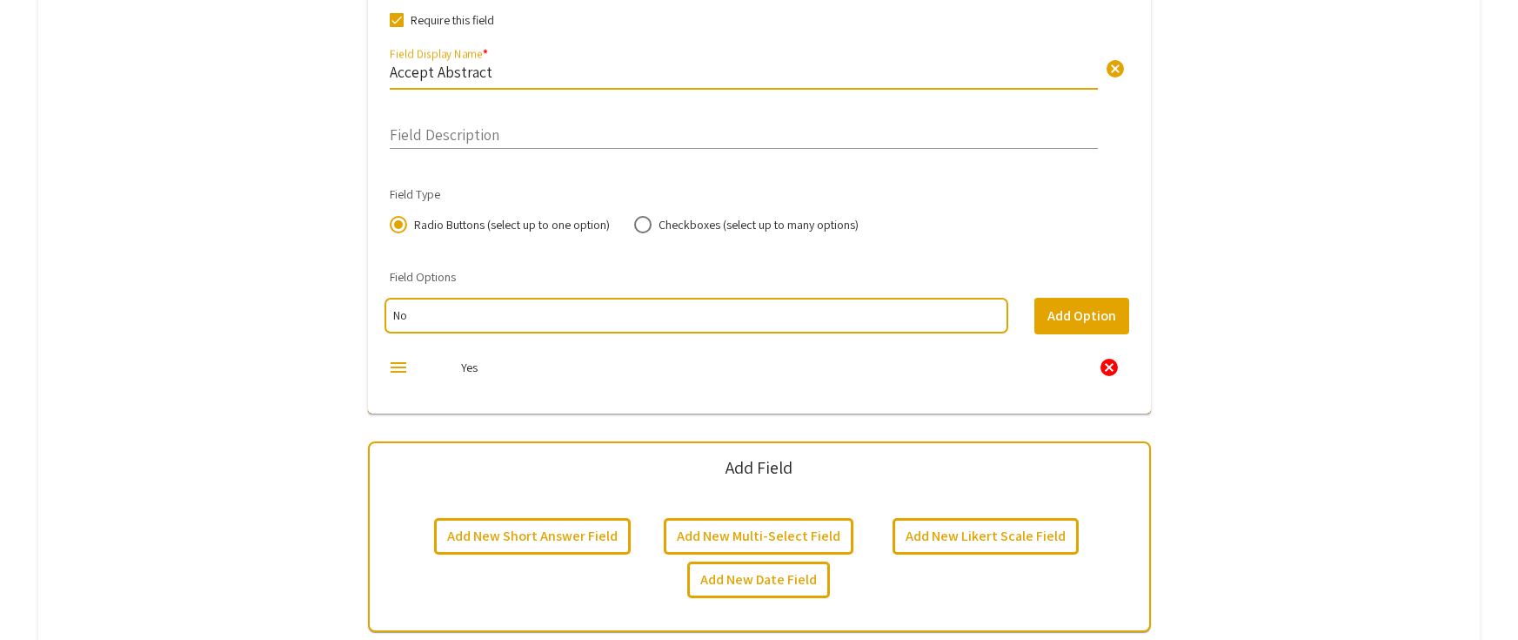
type input "Accept Abstract"
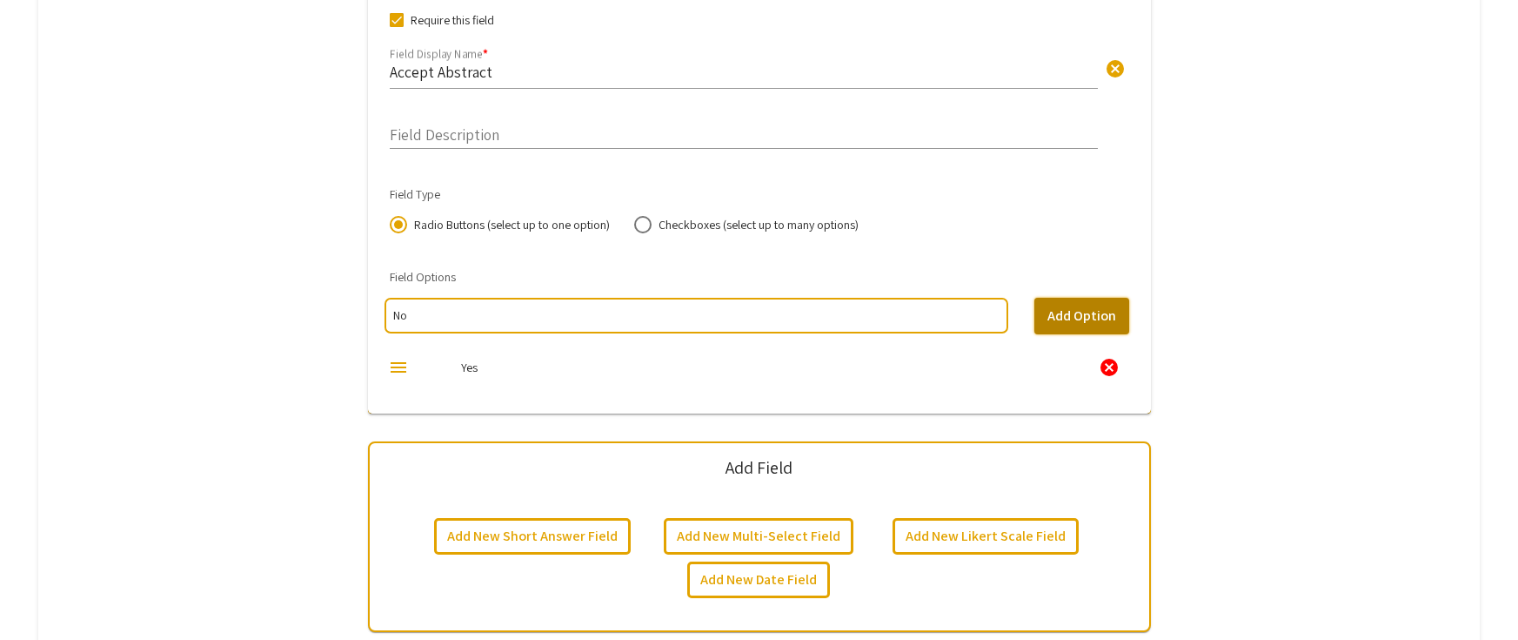
click at [1107, 318] on button "Add Option" at bounding box center [1082, 316] width 95 height 37
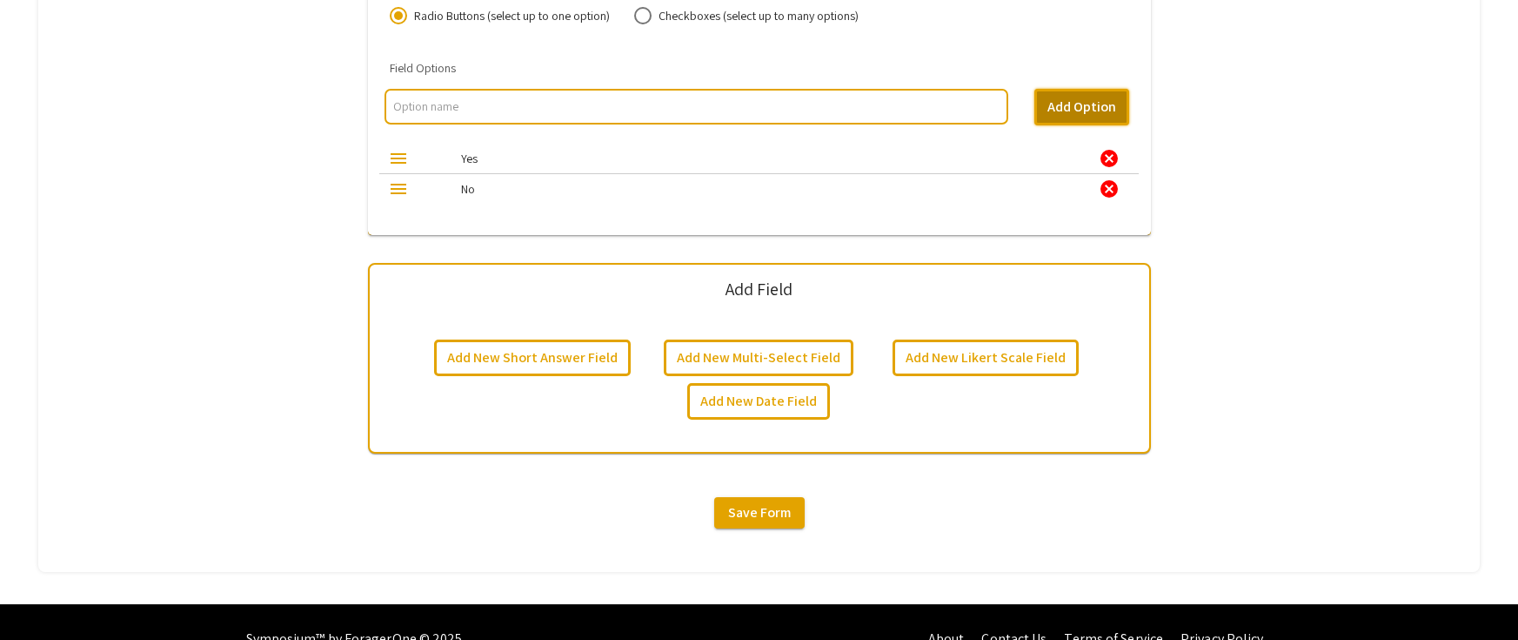
scroll to position [2132, 0]
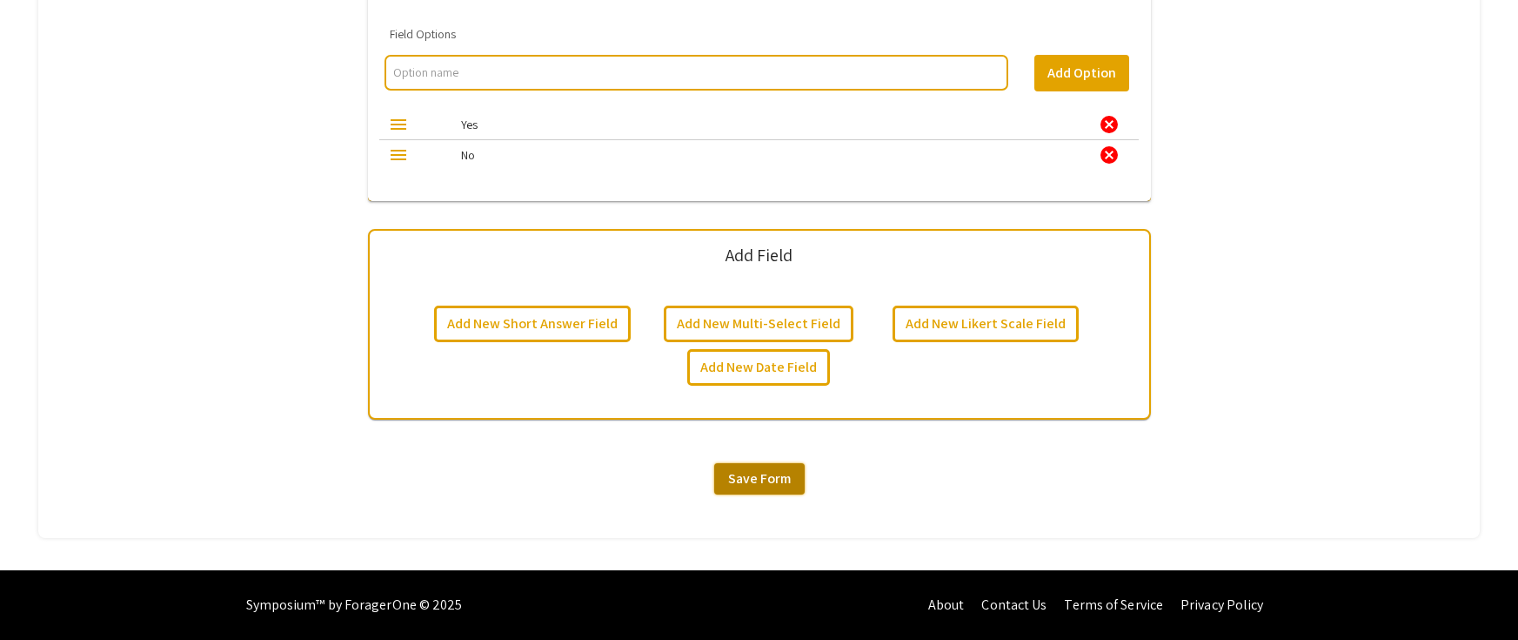
click at [753, 474] on span "Save Form" at bounding box center [759, 478] width 63 height 18
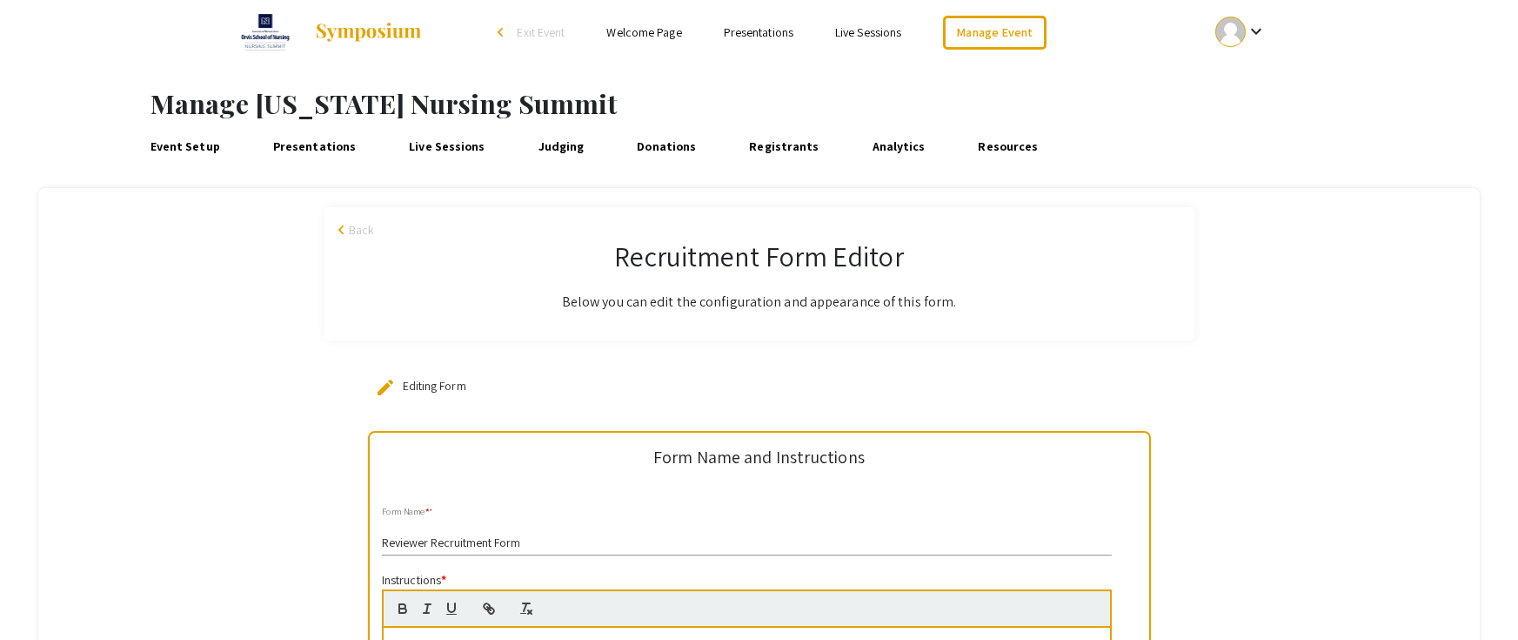
scroll to position [0, 0]
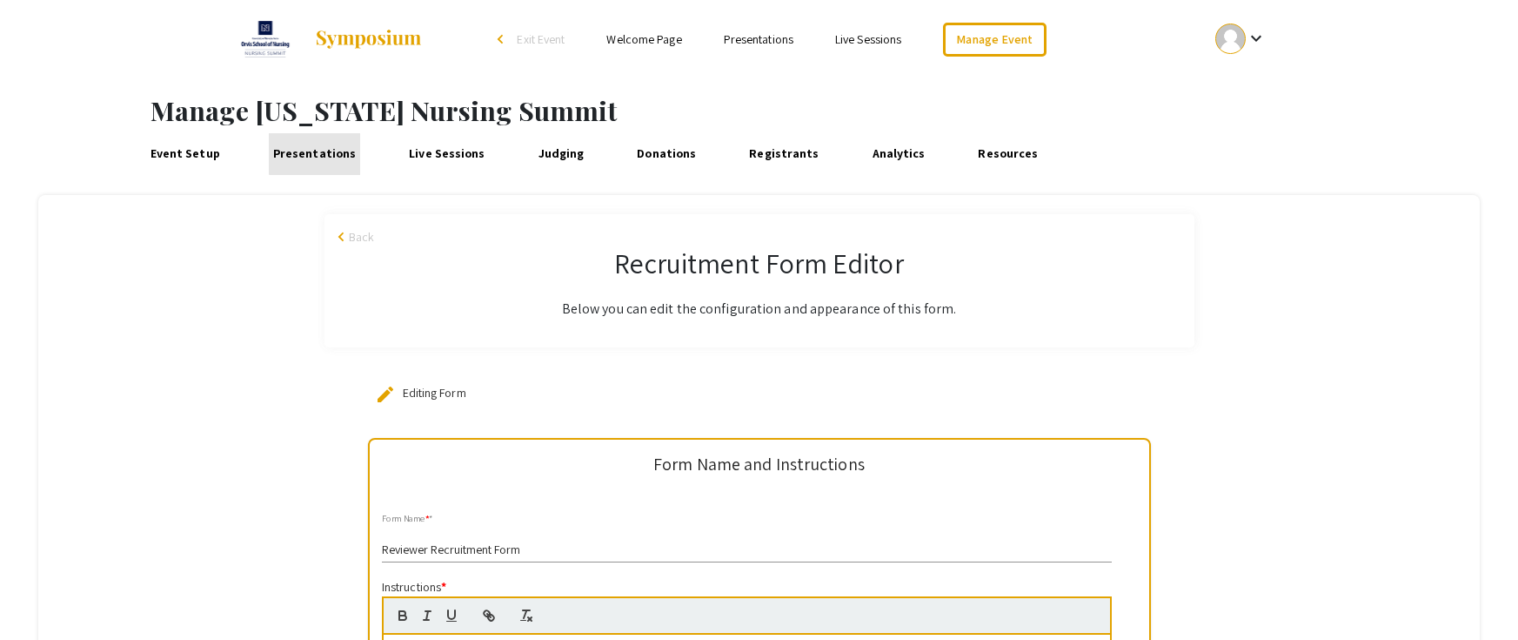
click at [313, 149] on link "Presentations" at bounding box center [314, 154] width 90 height 42
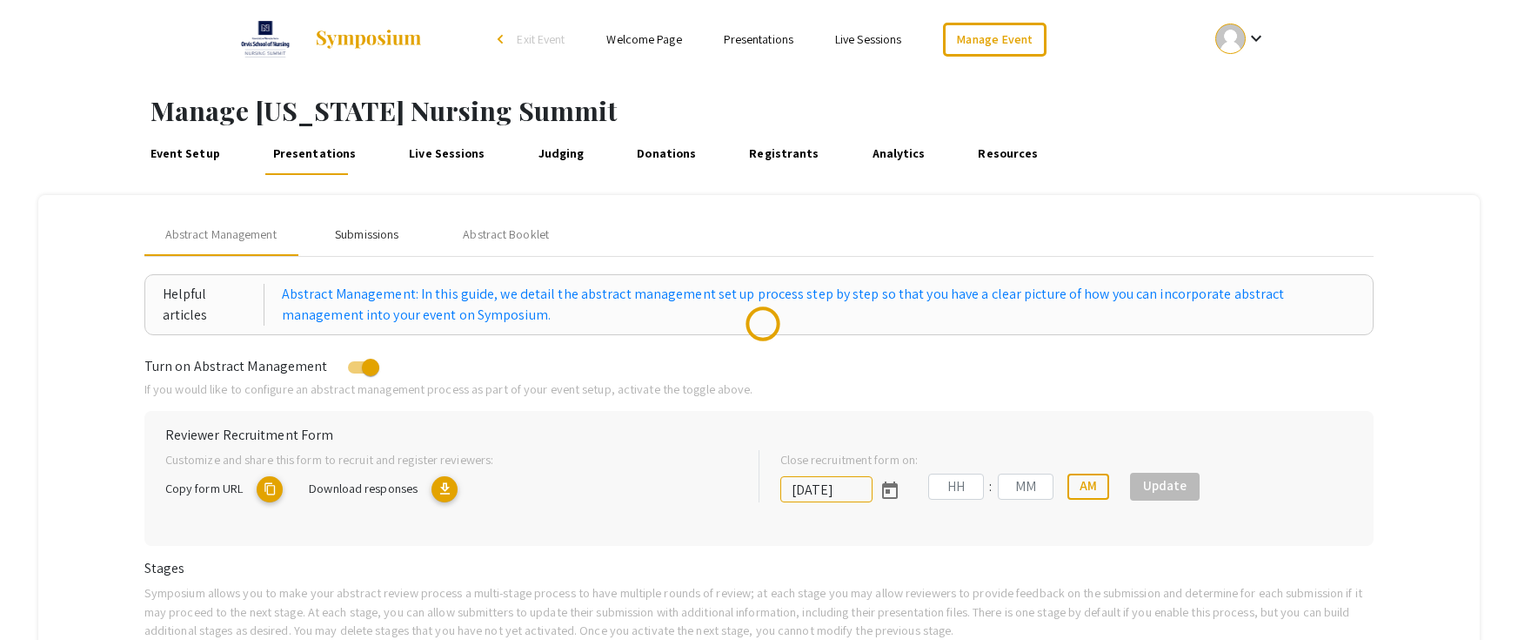
drag, startPoint x: 357, startPoint y: 233, endPoint x: 391, endPoint y: 251, distance: 38.1
click at [359, 234] on div "Submissions" at bounding box center [367, 234] width 64 height 18
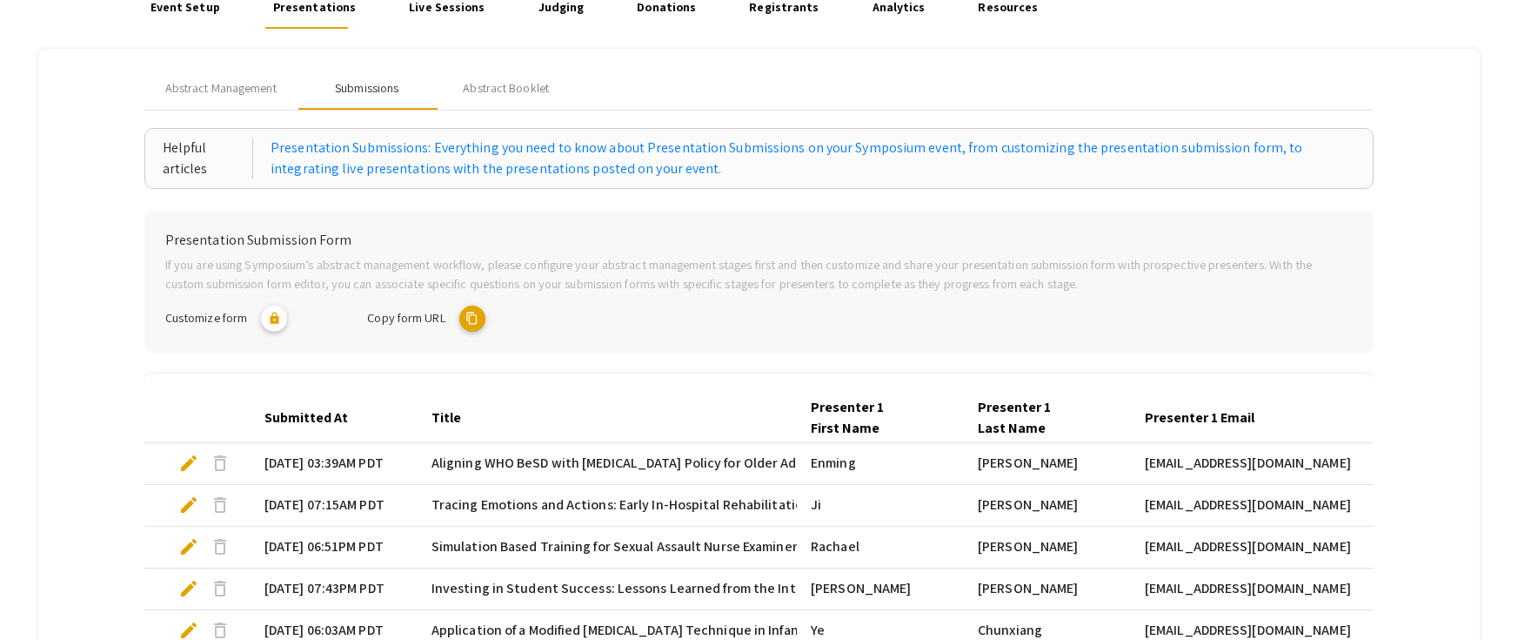
scroll to position [136, 0]
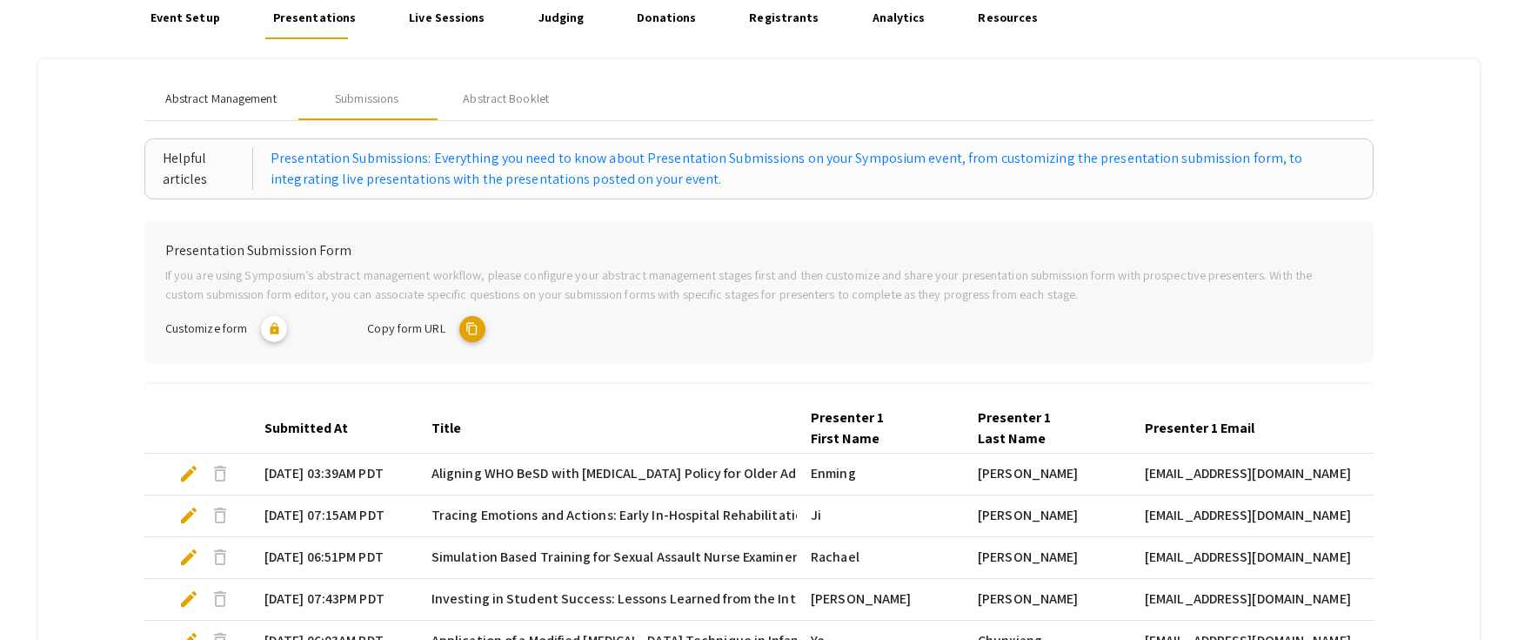
click at [216, 101] on span "Abstract Management" at bounding box center [220, 99] width 111 height 18
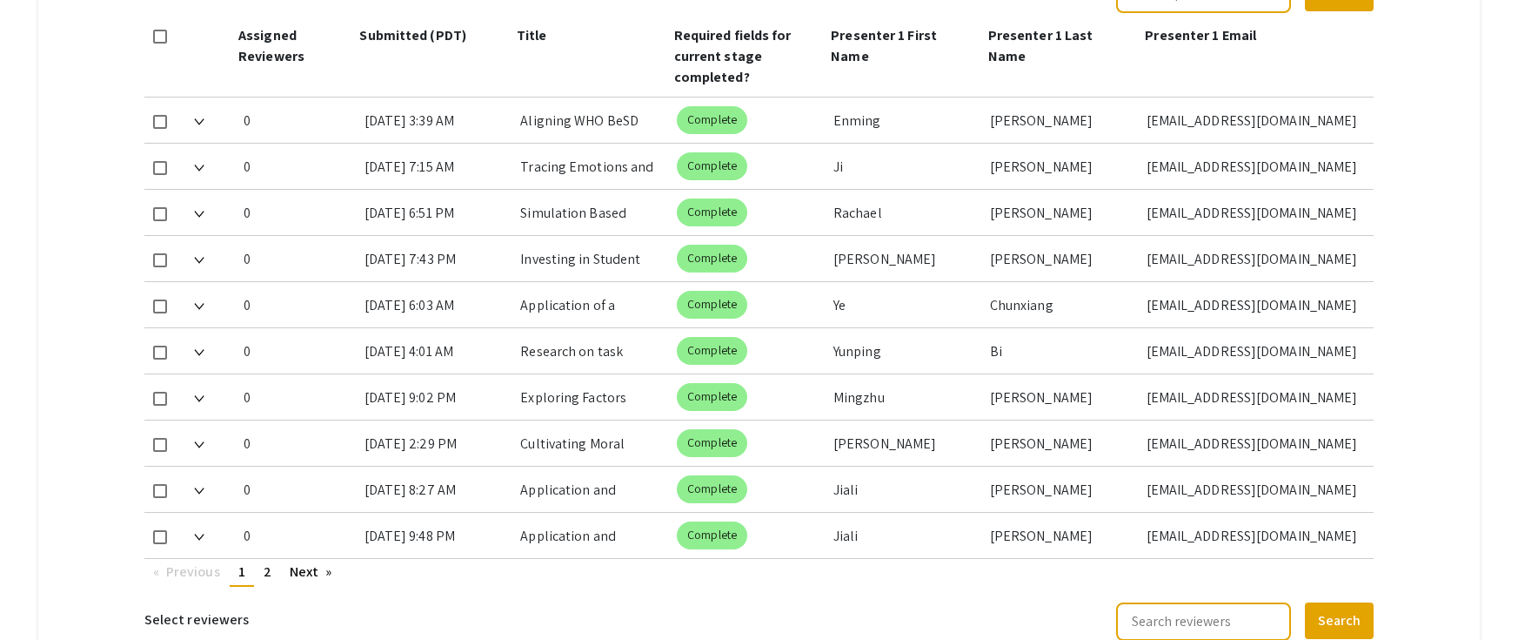
scroll to position [832, 0]
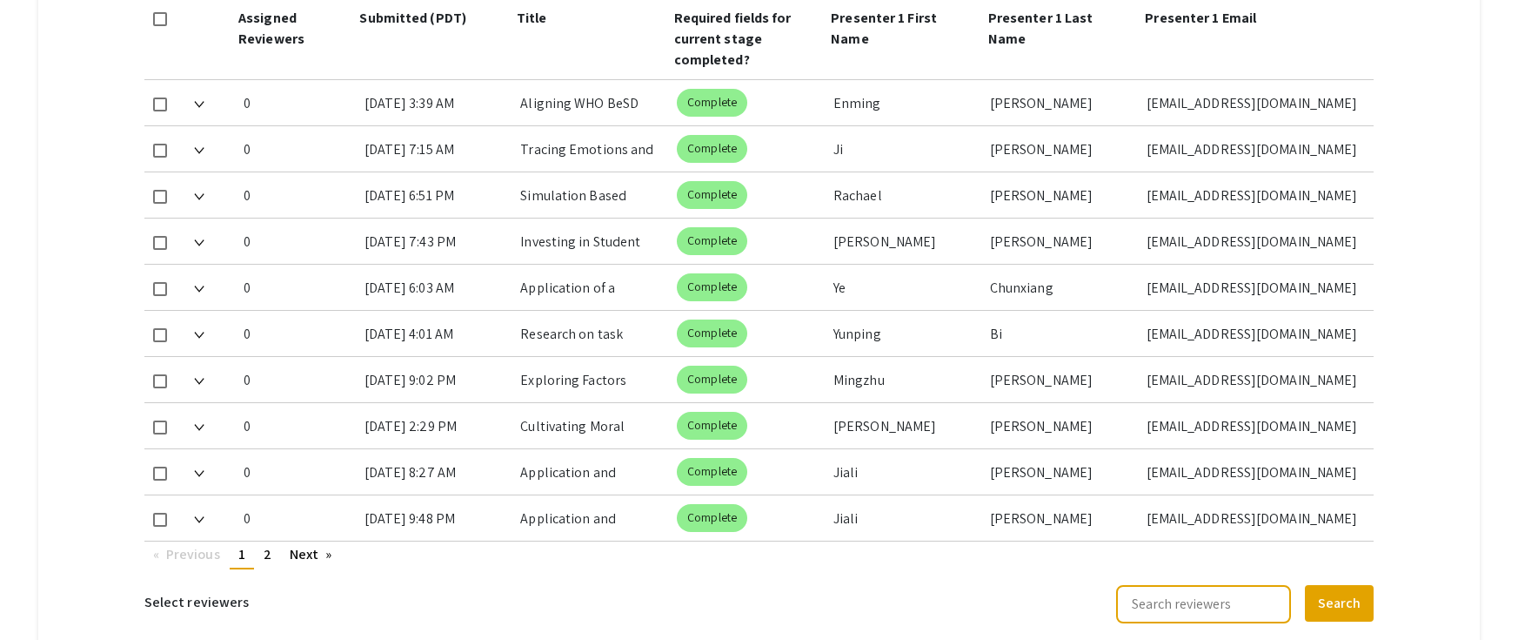
click at [158, 26] on mat-checkbox at bounding box center [160, 18] width 14 height 21
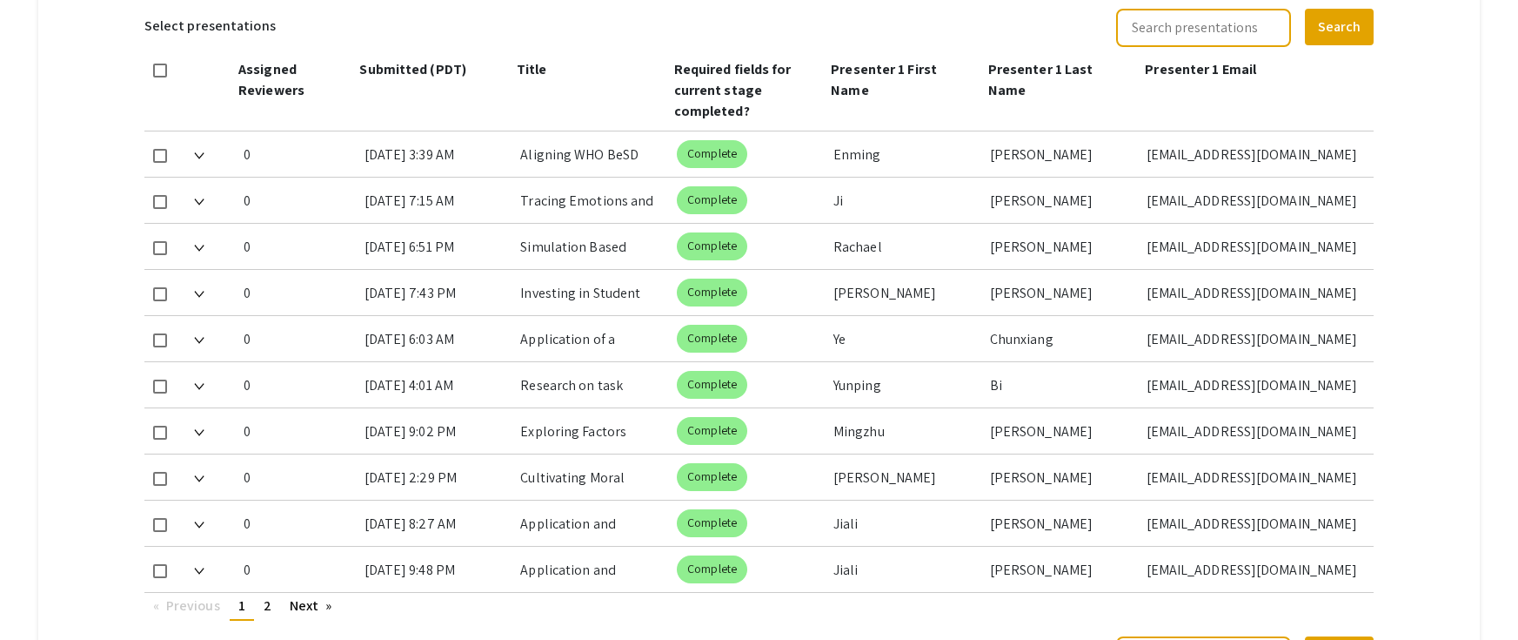
scroll to position [745, 0]
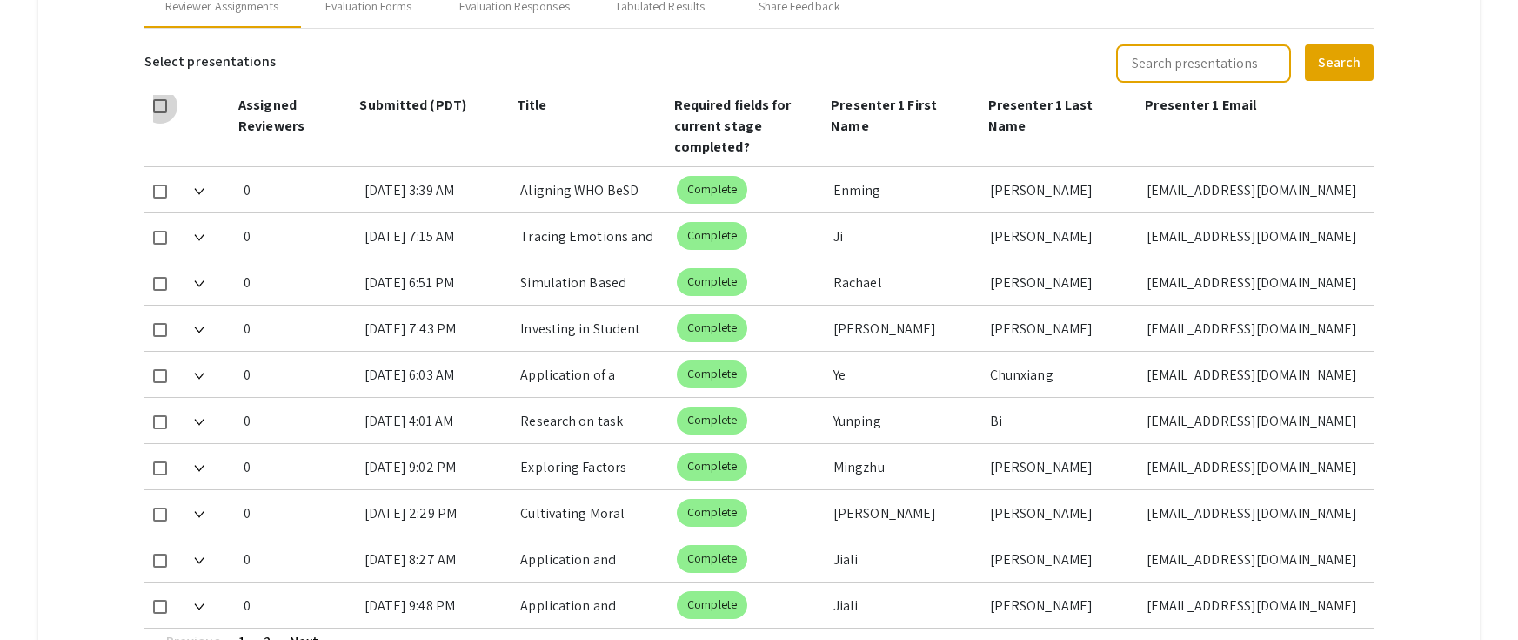
click at [167, 103] on span at bounding box center [160, 106] width 14 height 14
click at [160, 113] on input "checkbox" at bounding box center [159, 113] width 1 height 1
checkbox input "true"
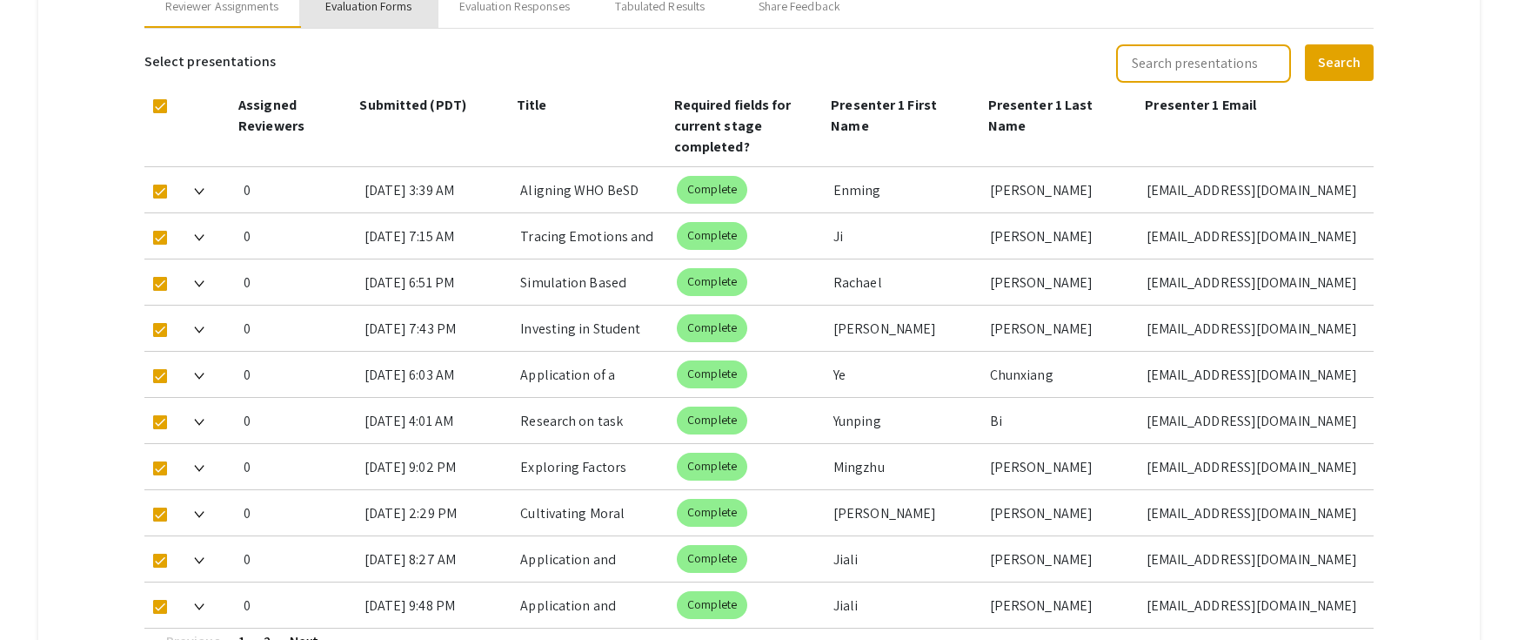
click at [392, 11] on div "Evaluation Forms" at bounding box center [368, 6] width 87 height 18
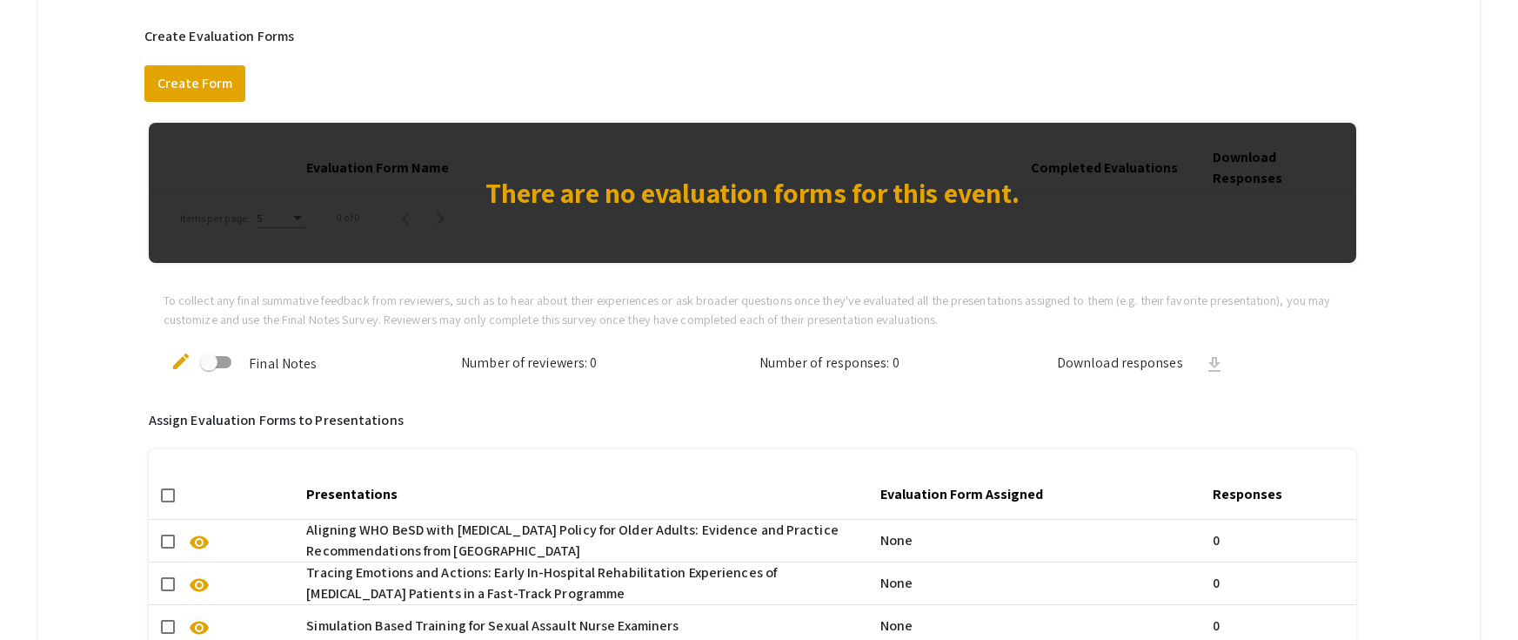
scroll to position [658, 0]
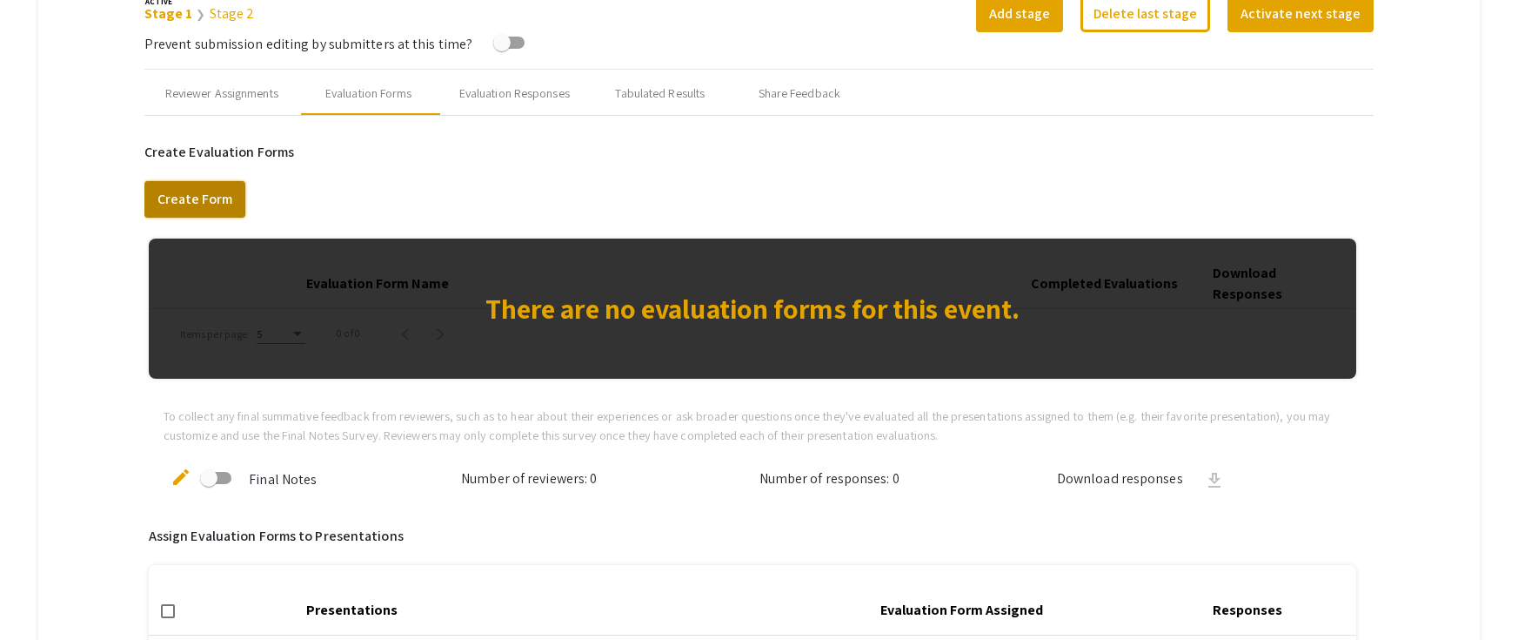
click at [186, 193] on button "Create Form" at bounding box center [194, 199] width 101 height 37
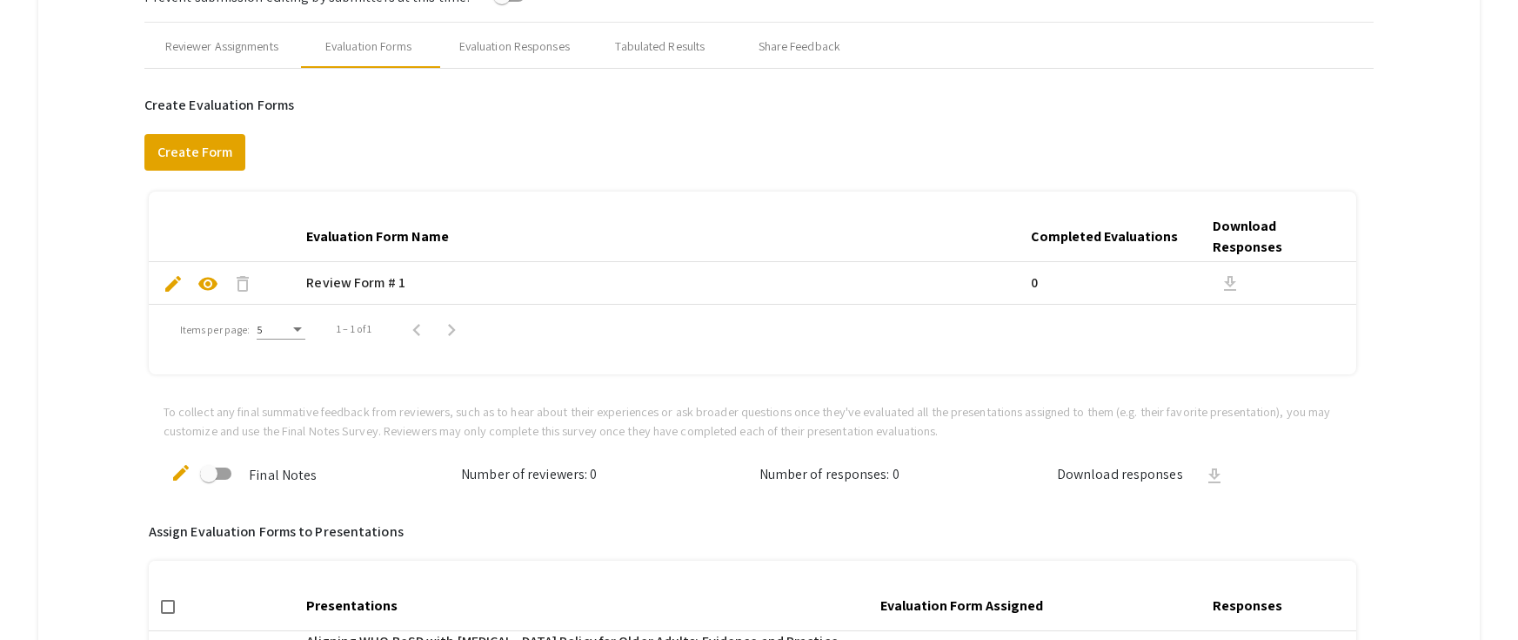
scroll to position [832, 0]
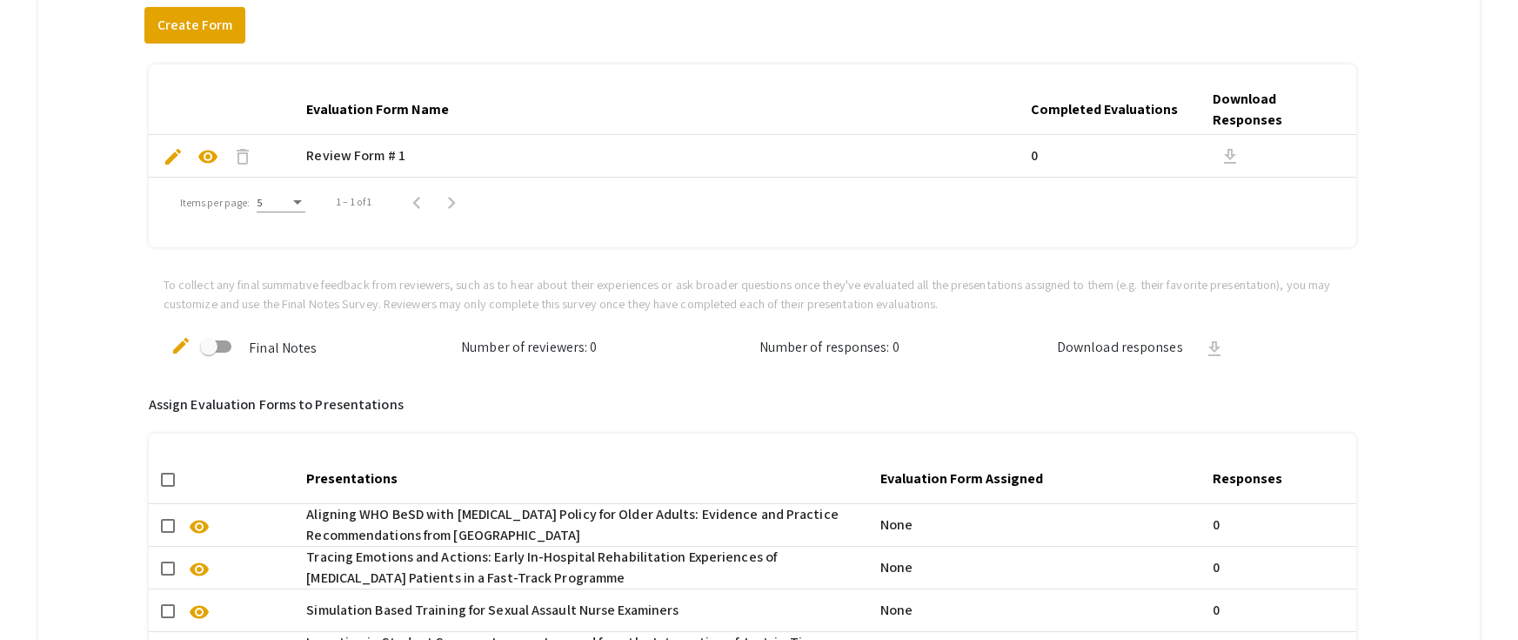
click at [364, 160] on mat-cell "Review Form # 1" at bounding box center [661, 156] width 725 height 42
click at [368, 147] on mat-cell "Review Form # 1" at bounding box center [661, 156] width 725 height 42
click at [351, 171] on mat-cell "Review Form # 1" at bounding box center [661, 156] width 725 height 42
click at [298, 203] on div "Items per page:" at bounding box center [297, 202] width 9 height 4
click at [715, 341] on div at bounding box center [759, 320] width 1518 height 640
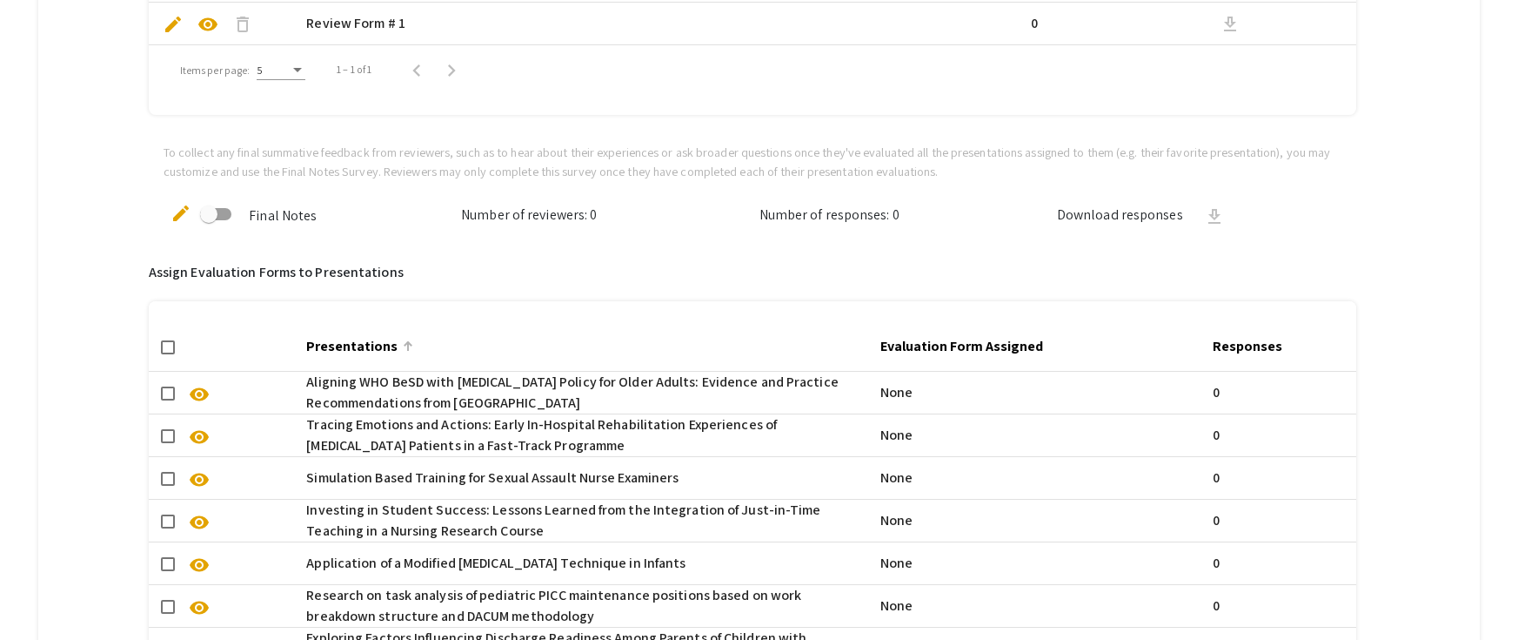
scroll to position [1006, 0]
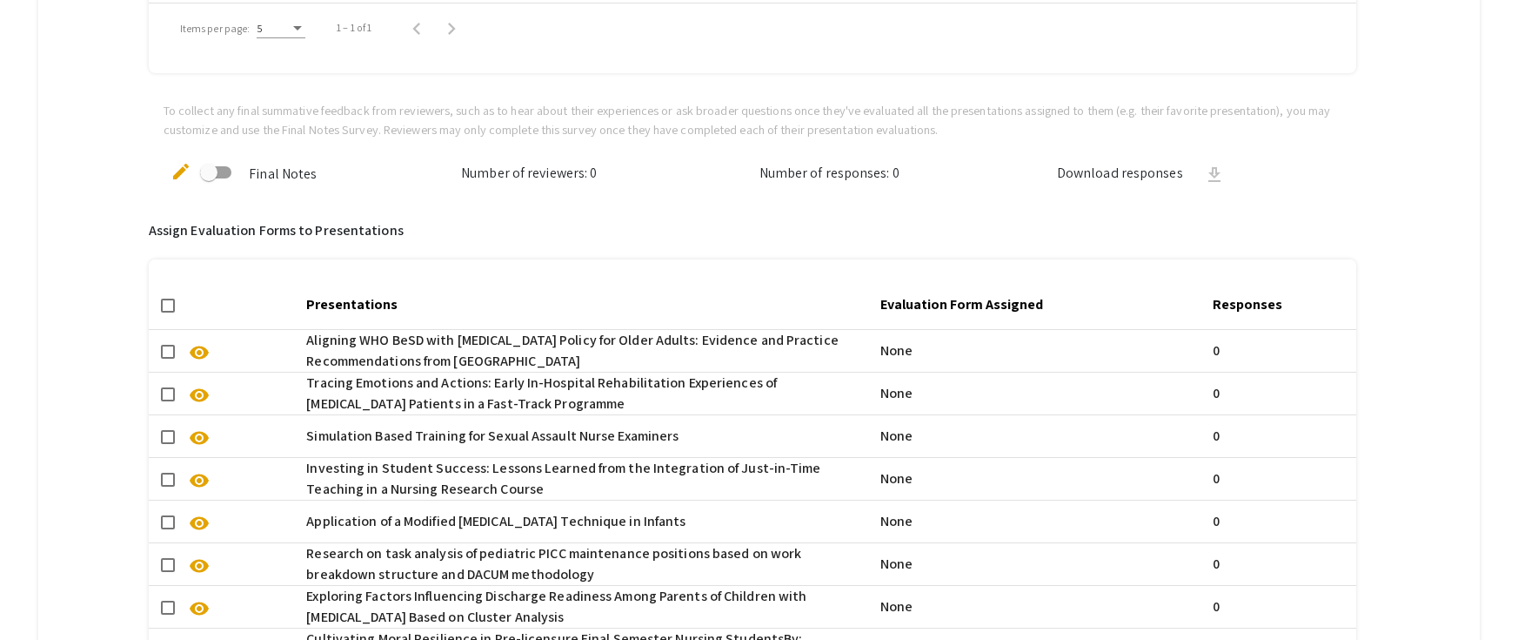
click at [164, 306] on span at bounding box center [168, 305] width 14 height 14
click at [167, 312] on input "checkbox" at bounding box center [167, 312] width 1 height 1
checkbox input "true"
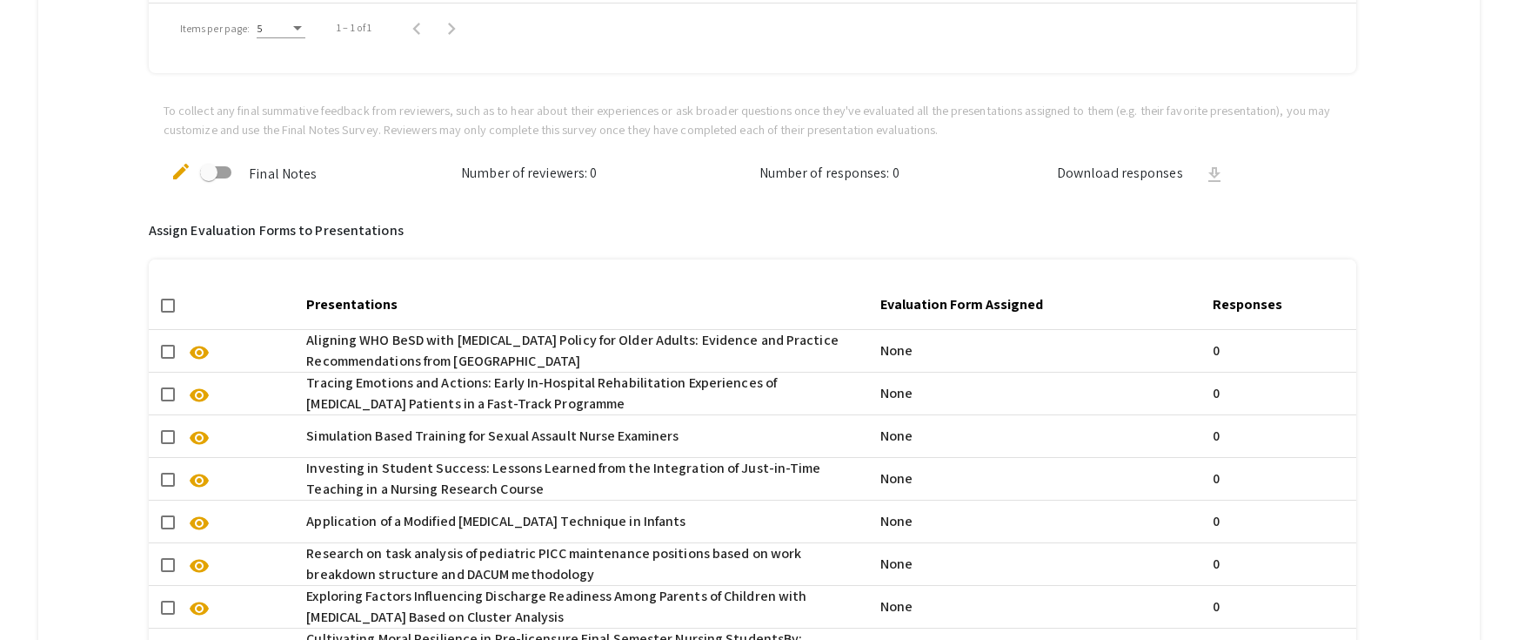
checkbox input "true"
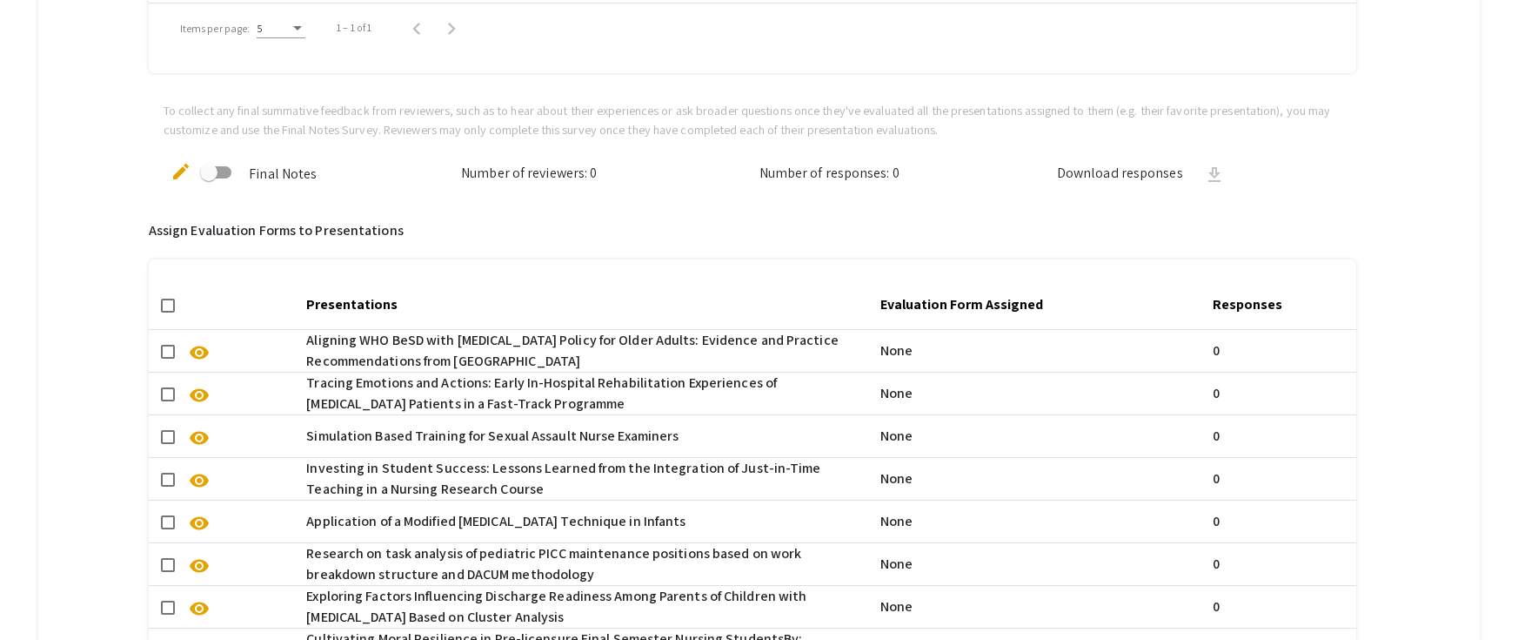
checkbox input "true"
click at [328, 345] on span "Aligning WHO BeSD with Influenza Vaccination Policy for Older Adults: Evidence …" at bounding box center [586, 351] width 560 height 42
click at [445, 344] on span "Aligning WHO BeSD with Influenza Vaccination Policy for Older Adults: Evidence …" at bounding box center [586, 351] width 560 height 42
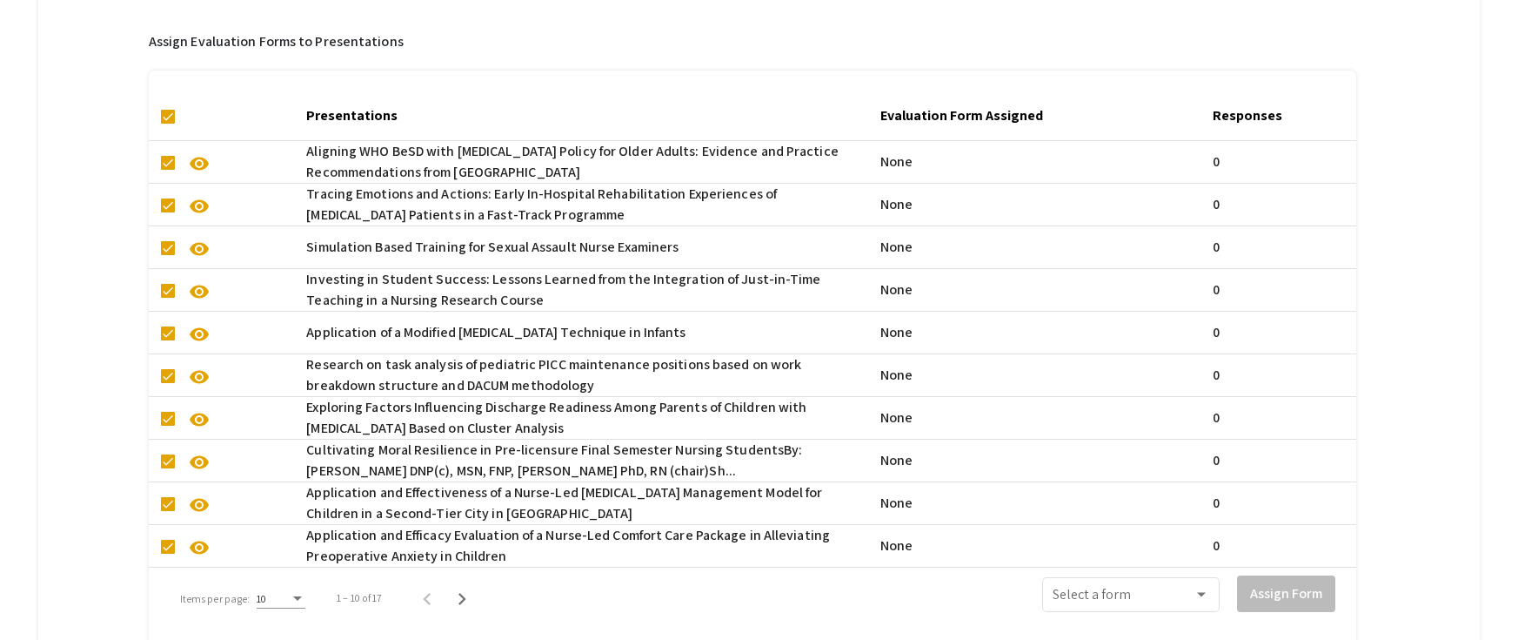
scroll to position [1365, 0]
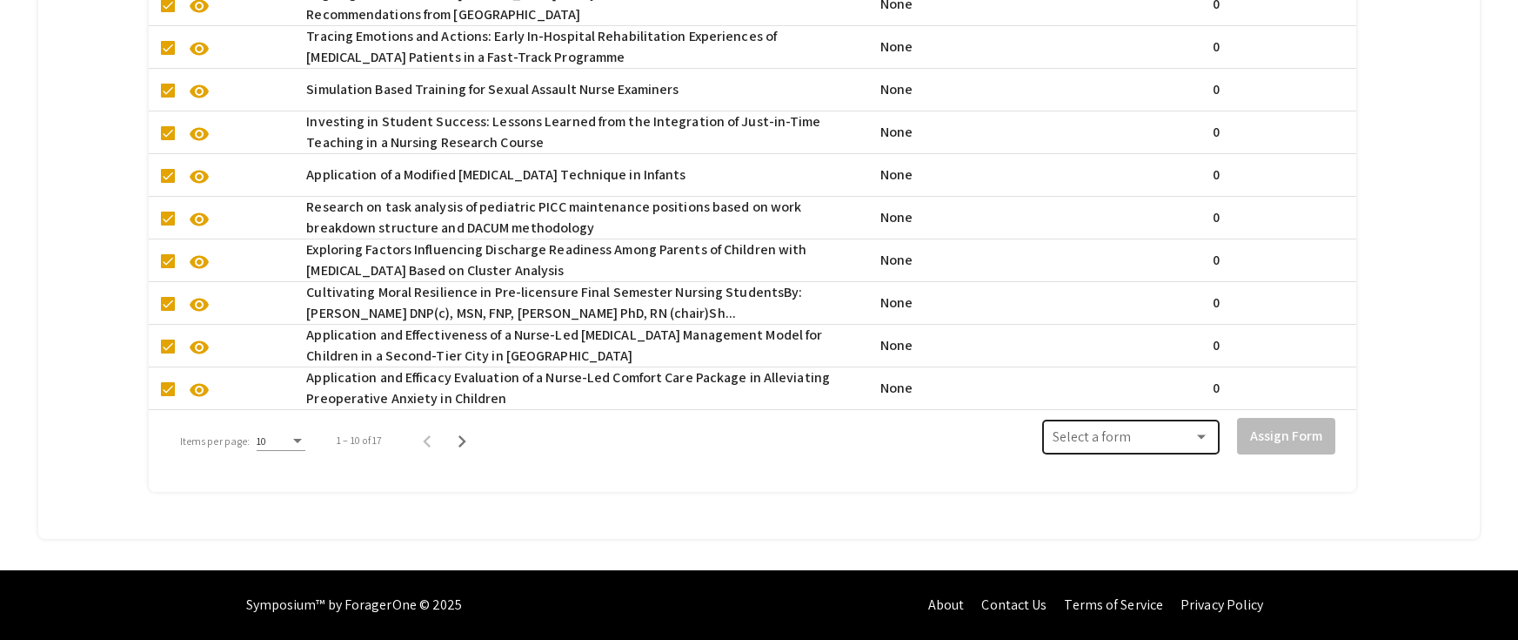
click at [1091, 433] on span at bounding box center [1123, 441] width 141 height 16
click at [907, 452] on div at bounding box center [759, 320] width 1518 height 640
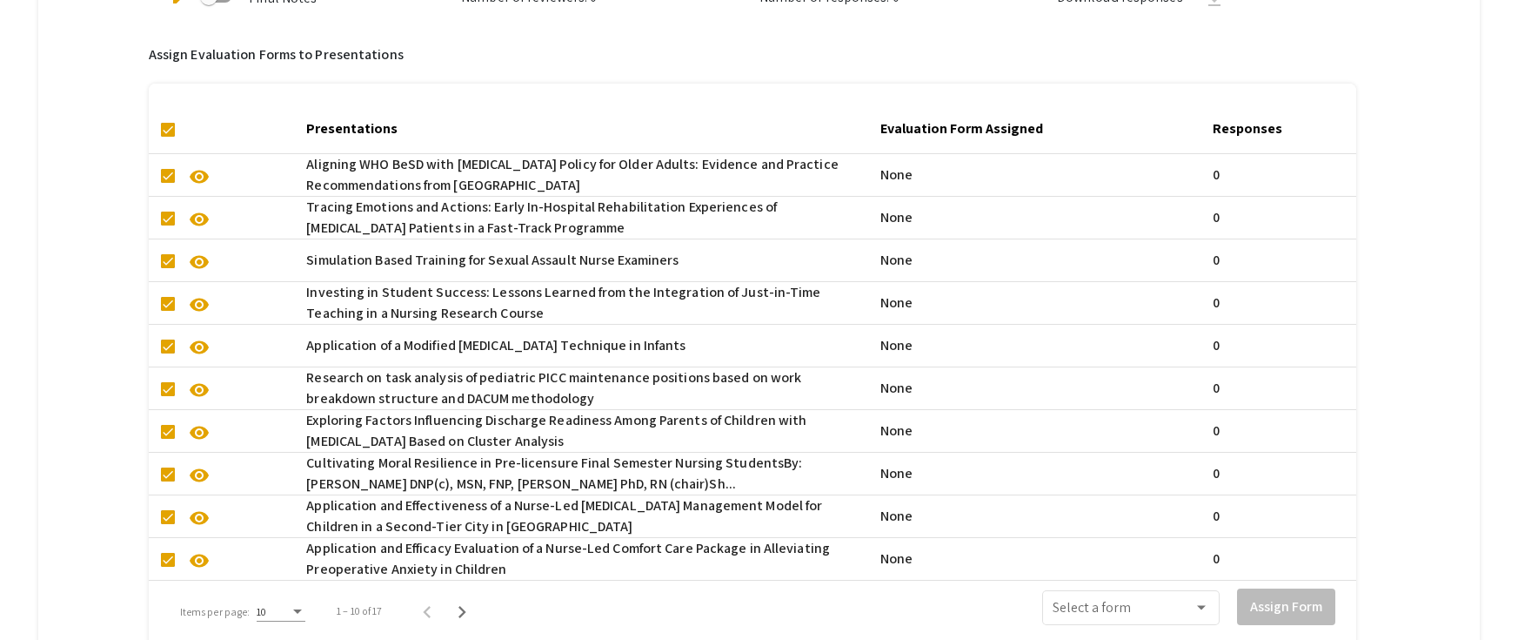
scroll to position [756, 0]
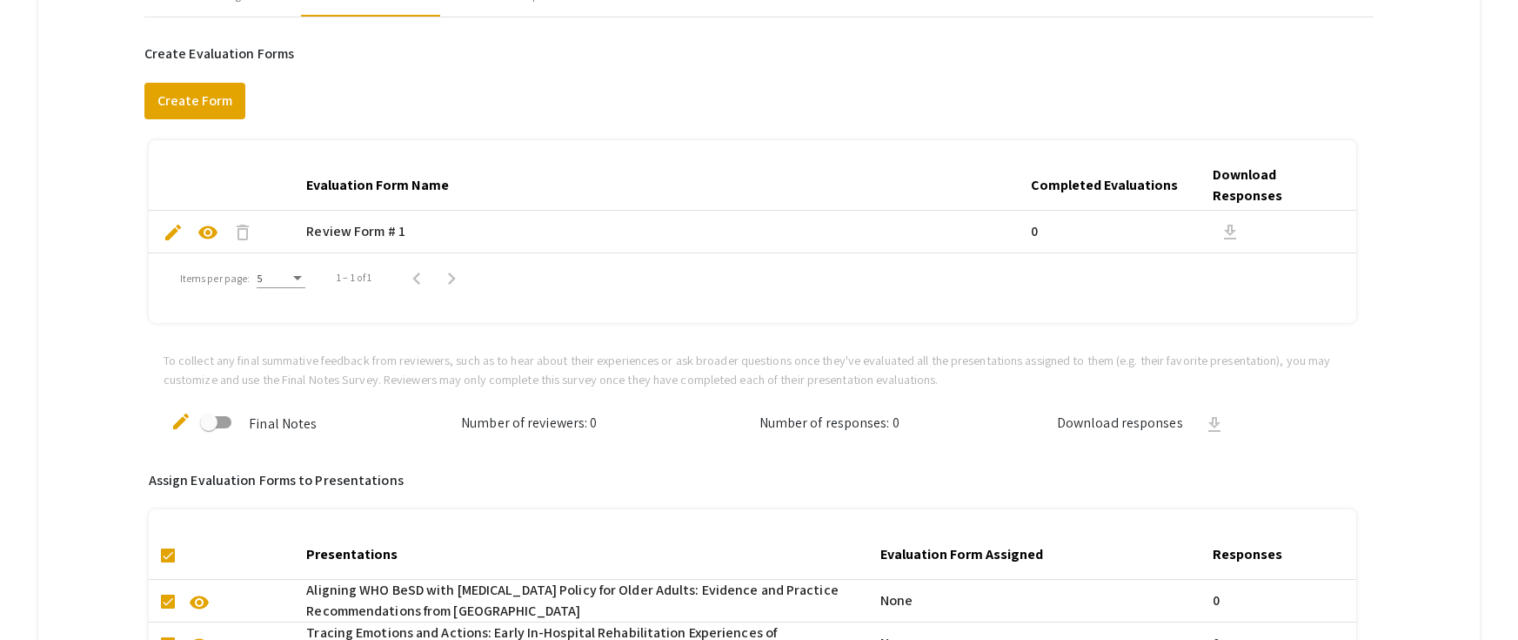
click at [316, 232] on mat-cell "Review Form # 1" at bounding box center [661, 232] width 725 height 42
click at [212, 232] on span "visibility" at bounding box center [208, 232] width 21 height 21
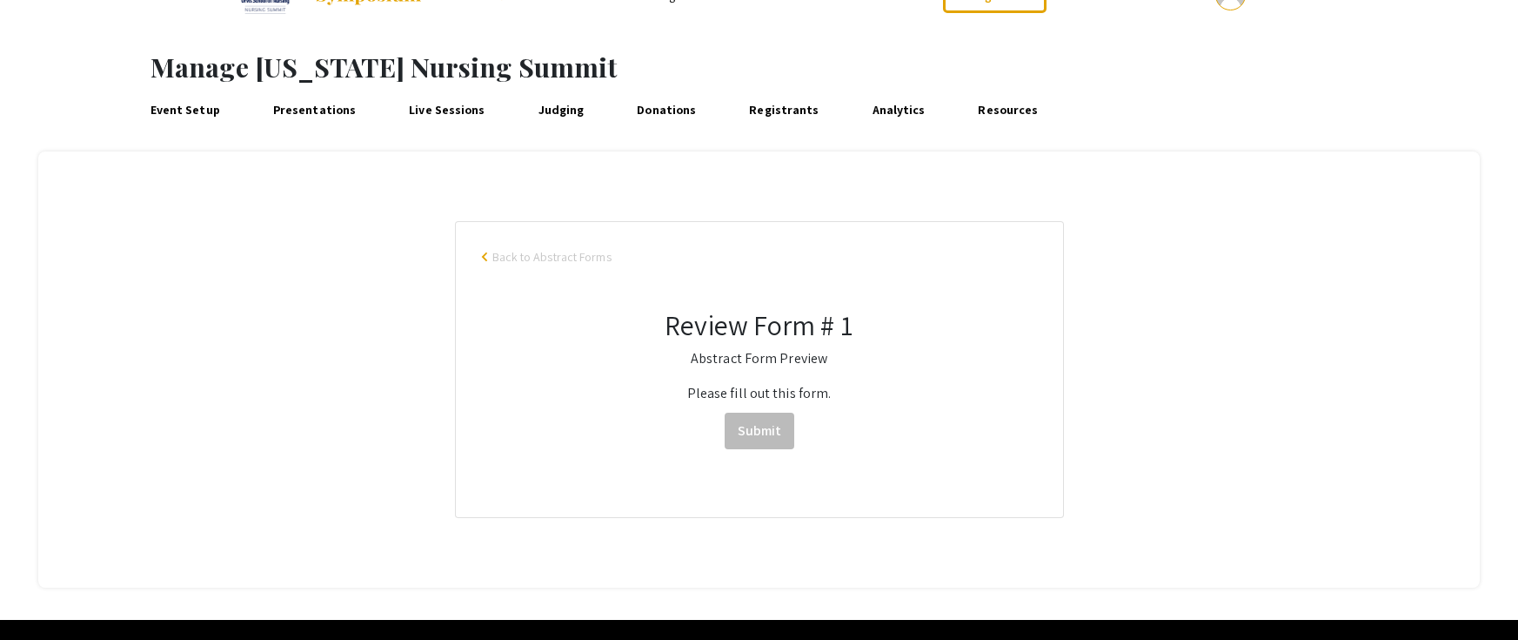
scroll to position [87, 0]
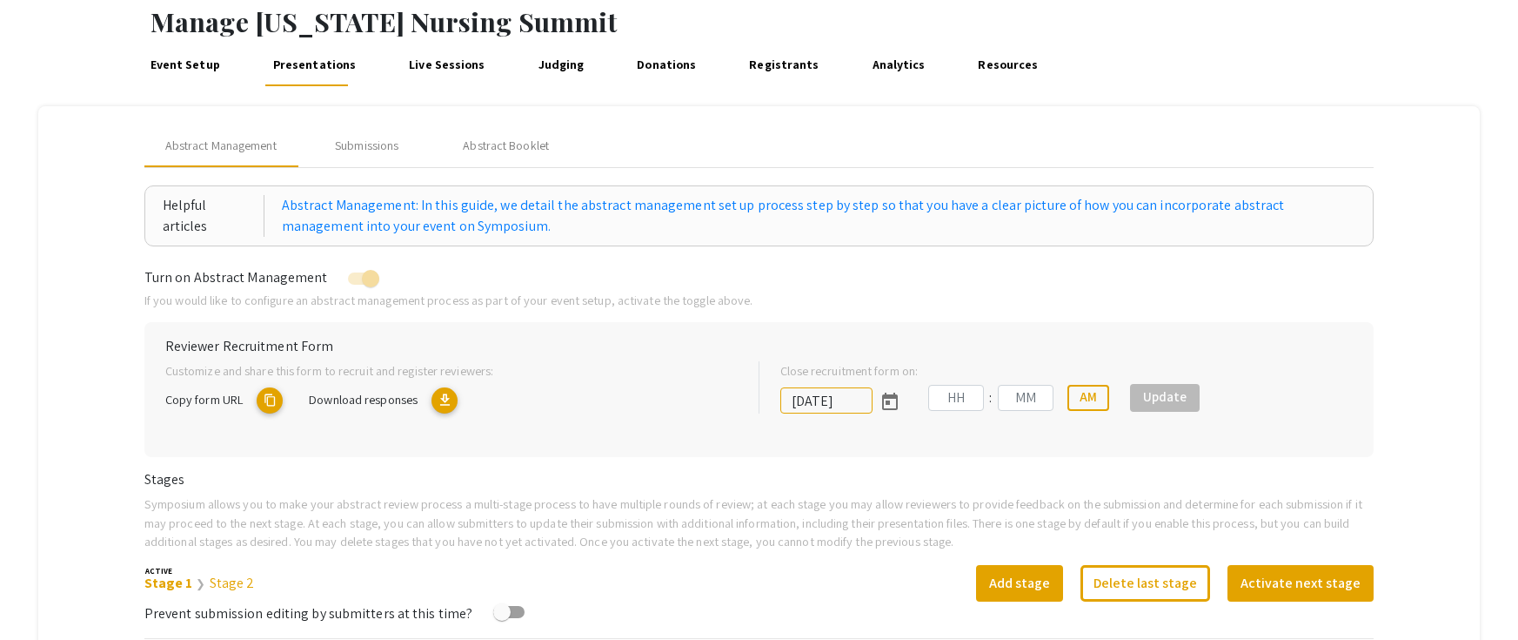
scroll to position [45, 0]
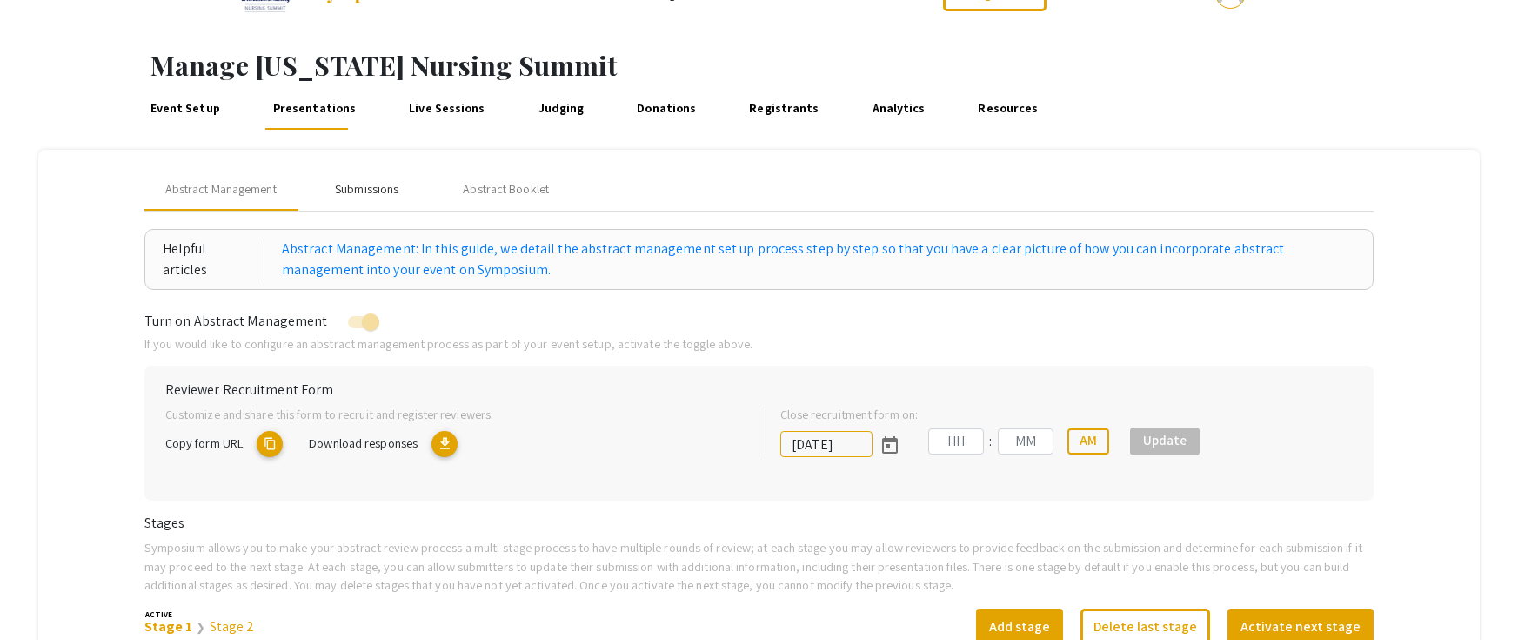
drag, startPoint x: 368, startPoint y: 184, endPoint x: 379, endPoint y: 191, distance: 12.8
click at [368, 184] on div "Submissions" at bounding box center [367, 189] width 64 height 18
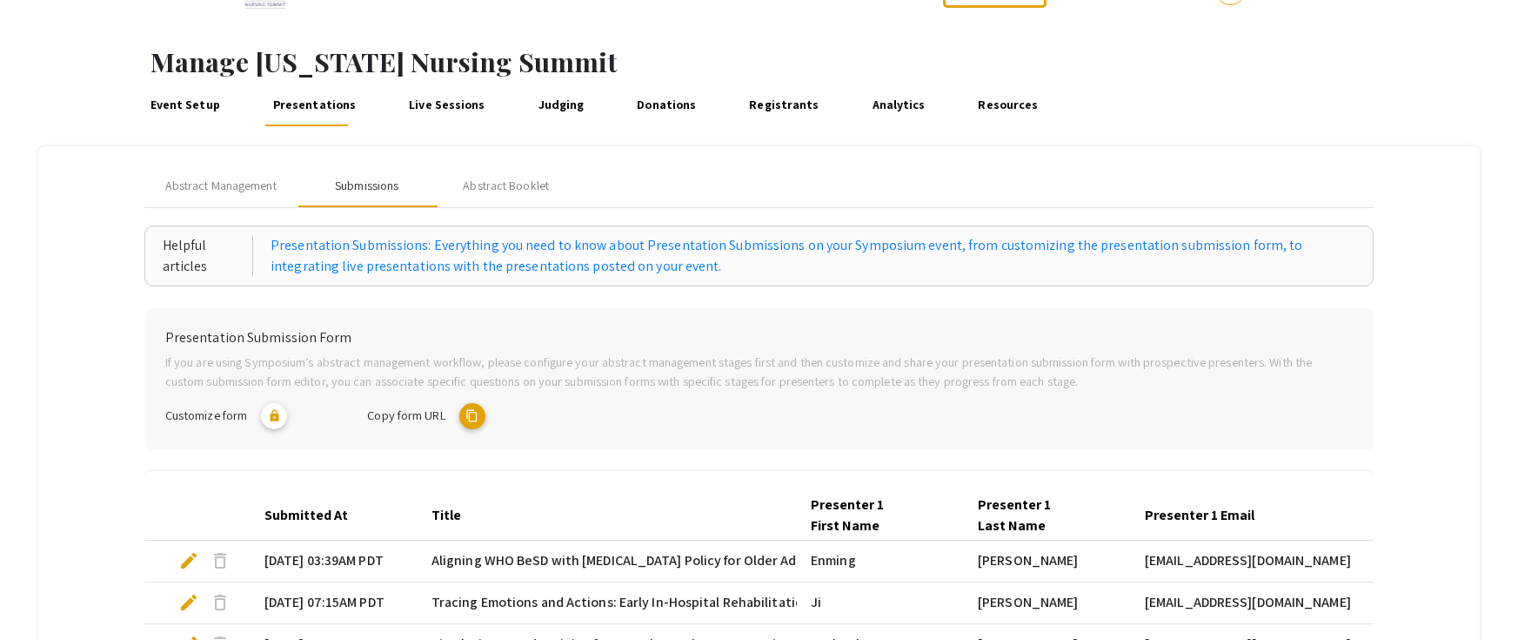
scroll to position [0, 0]
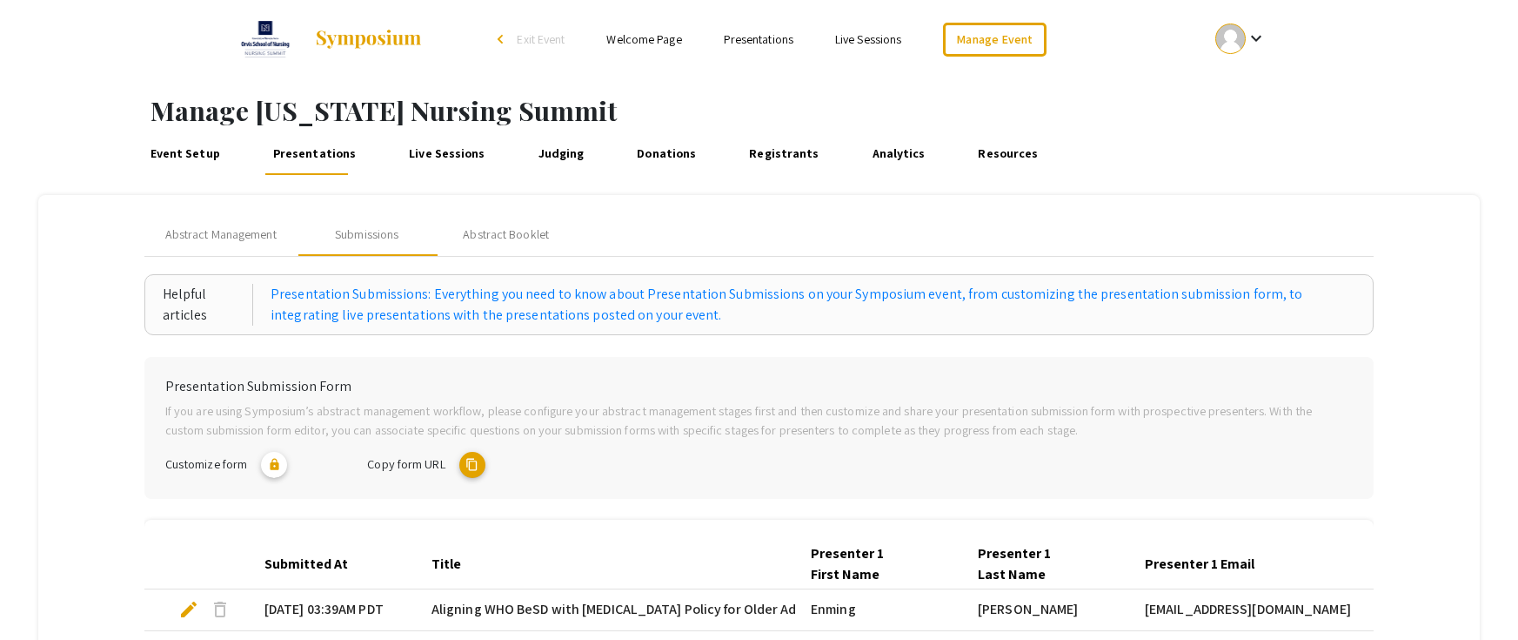
click at [321, 145] on link "Presentations" at bounding box center [314, 154] width 90 height 42
click at [241, 235] on span "Abstract Management" at bounding box center [220, 234] width 111 height 18
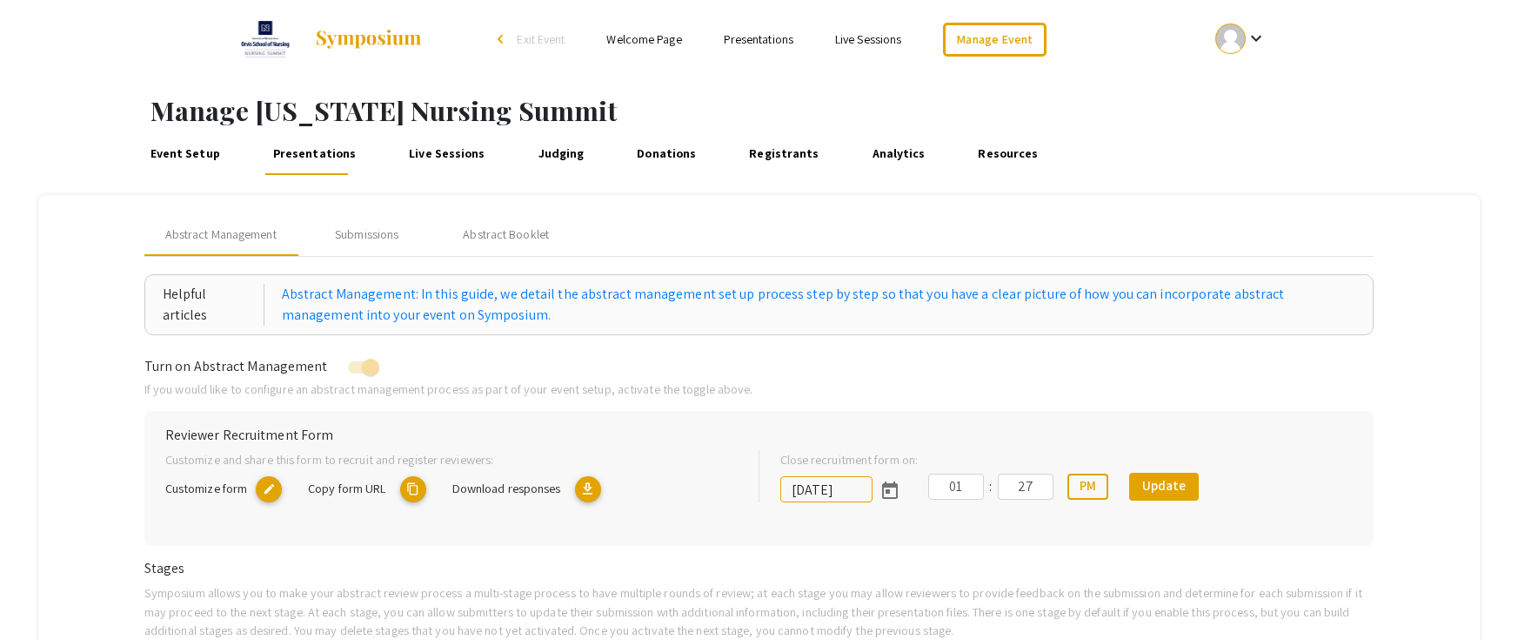
click at [206, 157] on link "Event Setup" at bounding box center [184, 154] width 77 height 42
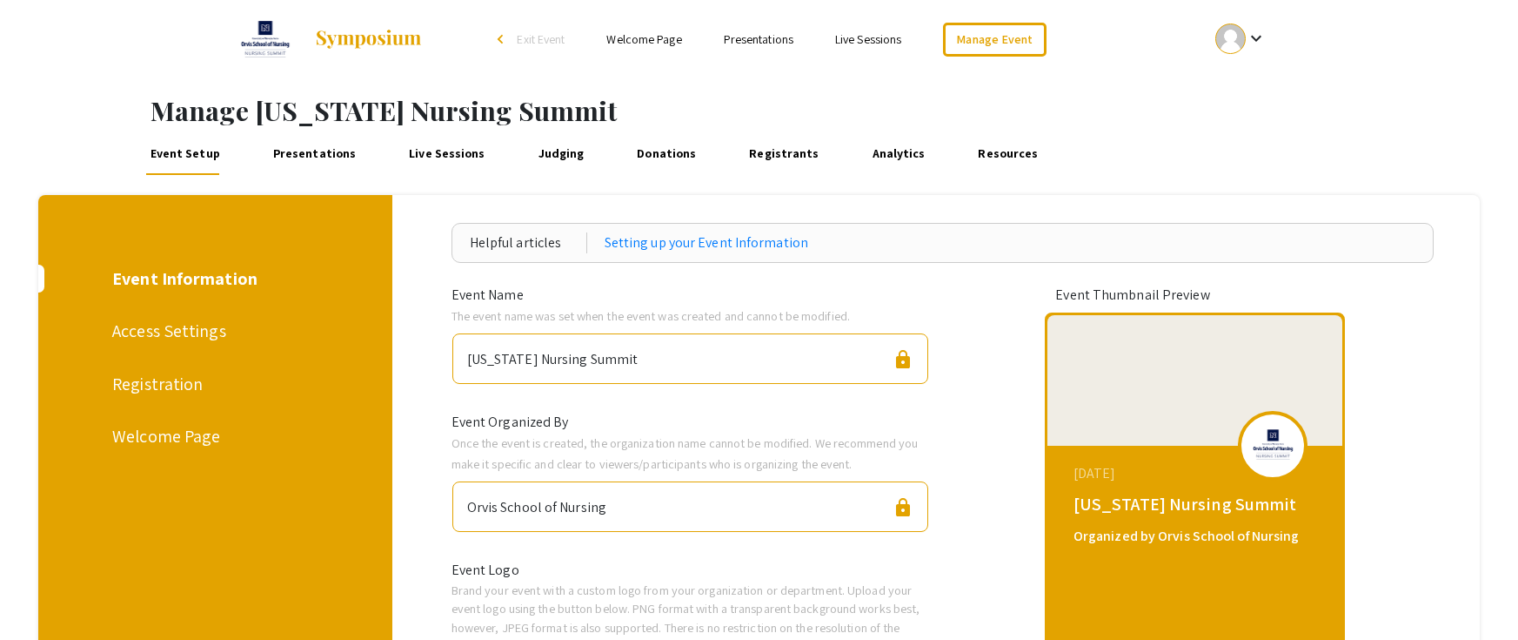
click at [200, 433] on div "Welcome Page" at bounding box center [212, 436] width 201 height 26
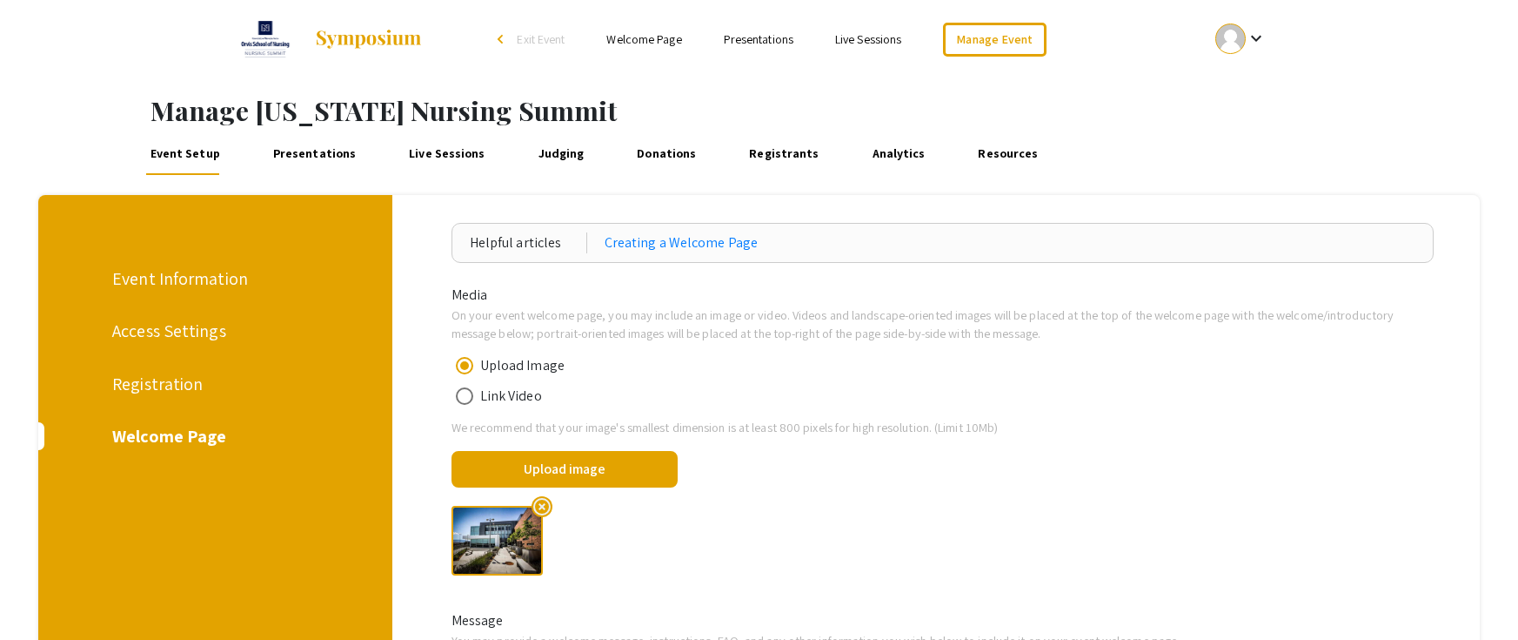
click at [170, 374] on div "Registration" at bounding box center [212, 384] width 201 height 26
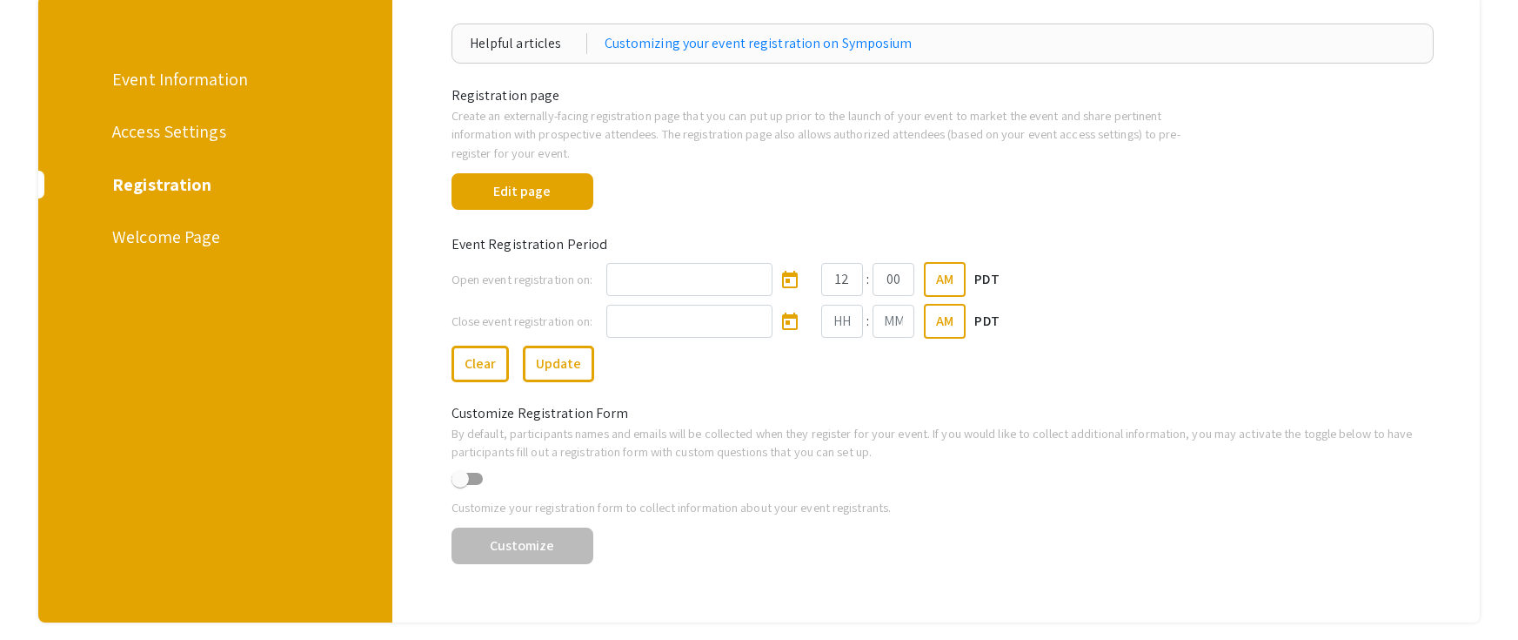
scroll to position [261, 0]
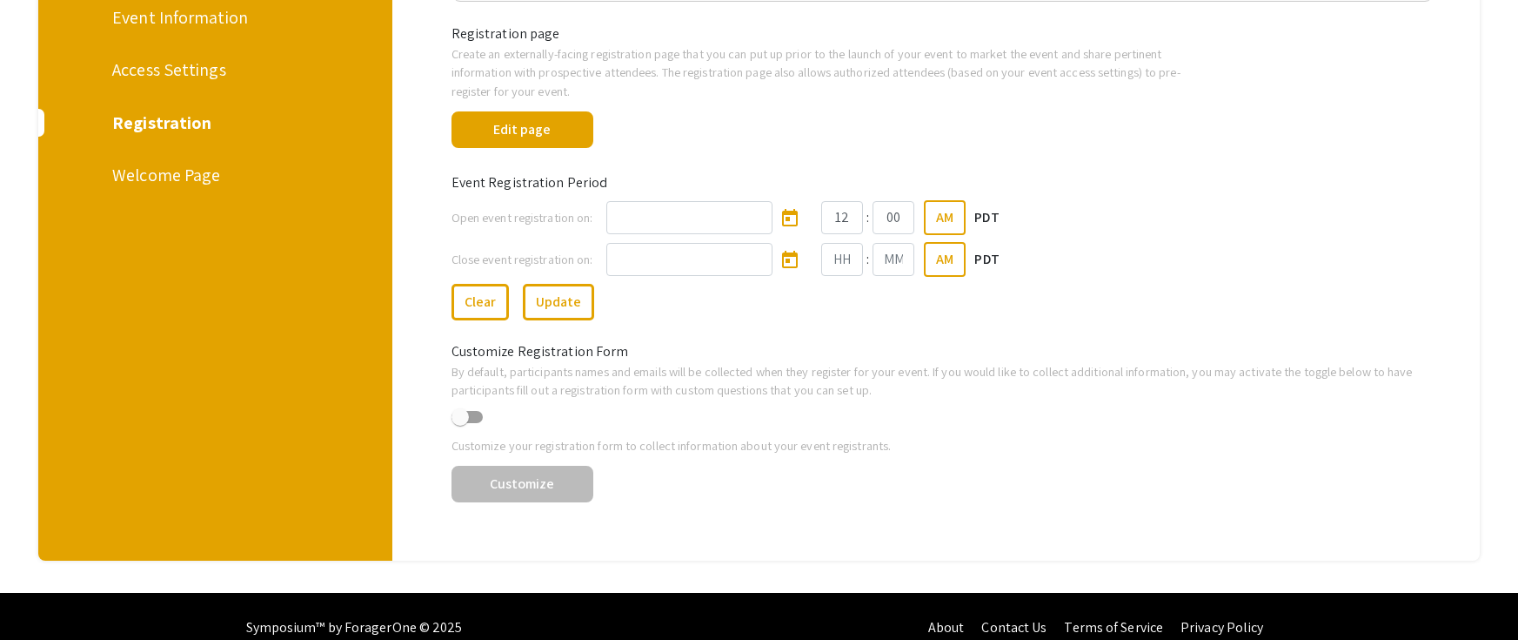
click at [184, 169] on div "Welcome Page" at bounding box center [212, 175] width 201 height 26
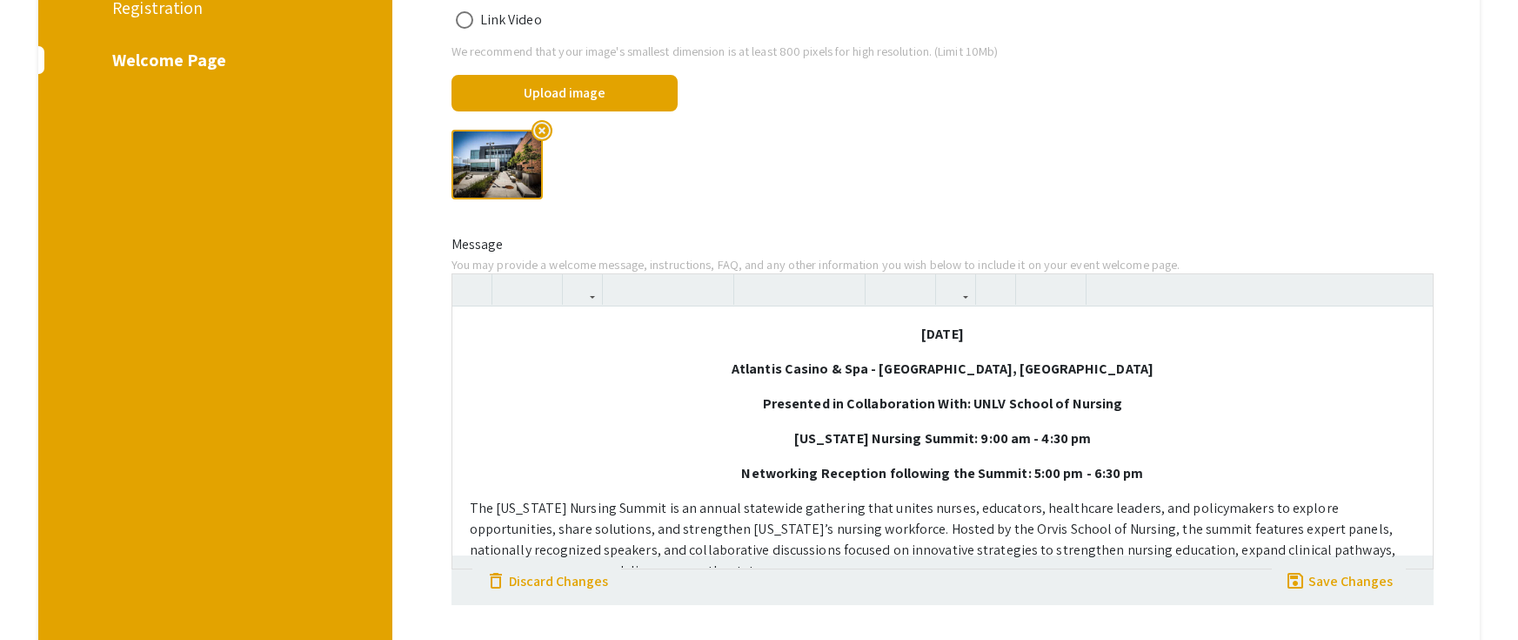
scroll to position [61, 0]
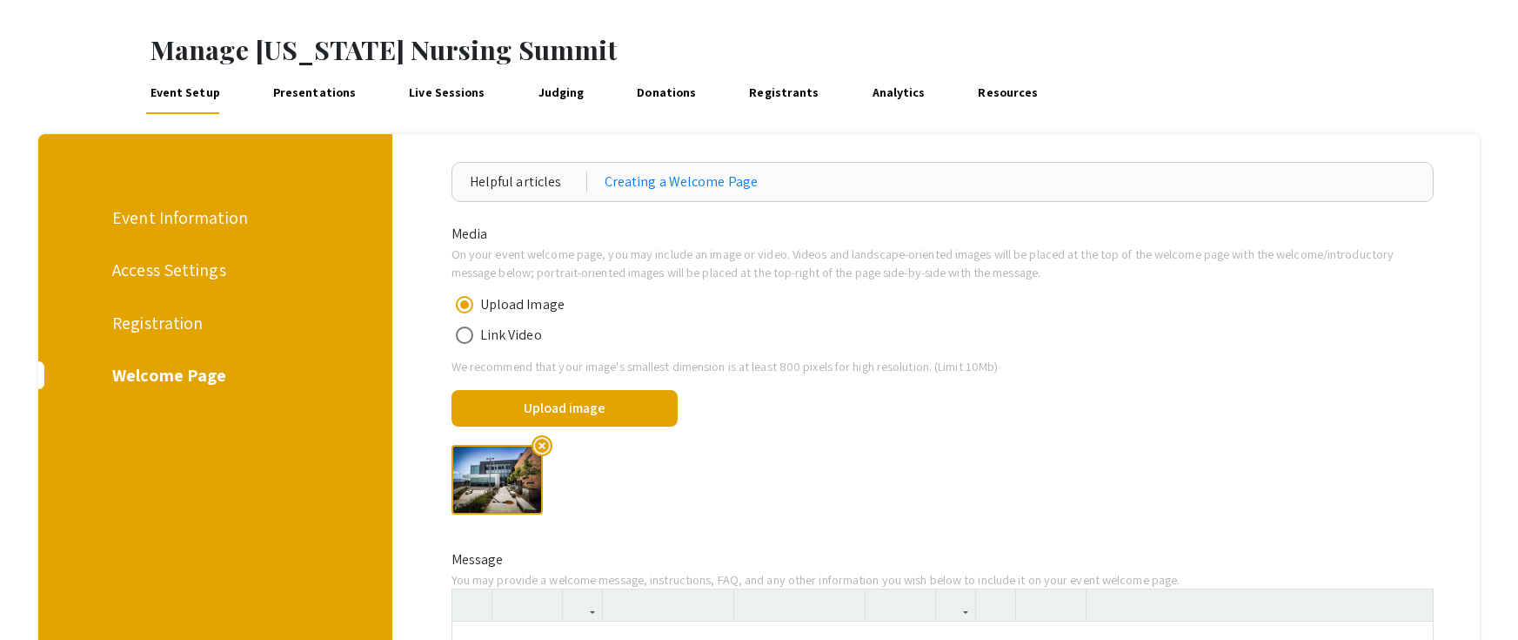
click at [188, 271] on div "Access Settings" at bounding box center [212, 270] width 201 height 26
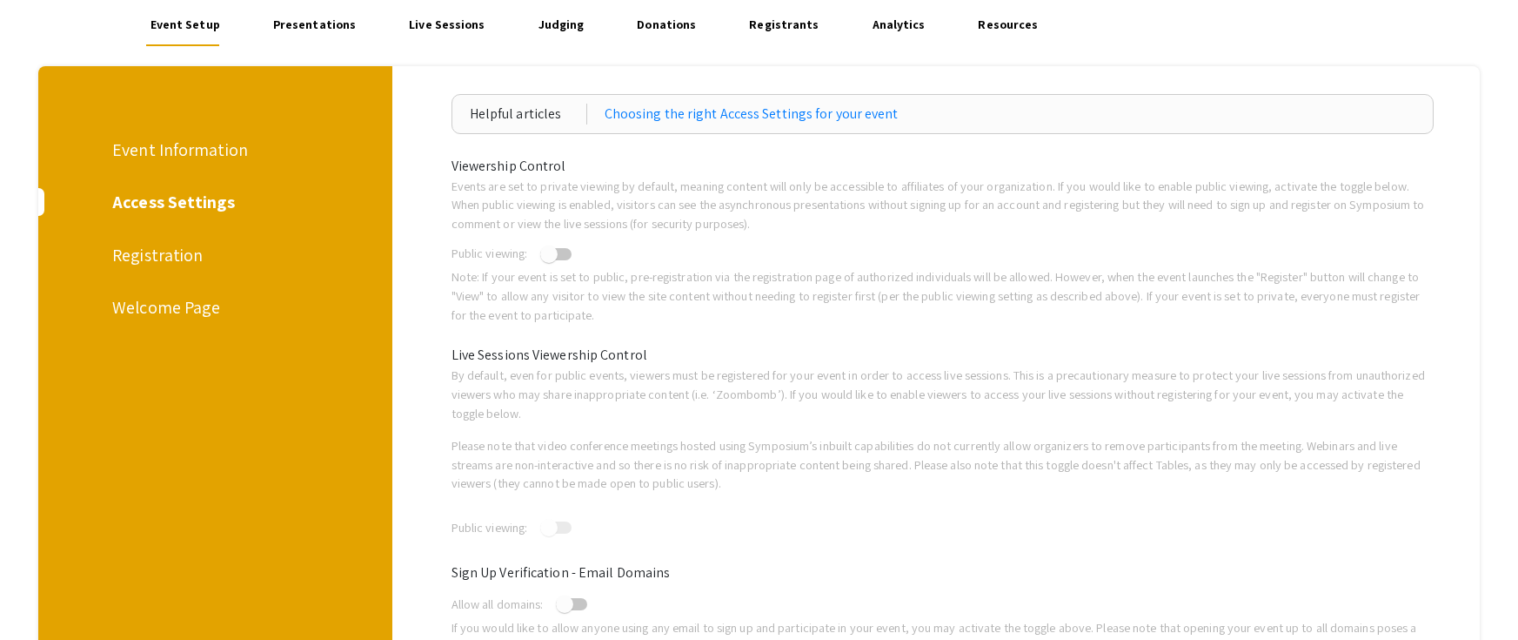
scroll to position [118, 0]
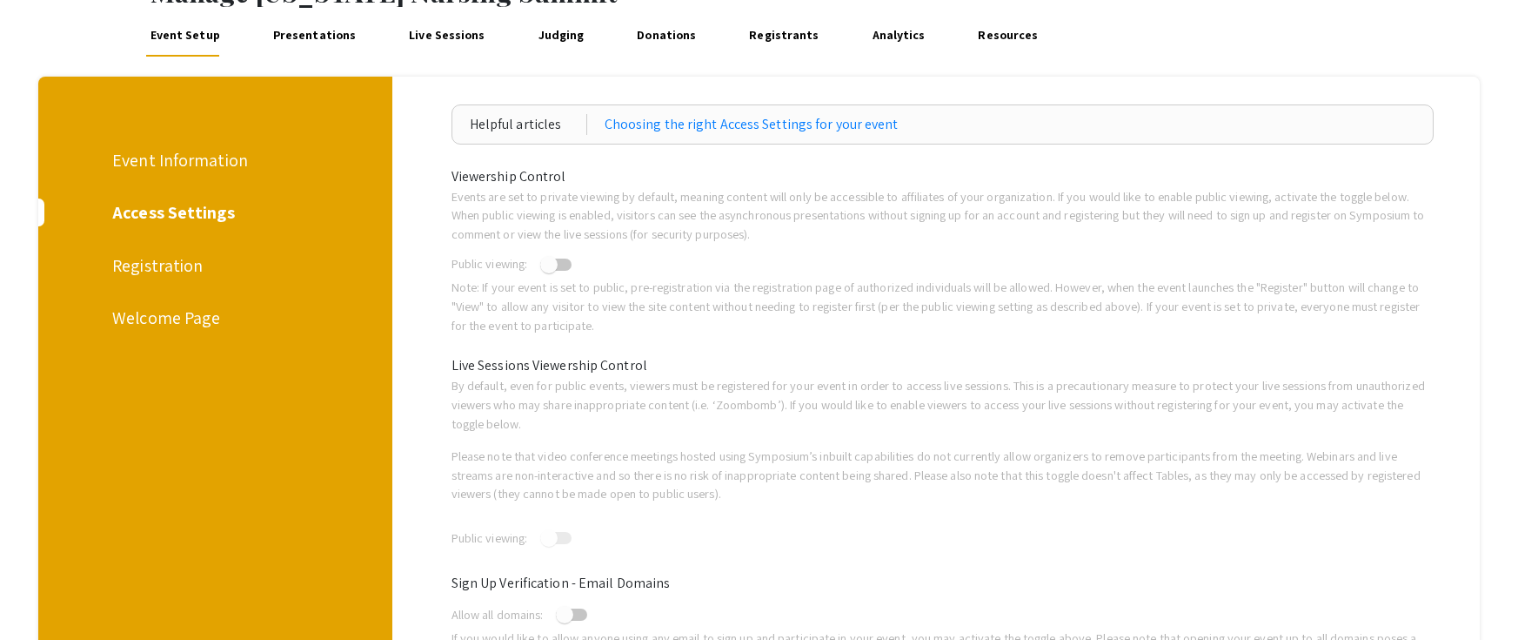
drag, startPoint x: 180, startPoint y: 225, endPoint x: 345, endPoint y: 279, distance: 173.9
click at [181, 225] on div "Access Settings" at bounding box center [212, 212] width 201 height 26
click at [181, 206] on div "Access Settings" at bounding box center [212, 212] width 201 height 26
click at [195, 151] on div "Event Information" at bounding box center [212, 160] width 201 height 26
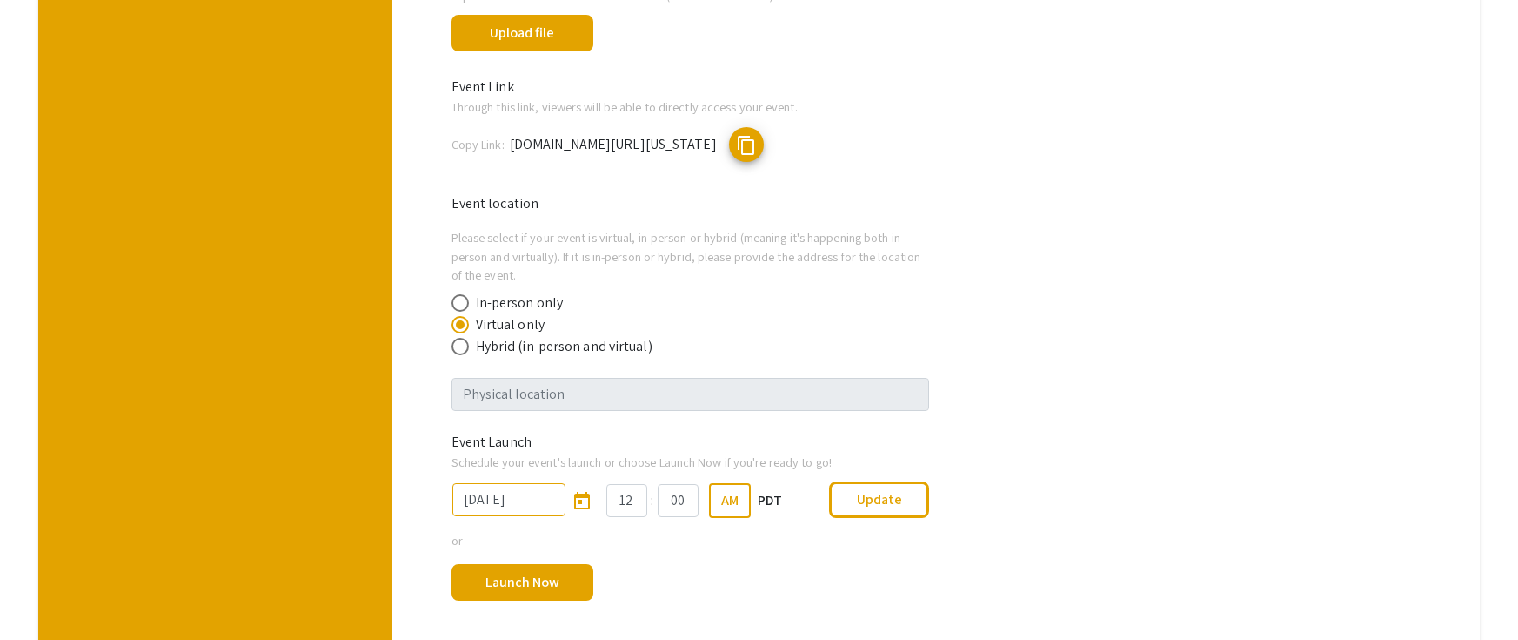
scroll to position [804, 0]
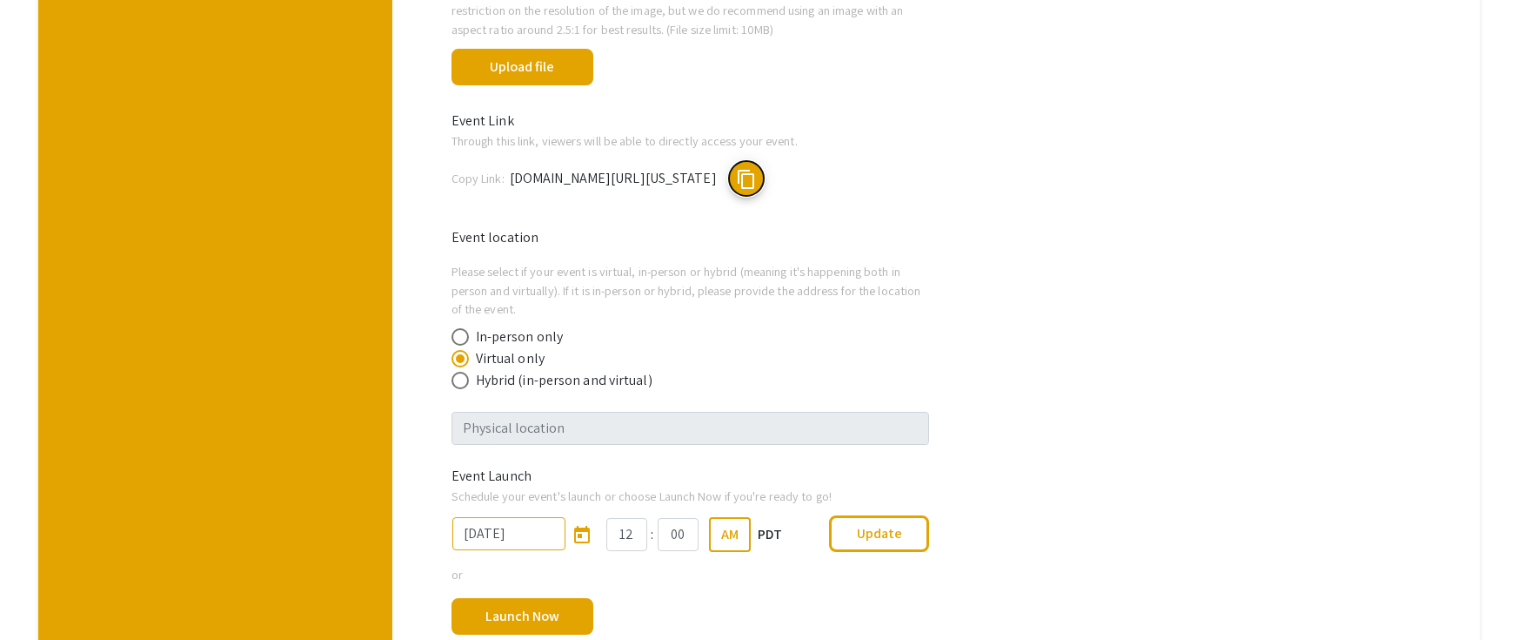
click at [757, 175] on span "content_copy" at bounding box center [746, 179] width 21 height 21
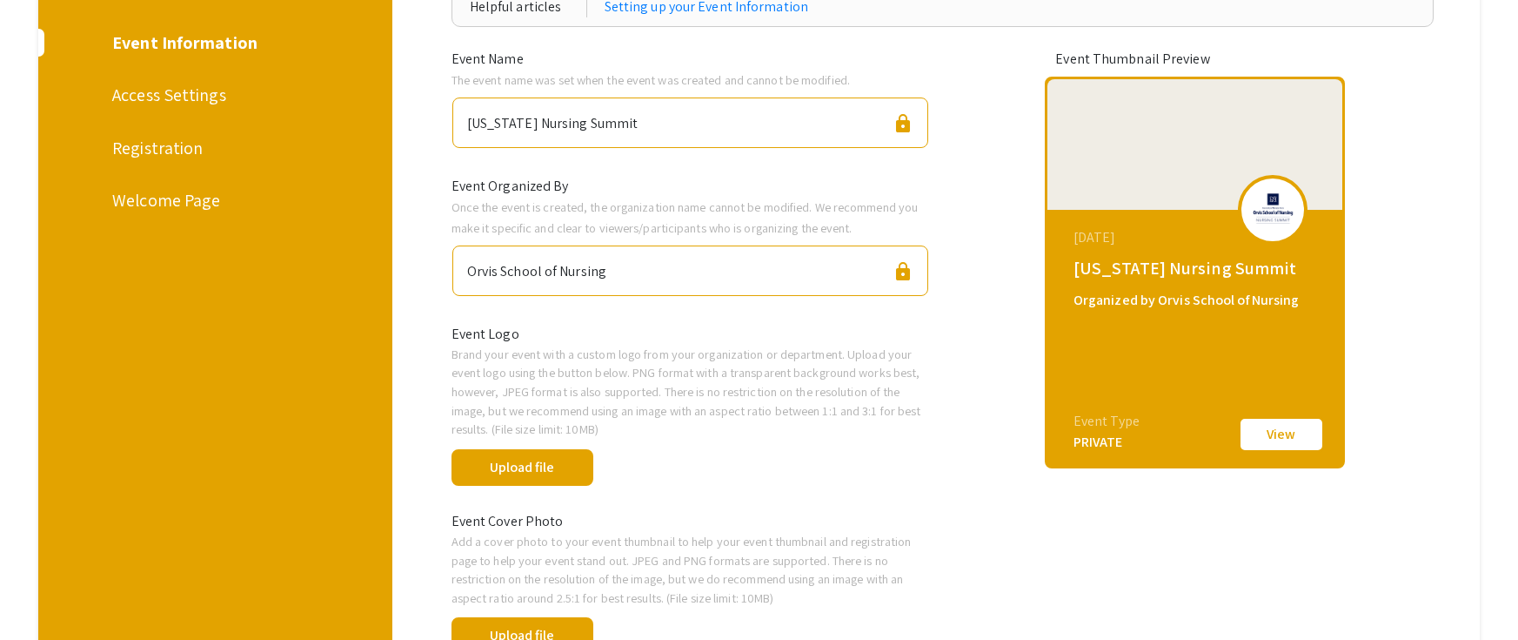
scroll to position [0, 0]
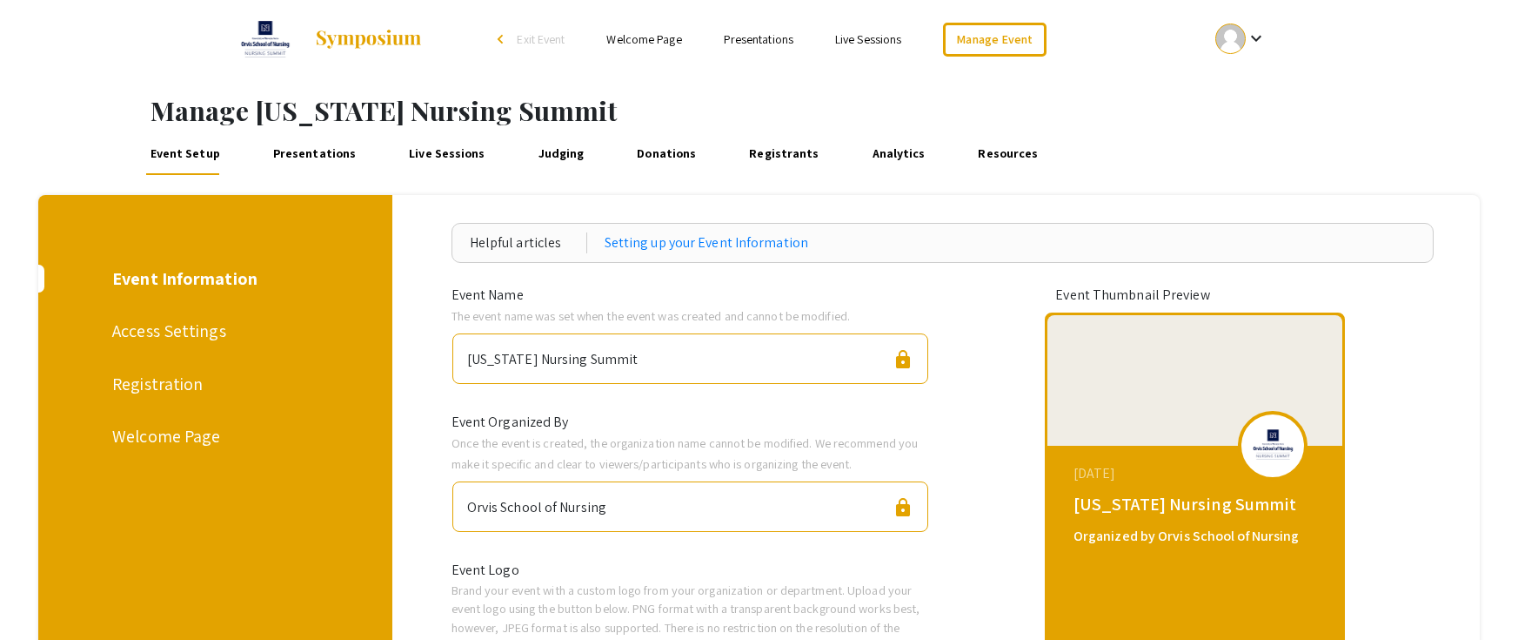
drag, startPoint x: 289, startPoint y: 125, endPoint x: 306, endPoint y: 146, distance: 27.2
drag, startPoint x: 306, startPoint y: 146, endPoint x: 381, endPoint y: 175, distance: 80.1
click at [309, 147] on link "Presentations" at bounding box center [314, 154] width 90 height 42
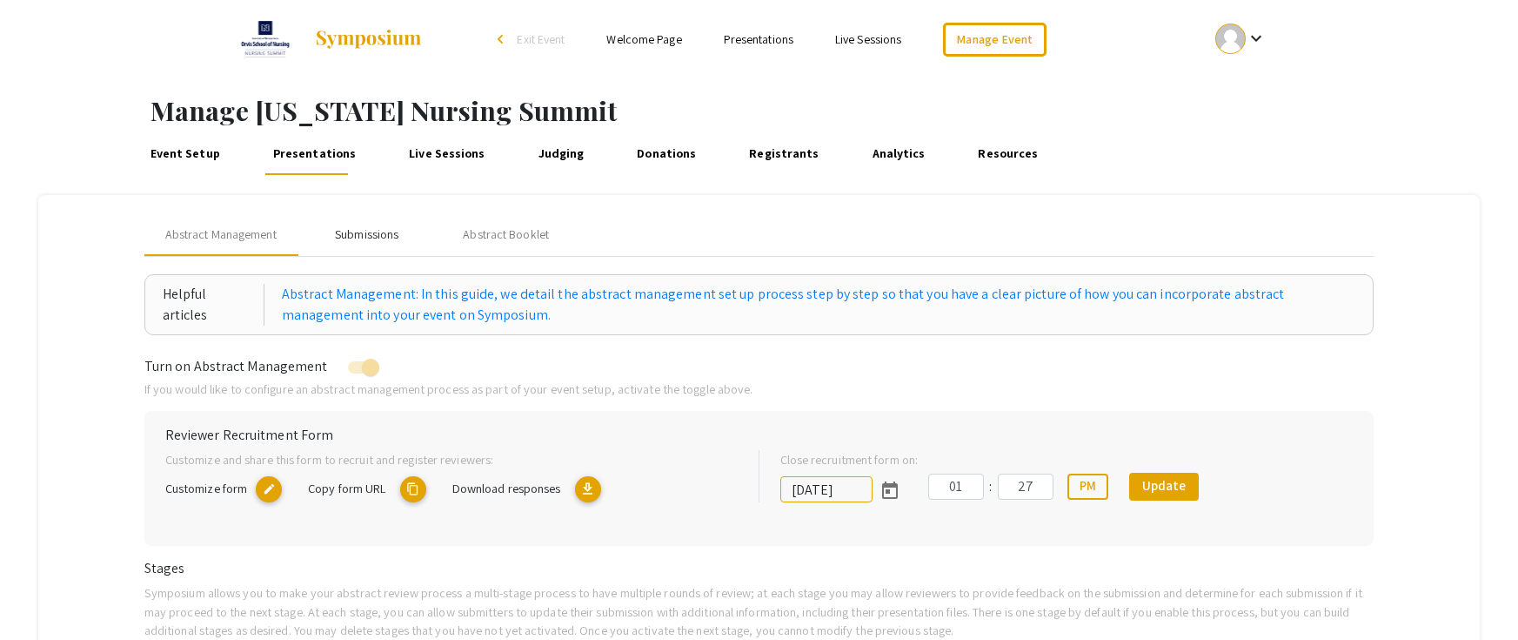
click at [395, 230] on div "Submissions" at bounding box center [367, 234] width 64 height 18
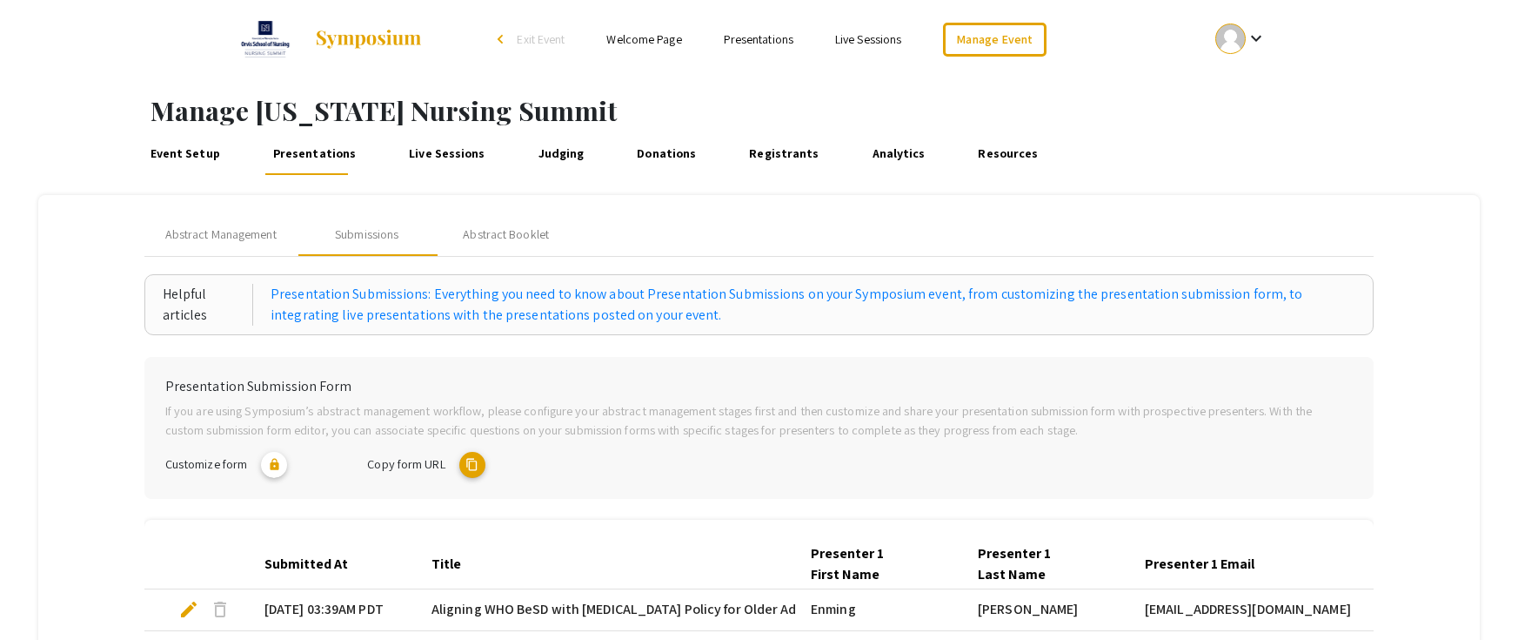
click at [157, 150] on link "Event Setup" at bounding box center [184, 154] width 77 height 42
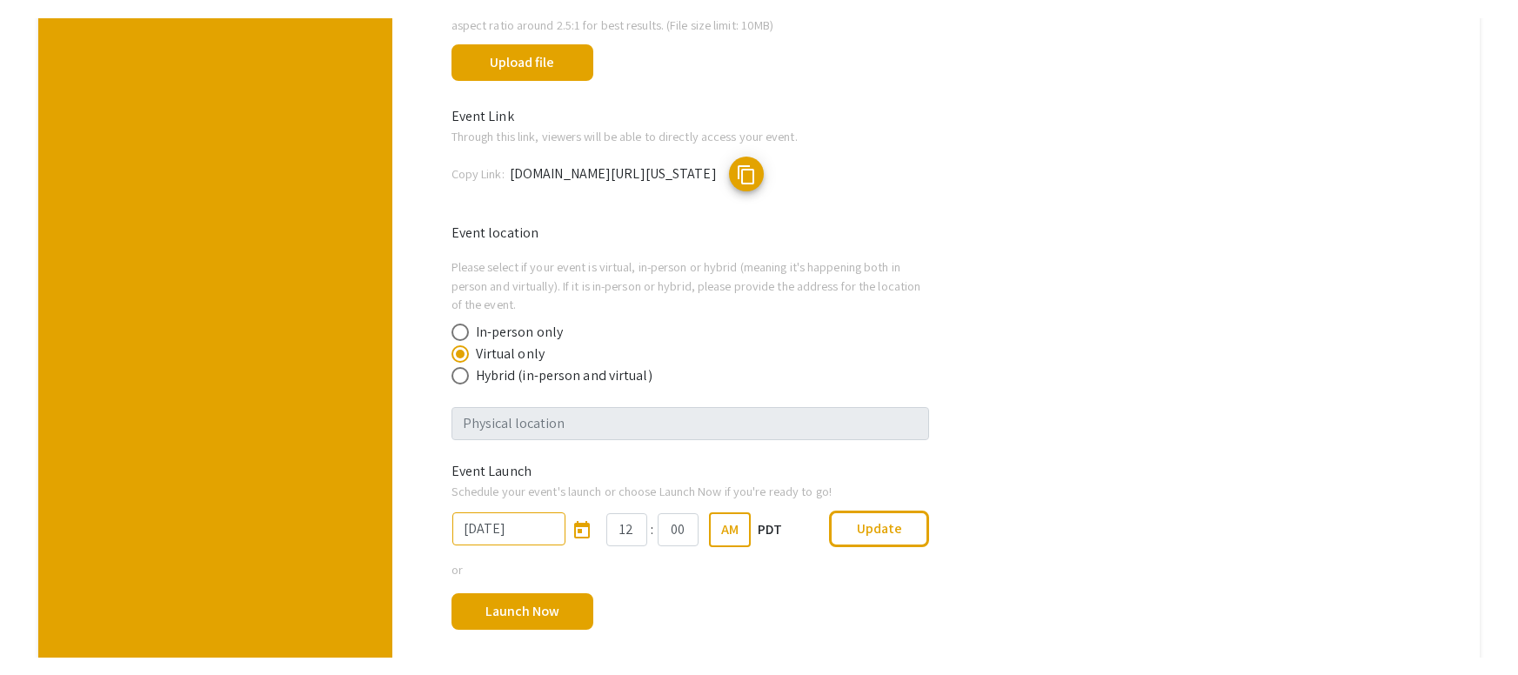
scroll to position [783, 0]
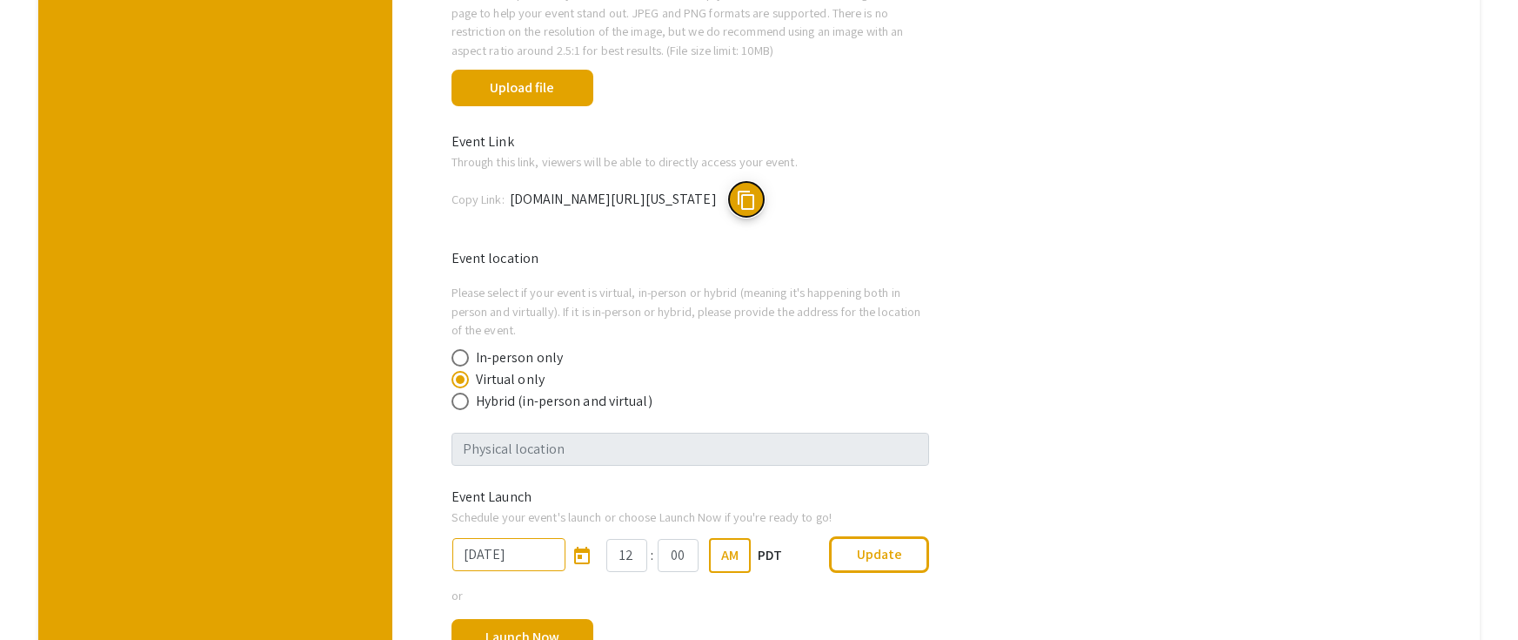
click at [757, 204] on span "content_copy" at bounding box center [746, 200] width 21 height 21
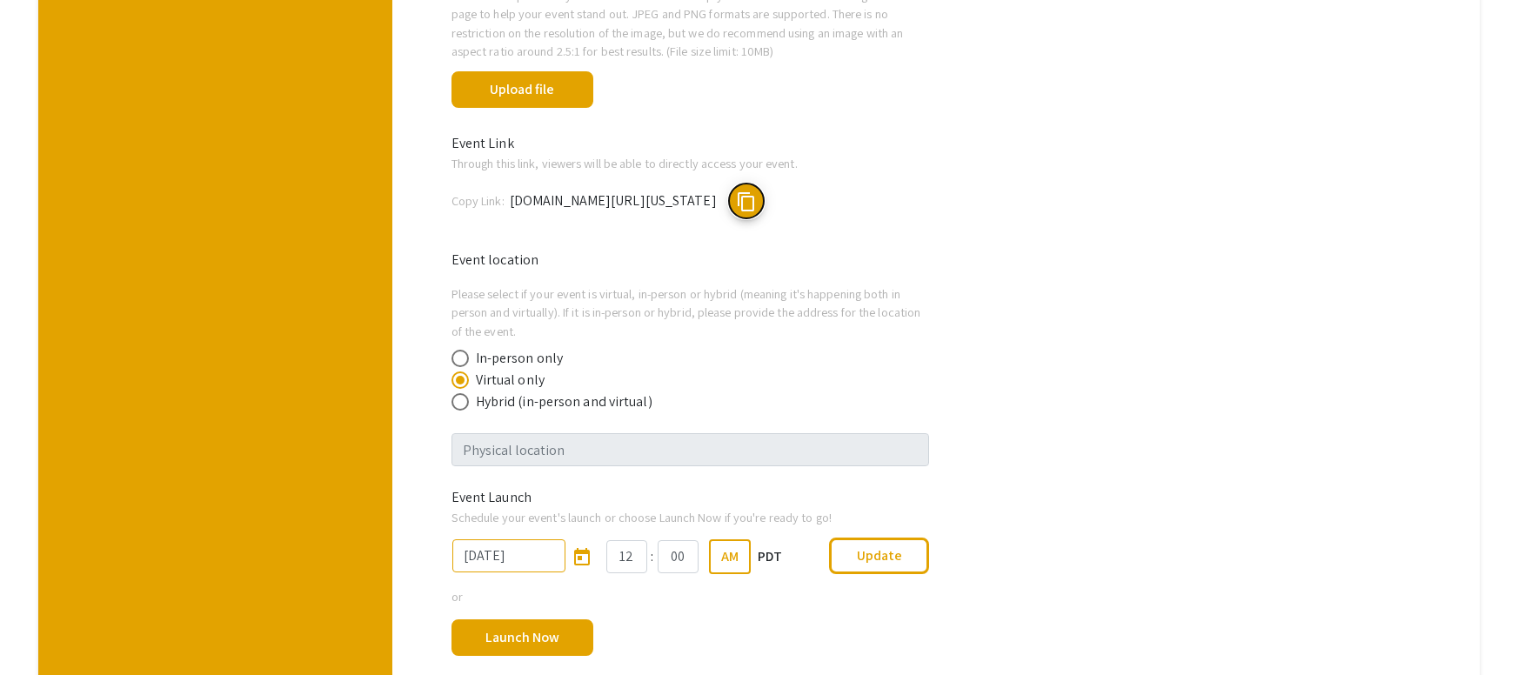
click at [757, 191] on span "content_copy" at bounding box center [746, 201] width 21 height 21
